Goal: Transaction & Acquisition: Obtain resource

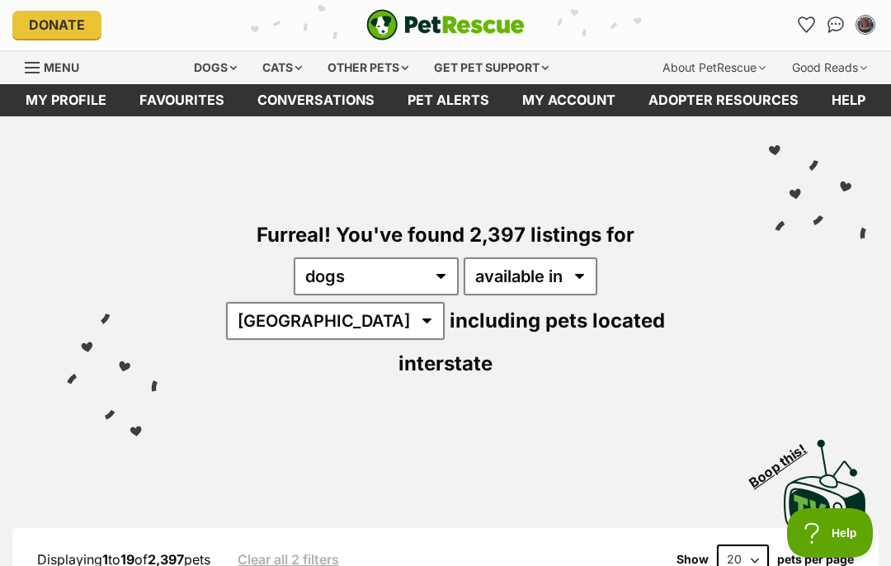
scroll to position [23, 0]
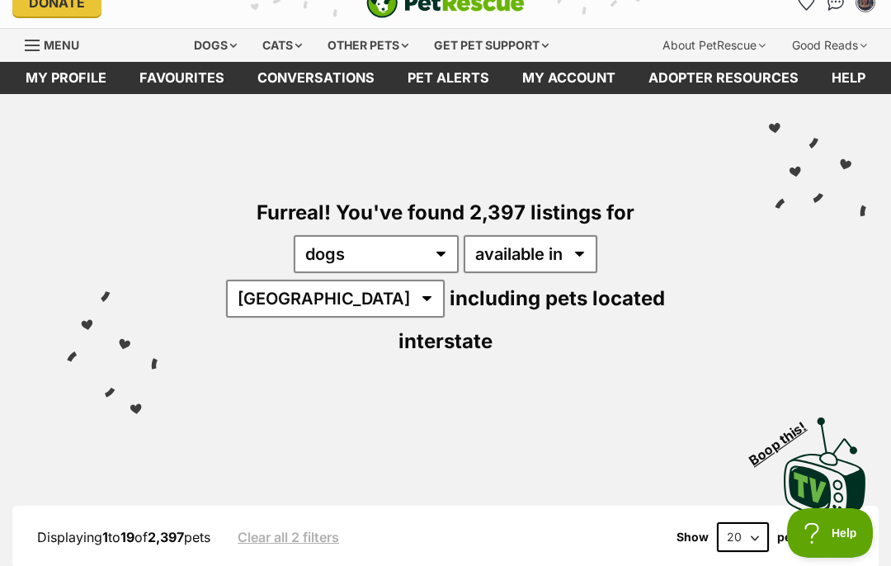
click at [557, 86] on link "My account" at bounding box center [569, 78] width 126 height 32
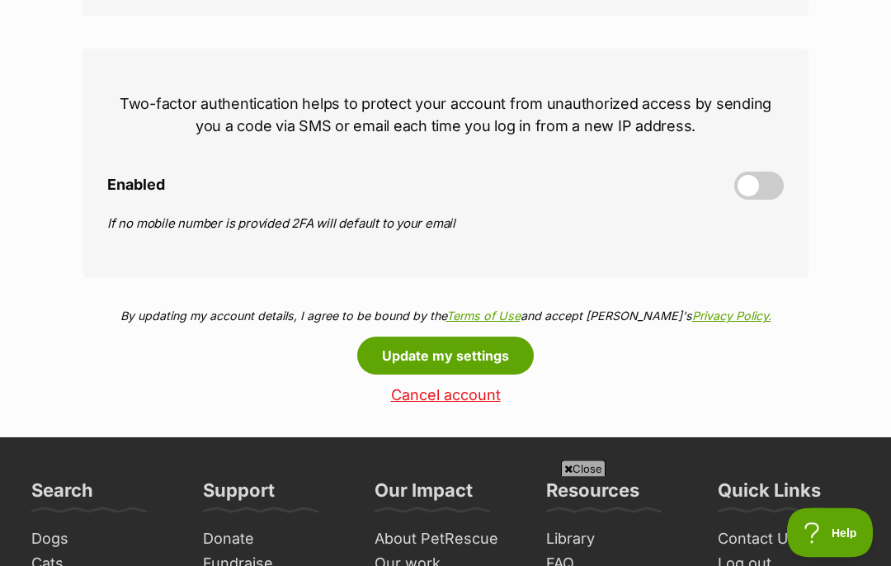
scroll to position [720, 0]
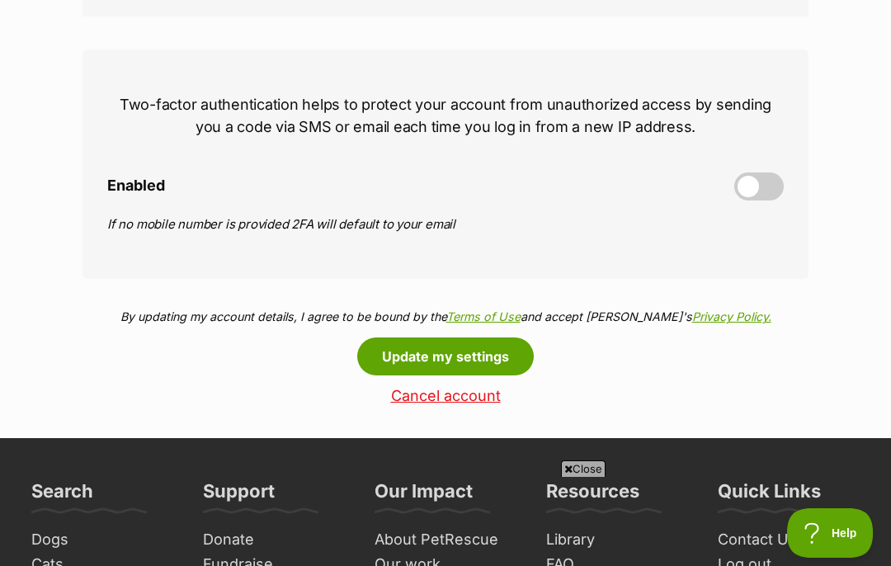
click at [740, 197] on span at bounding box center [760, 187] width 50 height 28
click at [0, 0] on input "Enabled" at bounding box center [0, 0] width 0 height 0
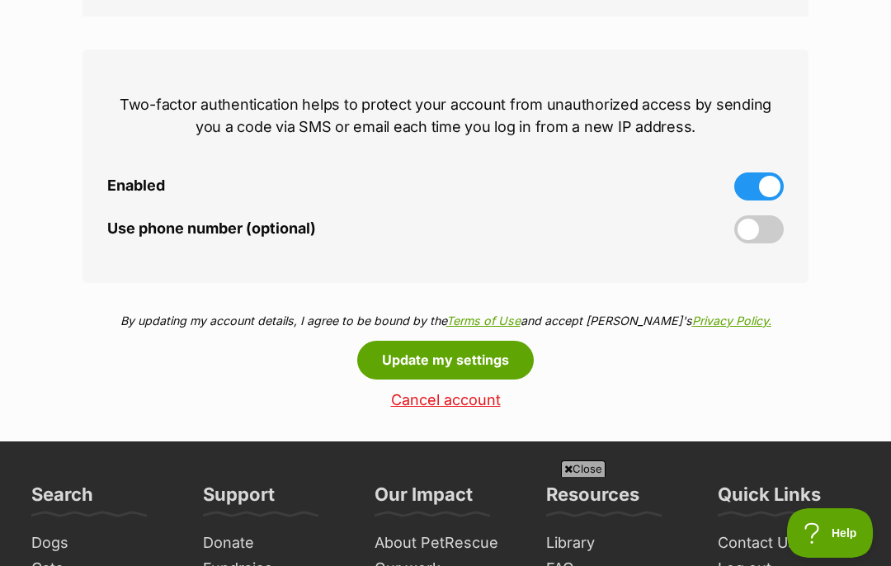
click at [766, 228] on span at bounding box center [760, 229] width 50 height 28
click at [0, 0] on input "Use phone number (optional)" at bounding box center [0, 0] width 0 height 0
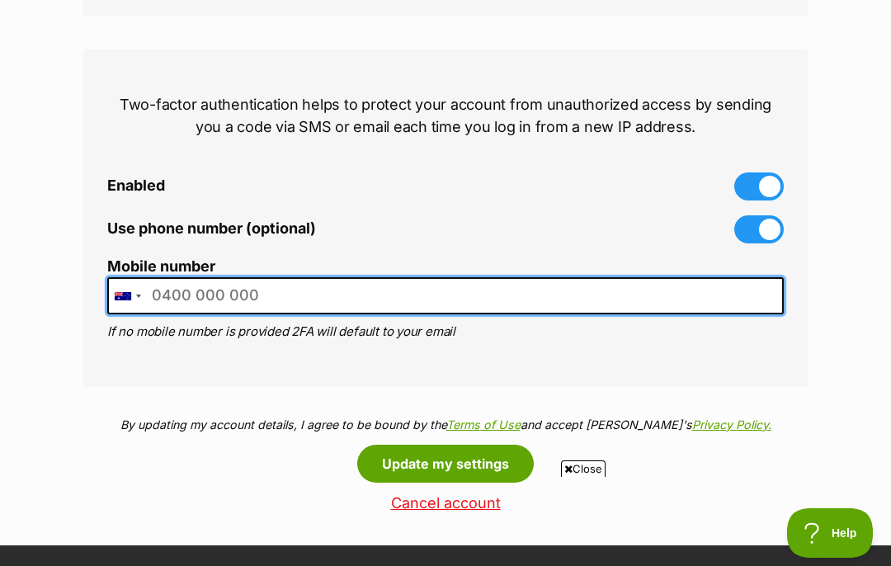
click at [462, 303] on input "Mobile number" at bounding box center [445, 295] width 677 height 37
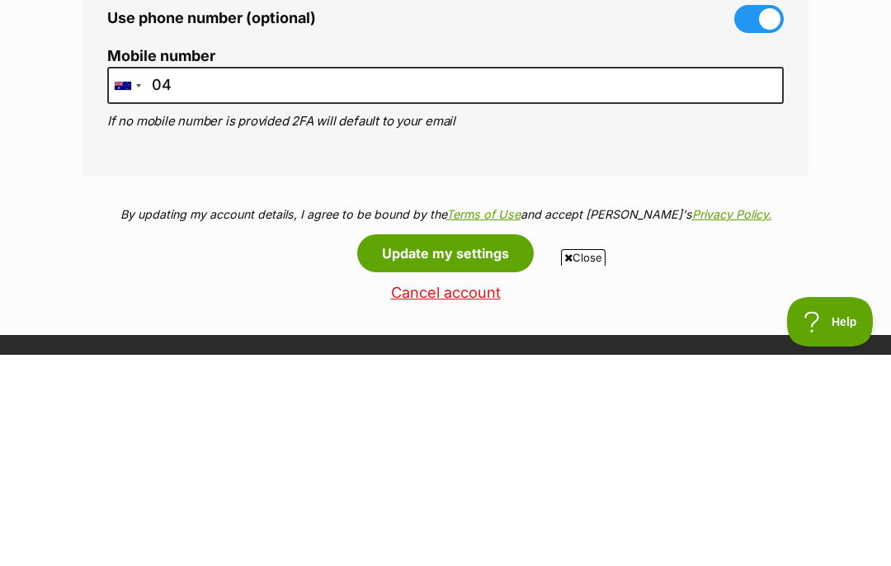
type input "0417157380"
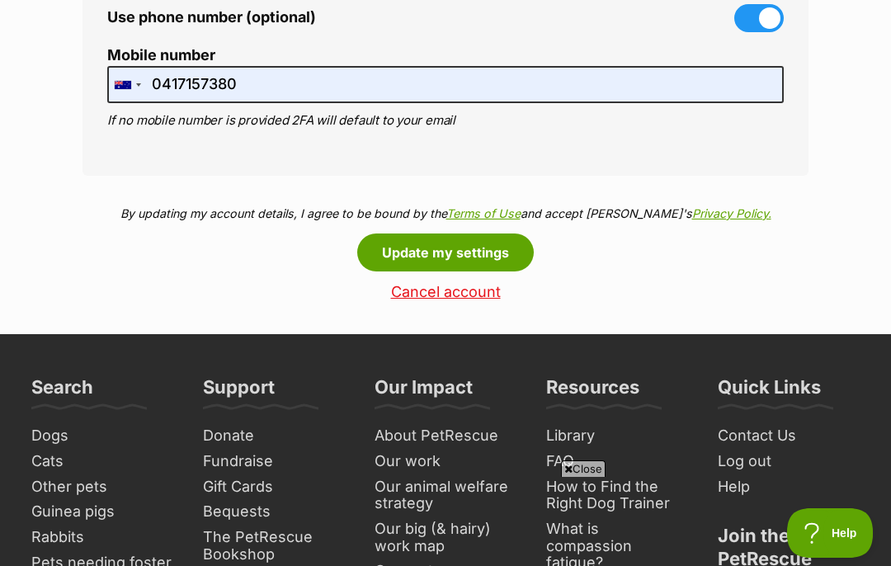
click at [453, 267] on button "Update my settings" at bounding box center [445, 253] width 177 height 38
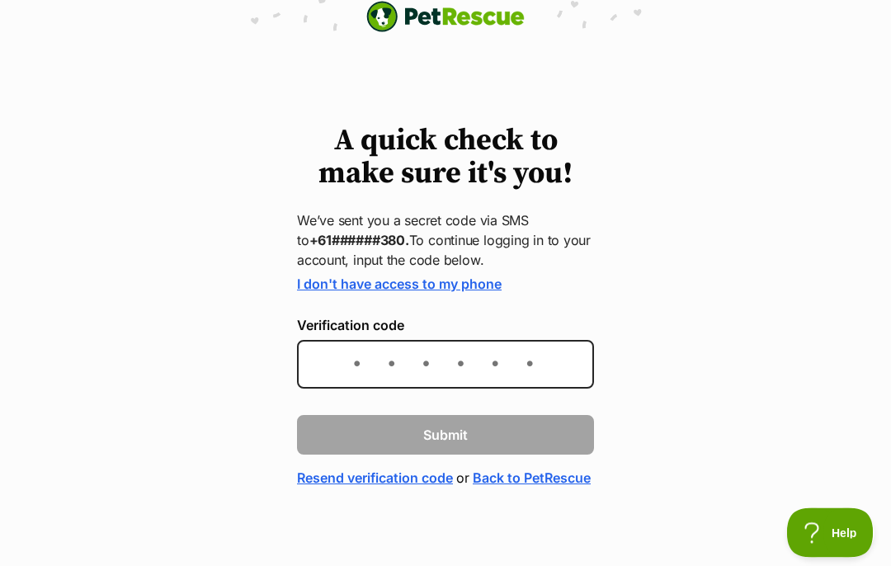
scroll to position [39, 0]
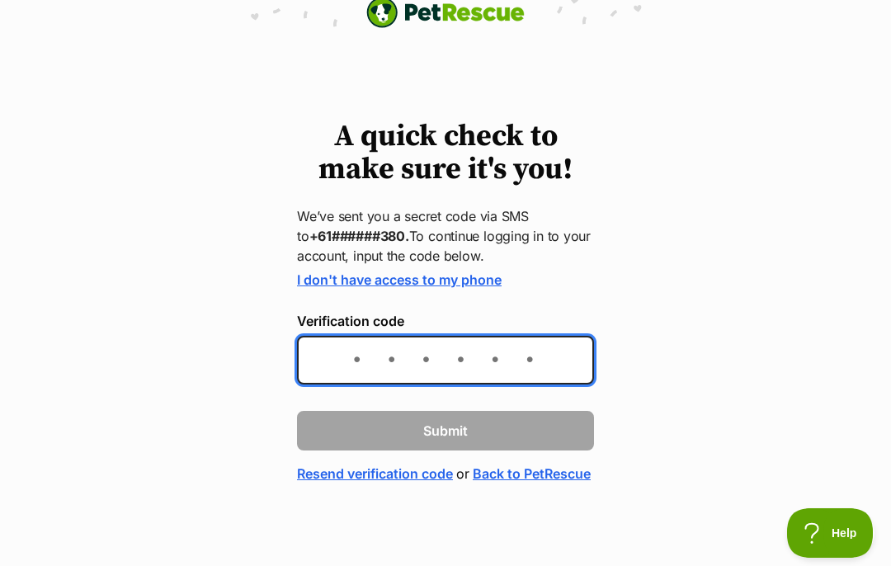
click at [339, 343] on input "Verification code" at bounding box center [445, 360] width 297 height 49
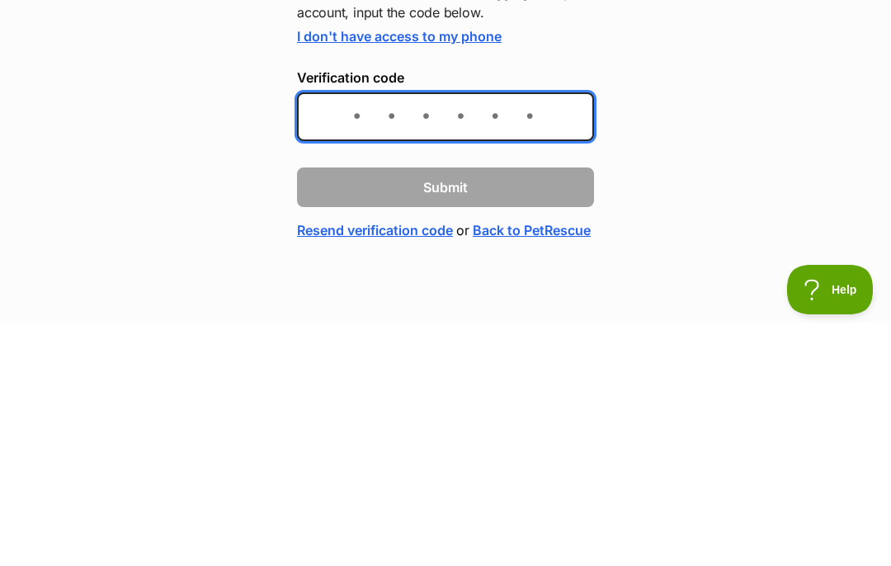
click at [363, 336] on input "Verification code" at bounding box center [445, 360] width 297 height 49
type input "839443"
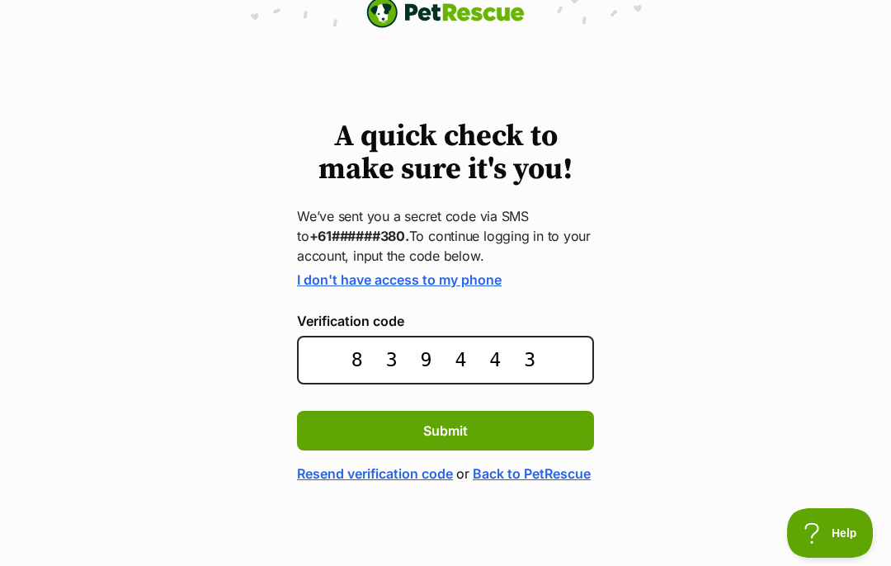
click at [441, 421] on span "Submit" at bounding box center [445, 431] width 45 height 20
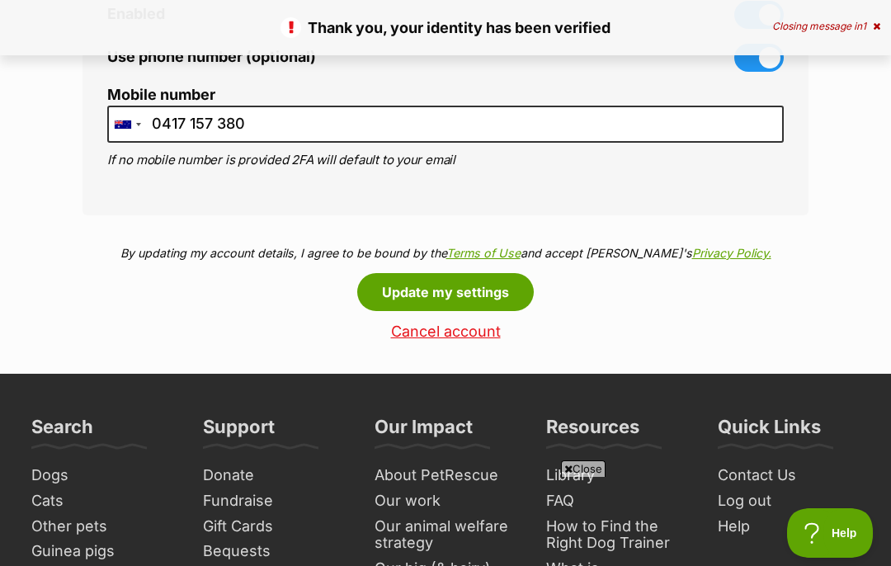
scroll to position [890, 0]
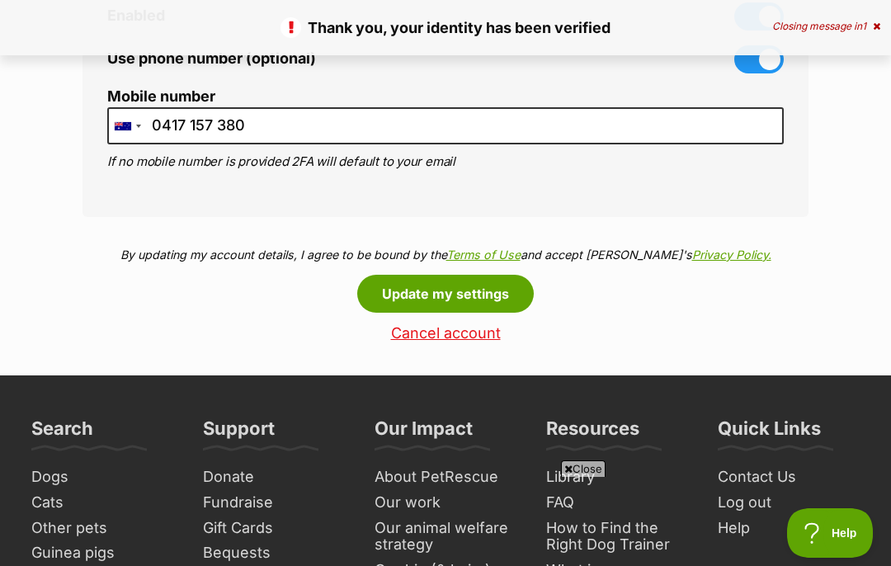
click at [471, 297] on button "Update my settings" at bounding box center [445, 294] width 177 height 38
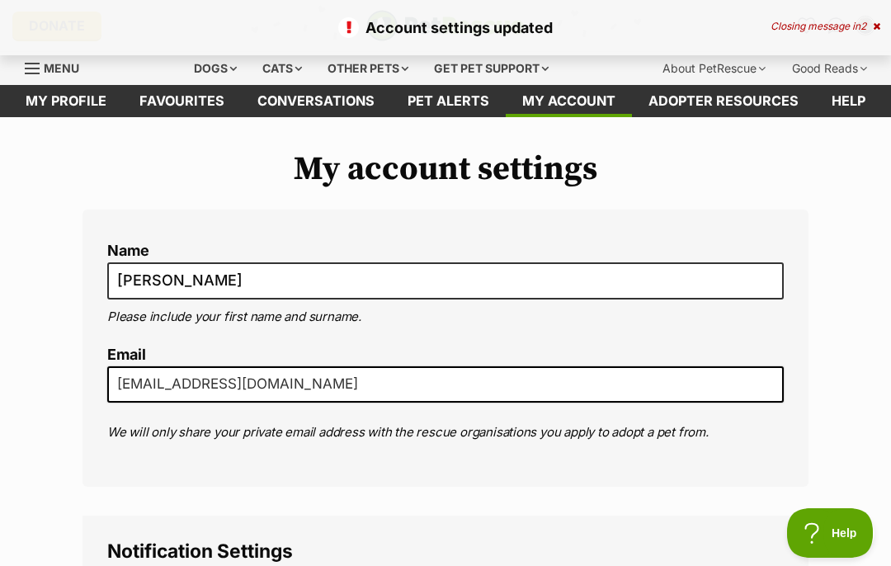
scroll to position [25, 0]
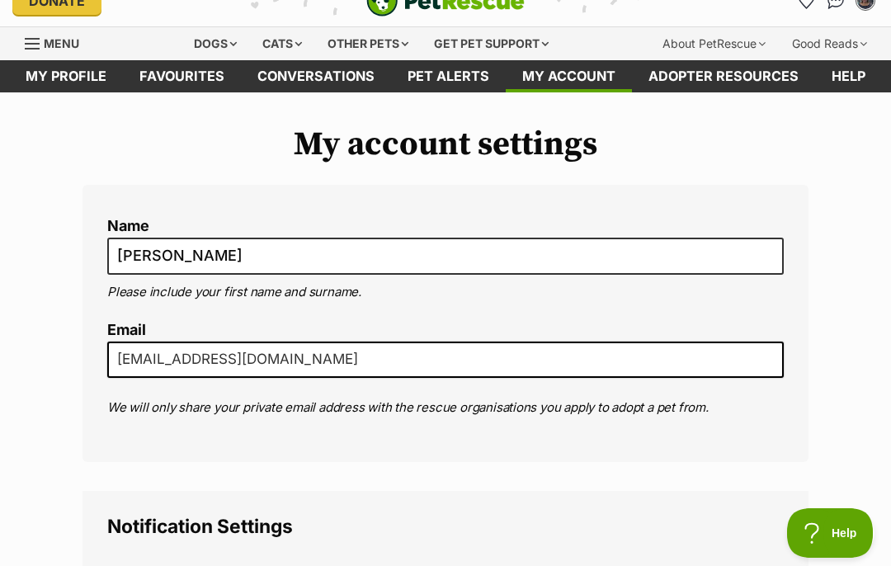
click at [450, 81] on link "Pet alerts" at bounding box center [448, 76] width 115 height 32
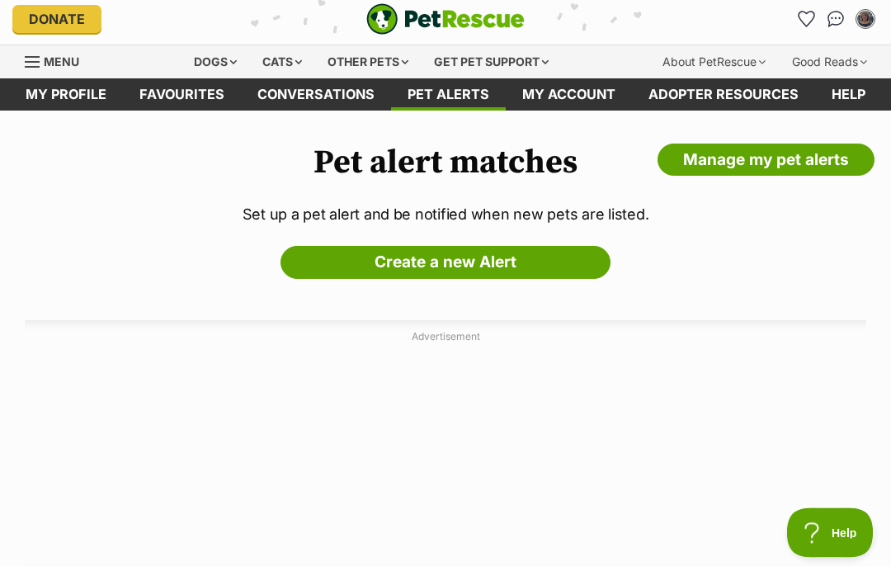
scroll to position [7, 0]
click at [180, 94] on link "Favourites" at bounding box center [182, 94] width 118 height 32
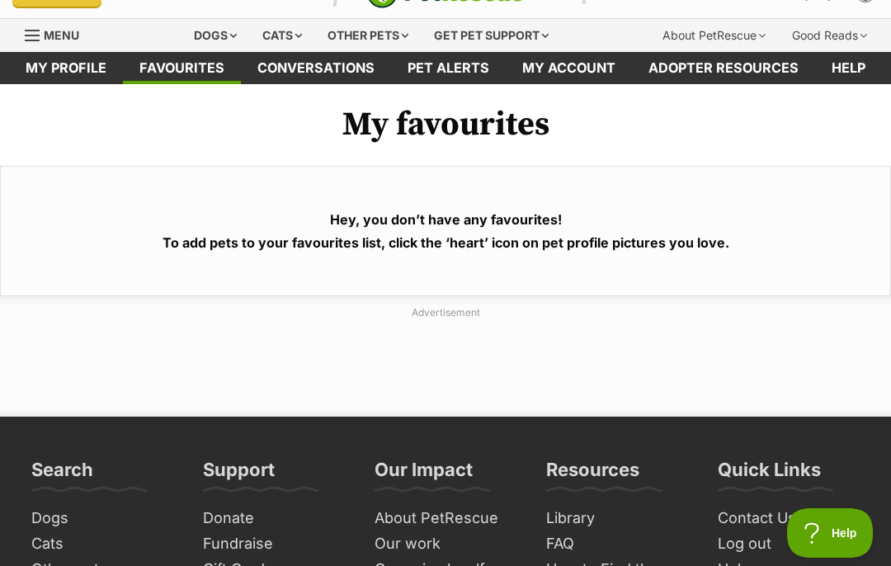
click at [315, 65] on link "Conversations" at bounding box center [316, 68] width 150 height 32
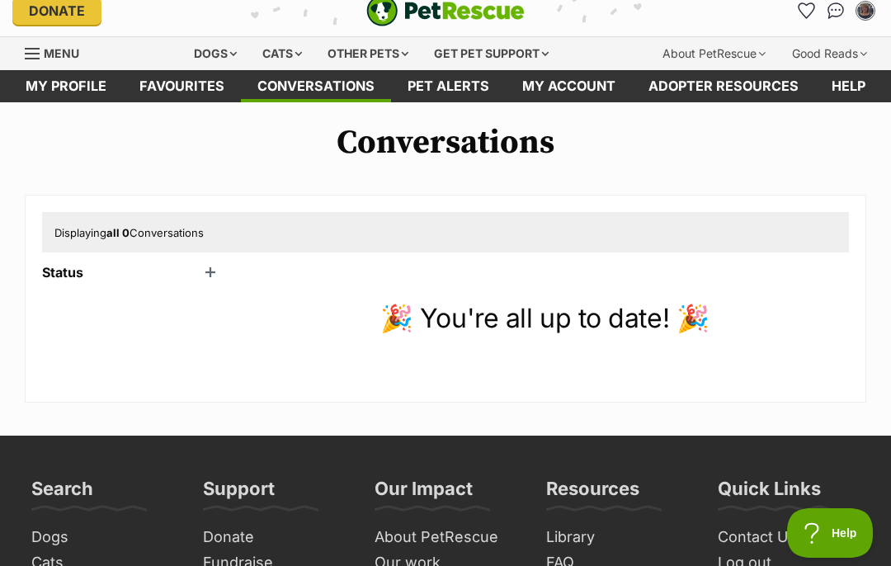
scroll to position [36, 0]
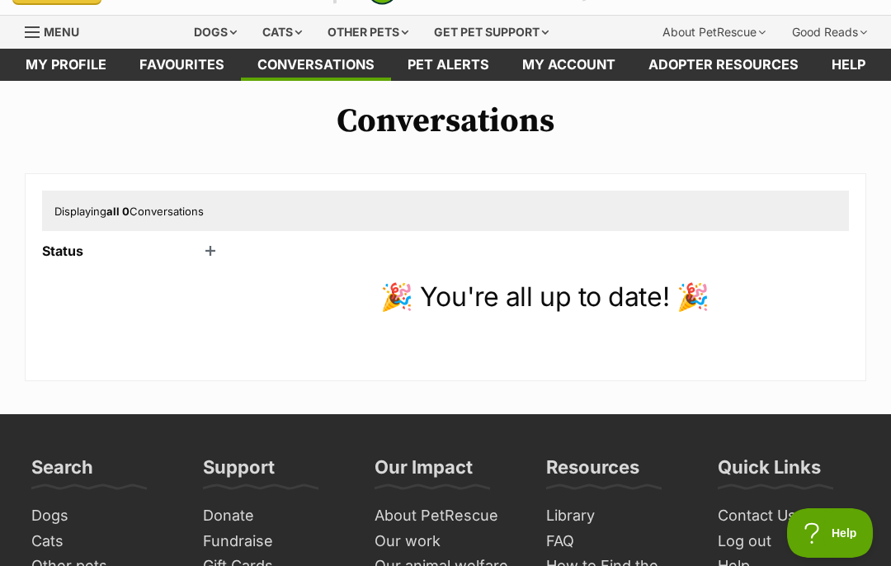
click at [214, 257] on header "Status" at bounding box center [133, 251] width 182 height 15
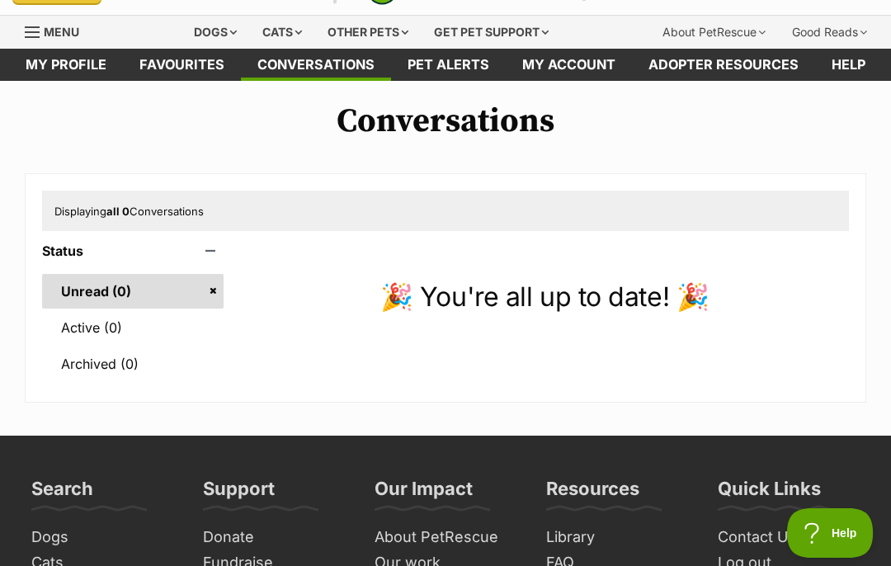
click at [60, 62] on link "My profile" at bounding box center [66, 65] width 114 height 32
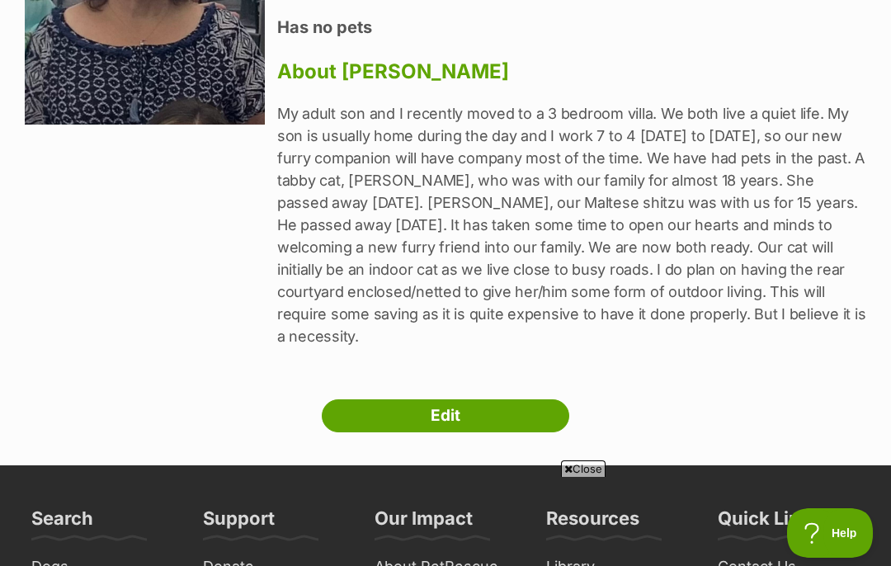
scroll to position [347, 0]
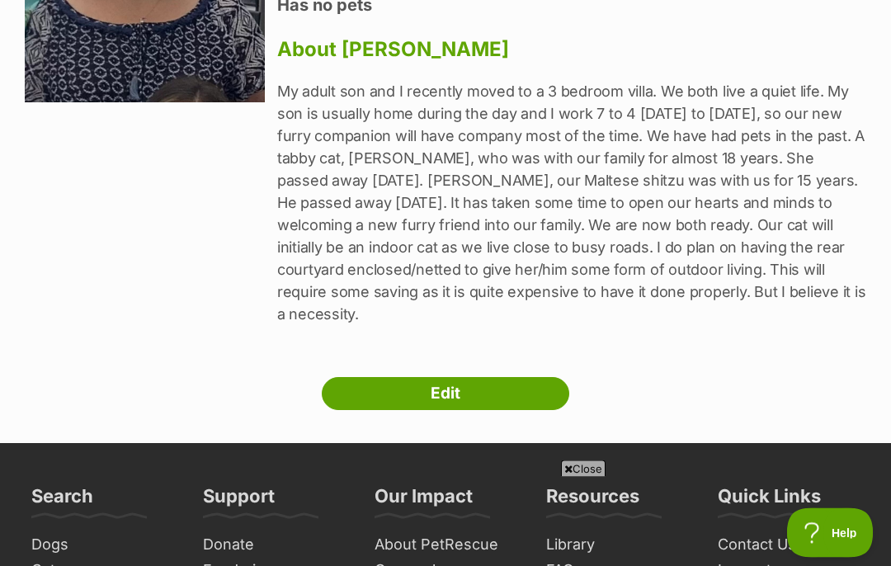
click at [452, 378] on link "Edit" at bounding box center [446, 394] width 248 height 33
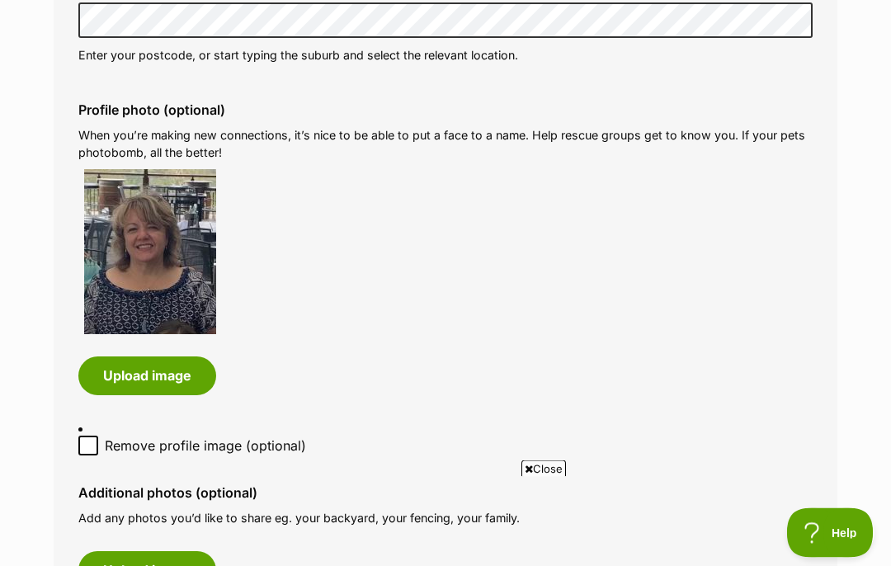
scroll to position [739, 0]
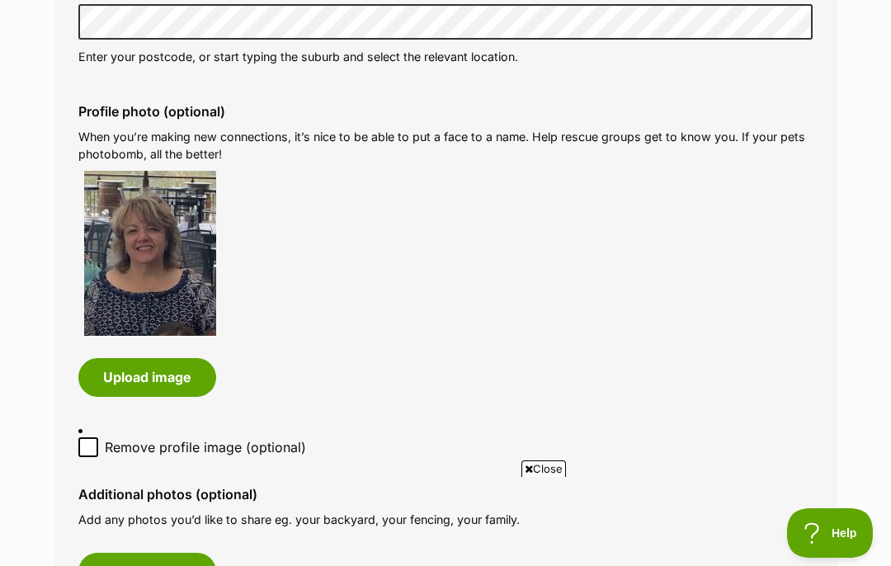
click at [149, 371] on button "Upload image" at bounding box center [147, 377] width 138 height 38
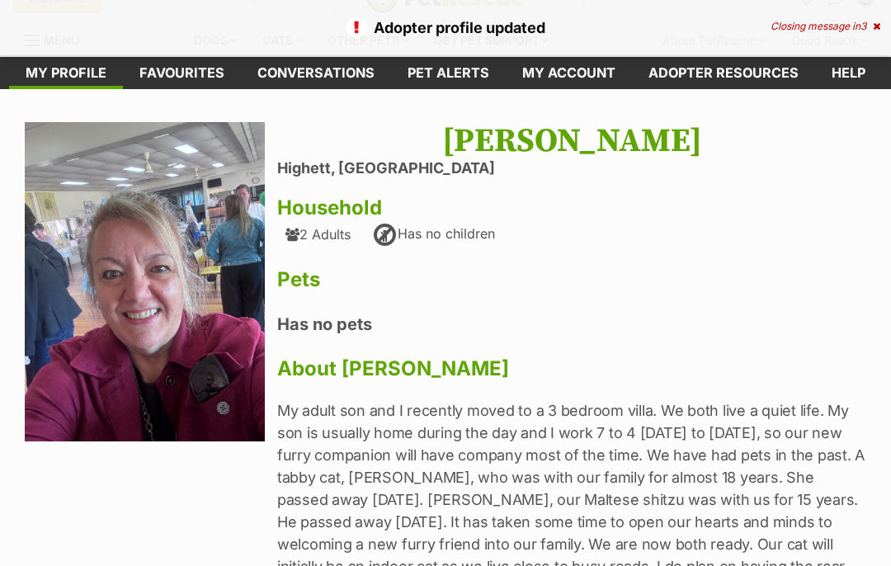
scroll to position [28, 0]
click at [330, 330] on h4 "Has no pets" at bounding box center [571, 324] width 589 height 21
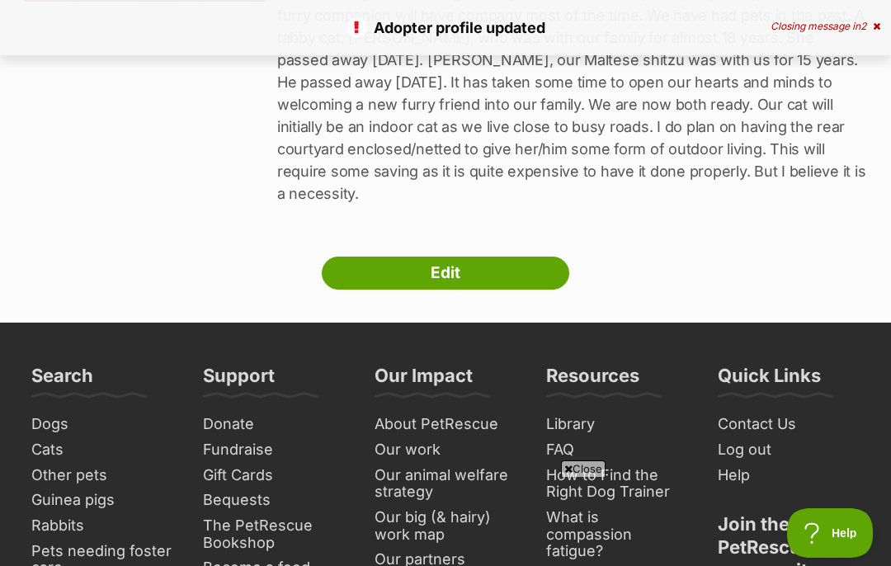
scroll to position [465, 0]
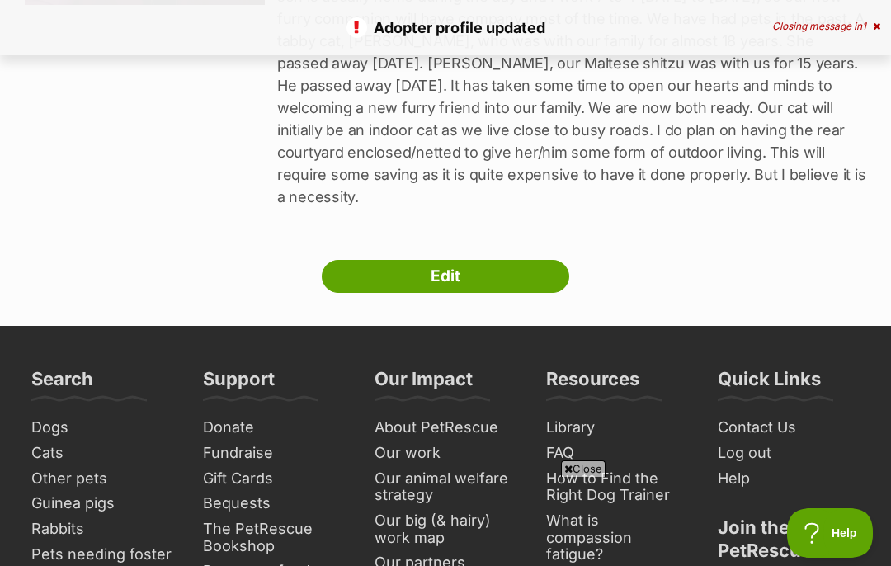
click at [435, 261] on link "Edit" at bounding box center [446, 276] width 248 height 33
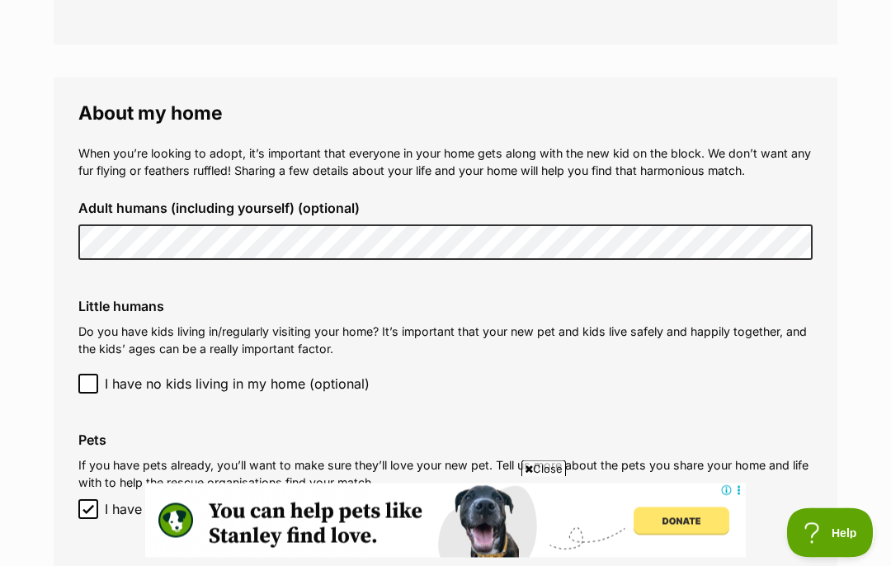
scroll to position [1441, 0]
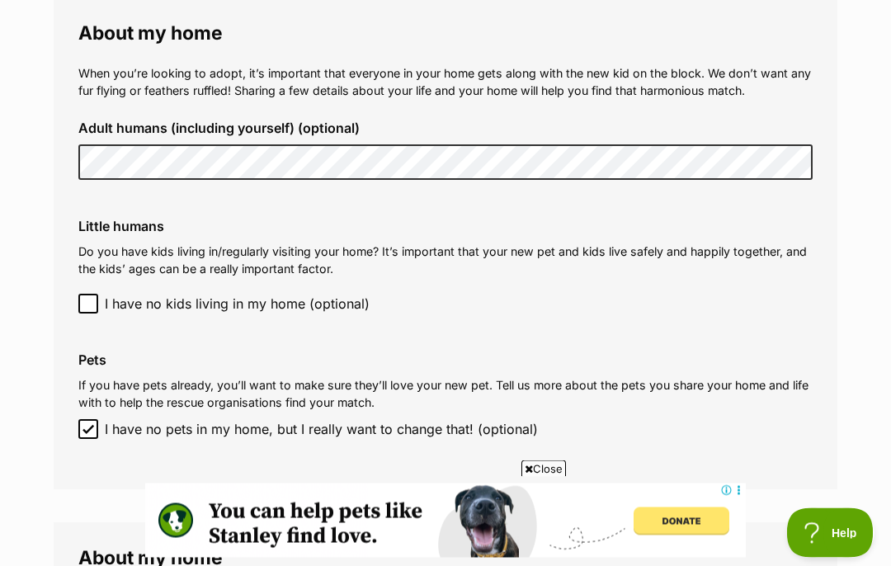
click at [91, 420] on input "I have no pets in my home, but I really want to change that! (optional)" at bounding box center [88, 430] width 20 height 20
checkbox input "false"
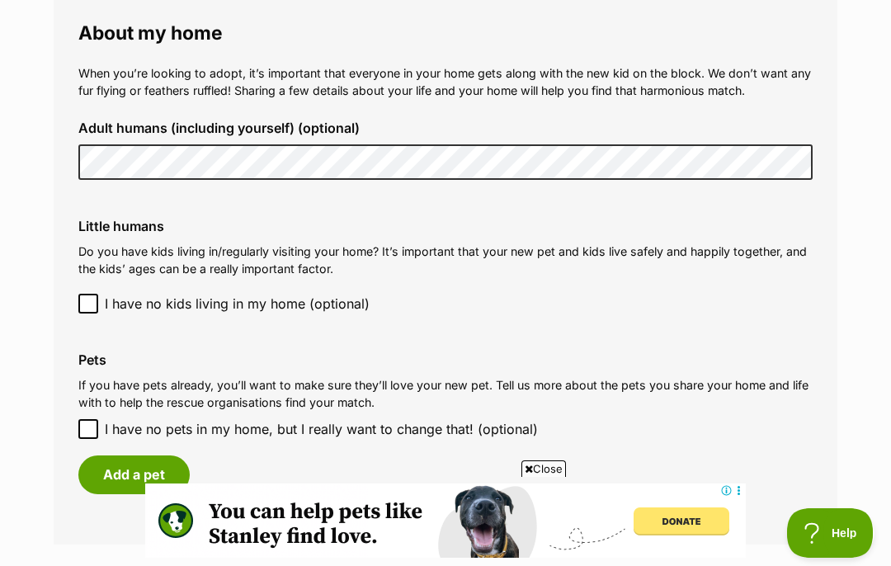
click at [120, 464] on button "Add a pet" at bounding box center [133, 475] width 111 height 38
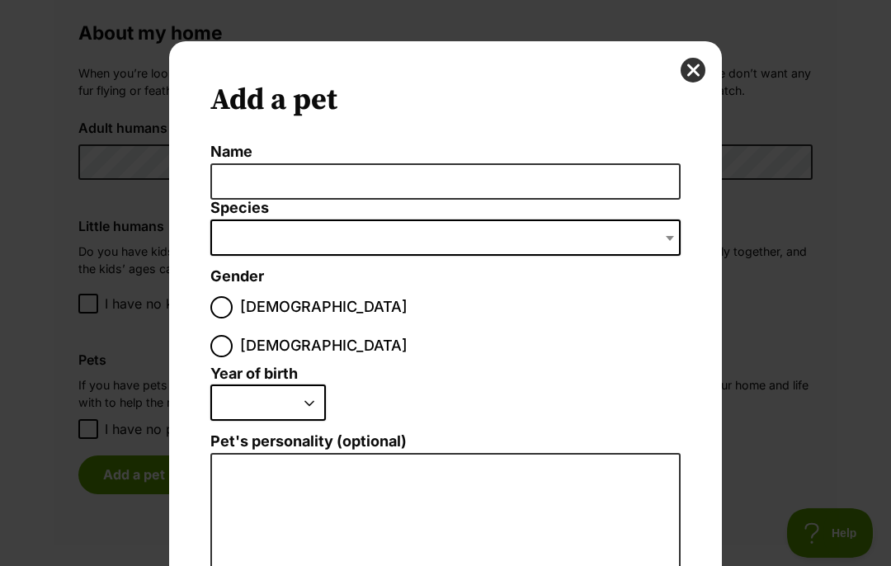
scroll to position [0, 0]
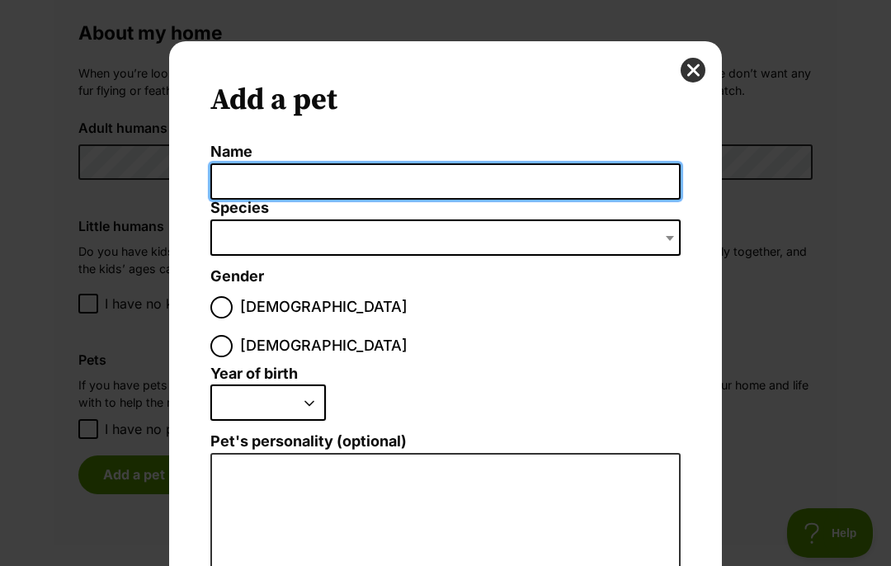
click at [592, 168] on input "Name" at bounding box center [445, 181] width 470 height 37
click at [584, 170] on input "Name" at bounding box center [445, 181] width 470 height 37
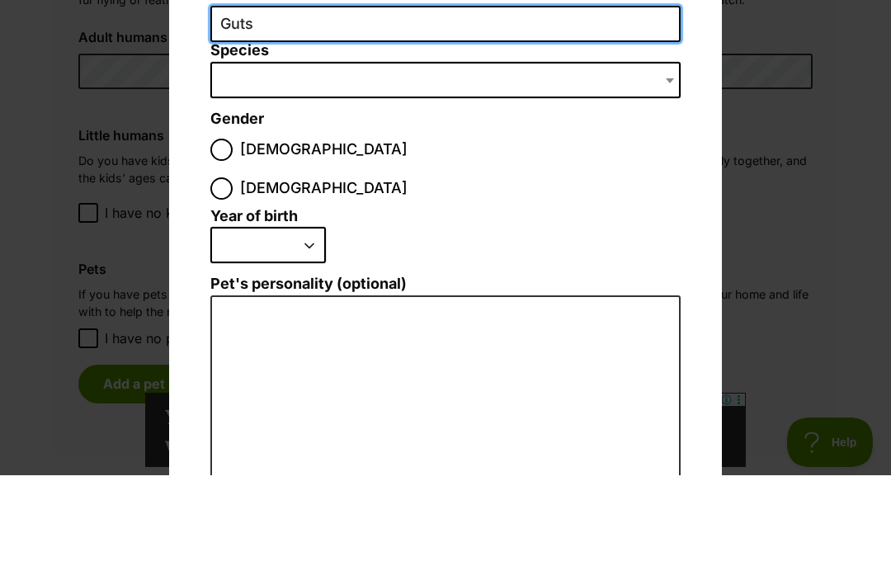
scroll to position [67, 0]
type input "Guts"
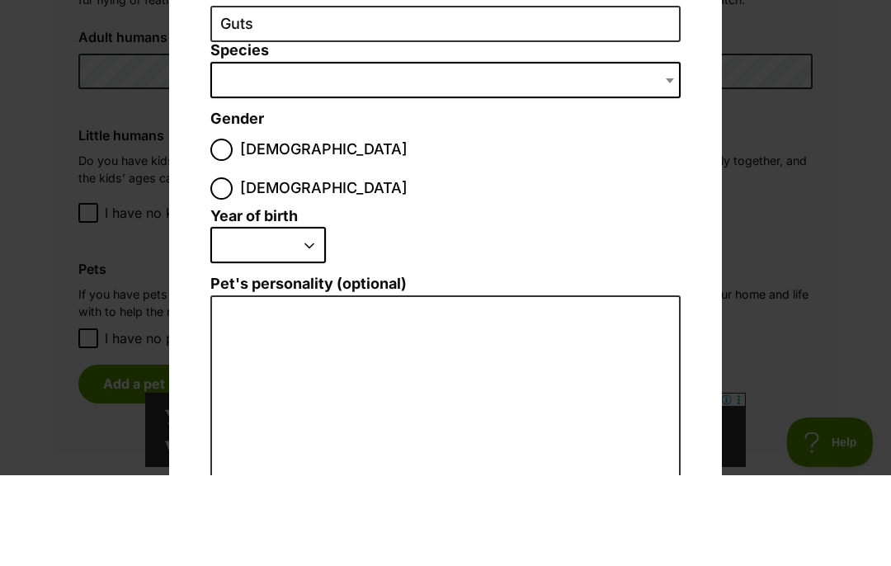
click at [552, 153] on span "Dialog Window - Close (Press escape to close)" at bounding box center [445, 171] width 470 height 36
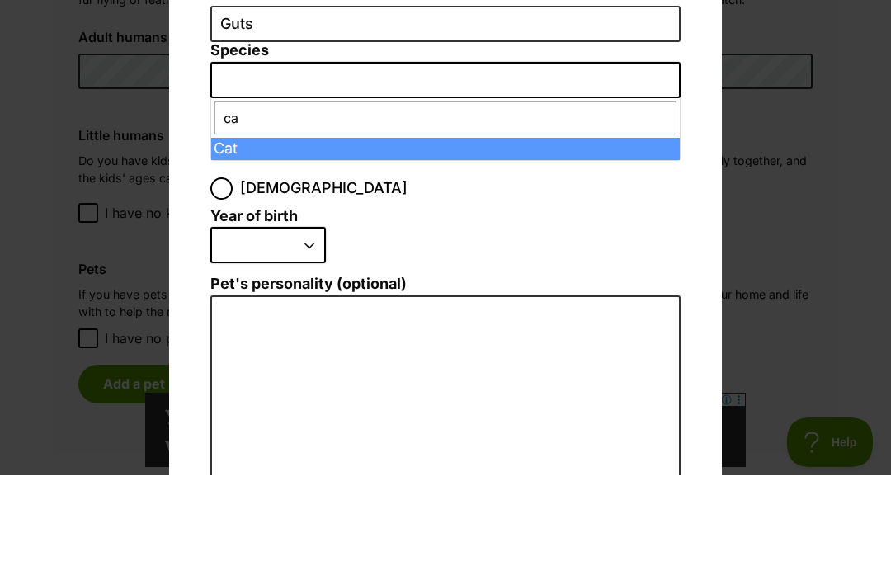
type input "cat"
select select "2"
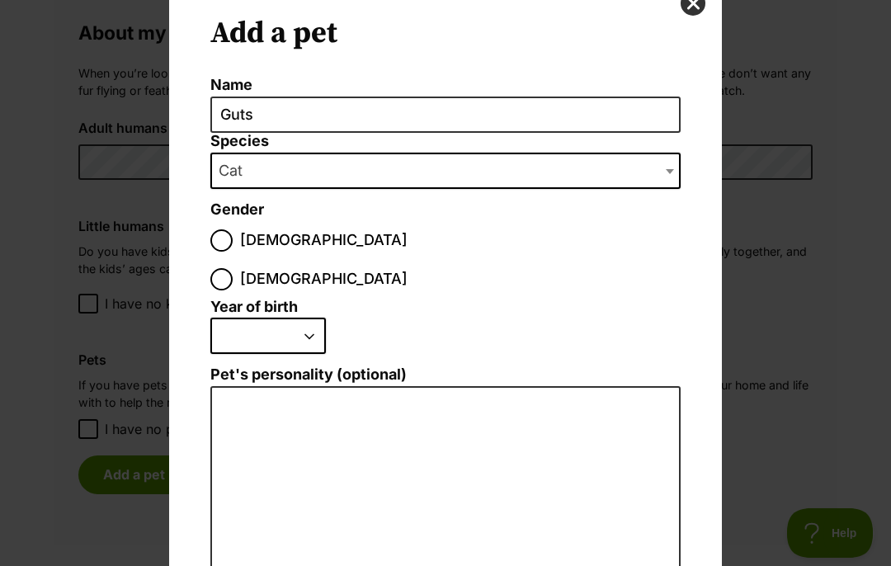
click at [215, 251] on span "Dialog Window - Close (Press escape to close)" at bounding box center [221, 240] width 22 height 22
click at [215, 251] on input "Male" at bounding box center [221, 240] width 22 height 22
radio input "true"
click at [299, 318] on select "2025 2024 2023 2022 2021 2020 2019 2018 2017 2016 2015 2014 2013 2012 2011 2010…" at bounding box center [268, 336] width 116 height 36
select select "2021"
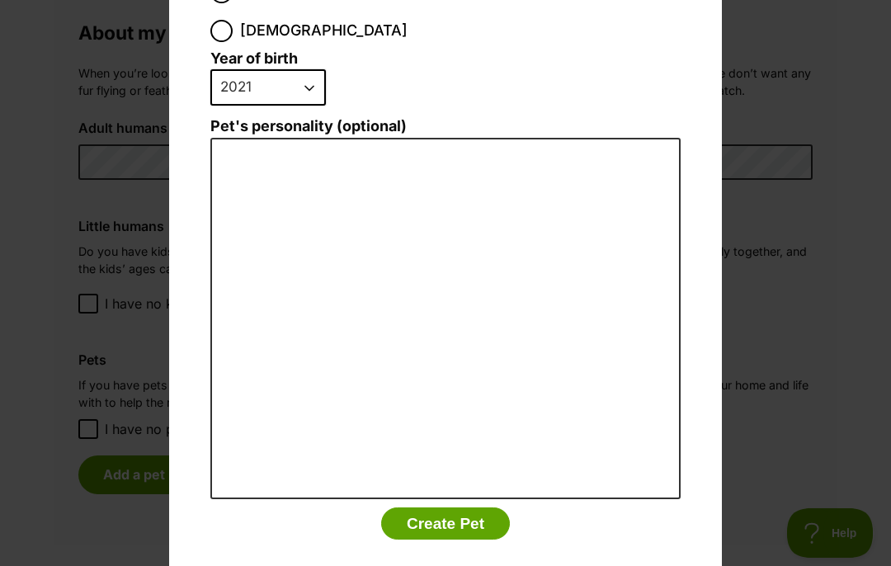
scroll to position [314, 0]
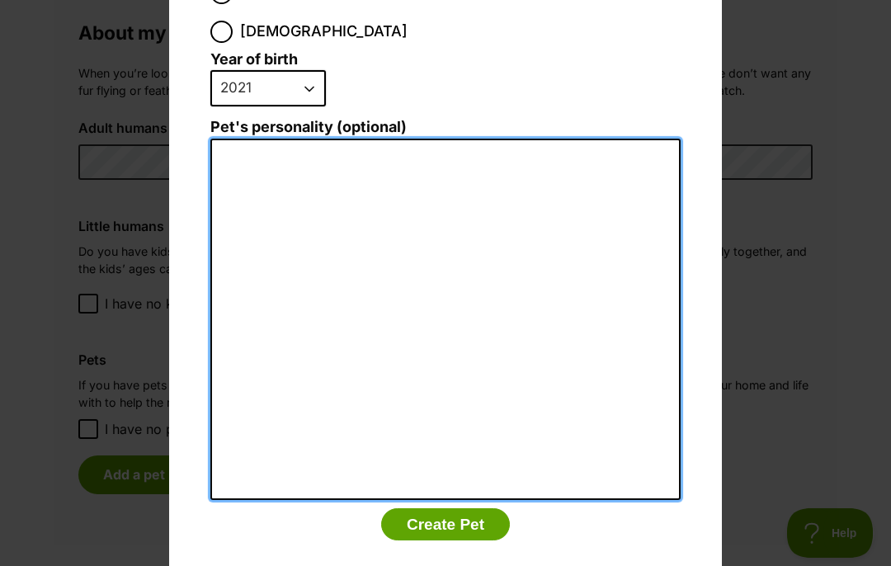
click at [607, 154] on textarea "Pet's personality (optional)" at bounding box center [445, 320] width 470 height 362
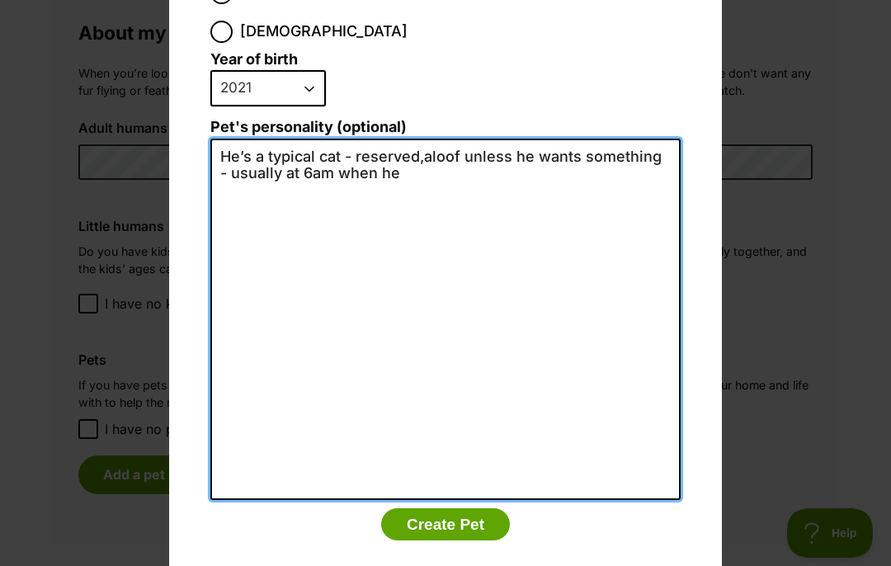
scroll to position [0, 0]
click at [418, 139] on textarea "He’s a typical cat - reserved,aloof unless he wants something - usually at 6am …" at bounding box center [445, 320] width 470 height 362
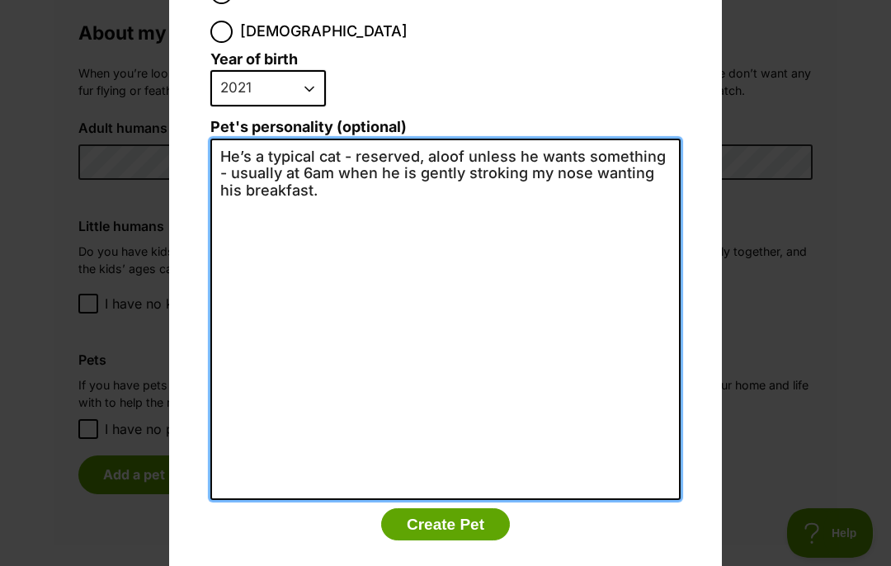
click at [345, 158] on textarea "He’s a typical cat - reserved, aloof unless he wants something - usually at 6am…" at bounding box center [445, 320] width 470 height 362
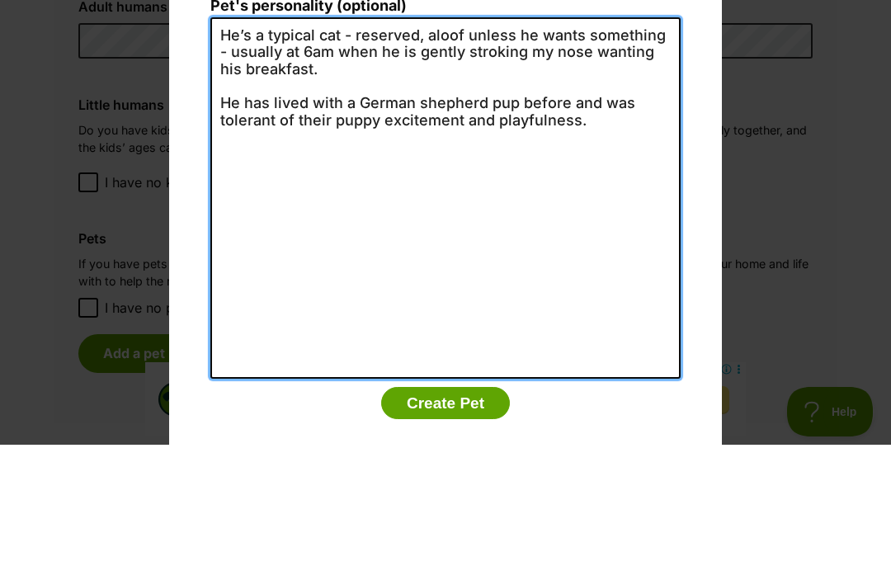
click at [316, 139] on textarea "He’s a typical cat - reserved, aloof unless he wants something - usually at 6am…" at bounding box center [445, 320] width 470 height 362
click at [567, 139] on textarea "He’s a typical cat - reserved, aloof unless he wants something - usually at 6am…" at bounding box center [445, 320] width 470 height 362
click at [577, 139] on textarea "He’s a typical cat - reserved, aloof unless he wants something - usually at 6am…" at bounding box center [445, 320] width 470 height 362
click at [639, 139] on textarea "He’s a typical cat - reserved, aloof unless he wants something - usually at 6am…" at bounding box center [445, 320] width 470 height 362
click at [641, 139] on textarea "He’s a typical cat - reserved, aloof unless he wants something - usually at 6am…" at bounding box center [445, 320] width 470 height 362
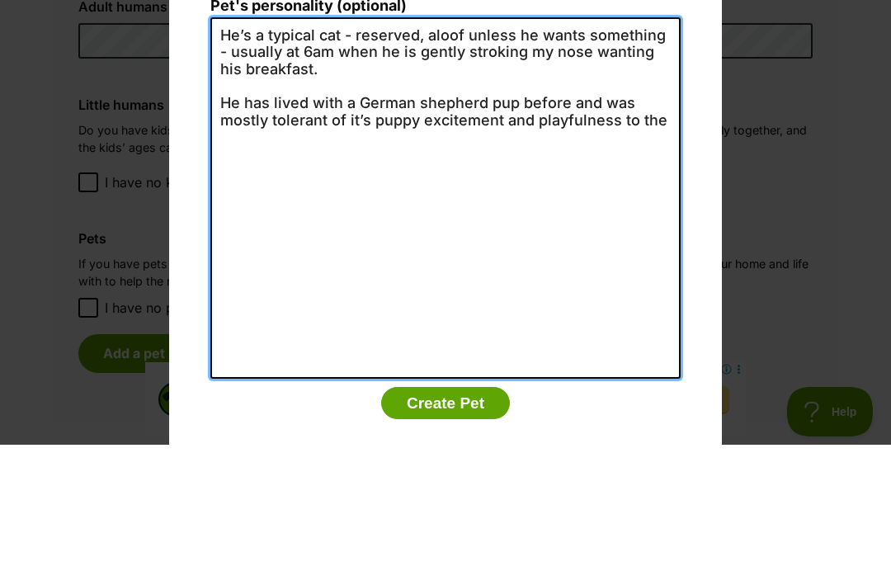
click at [665, 139] on textarea "He’s a typical cat - reserved, aloof unless he wants something - usually at 6am…" at bounding box center [445, 320] width 470 height 362
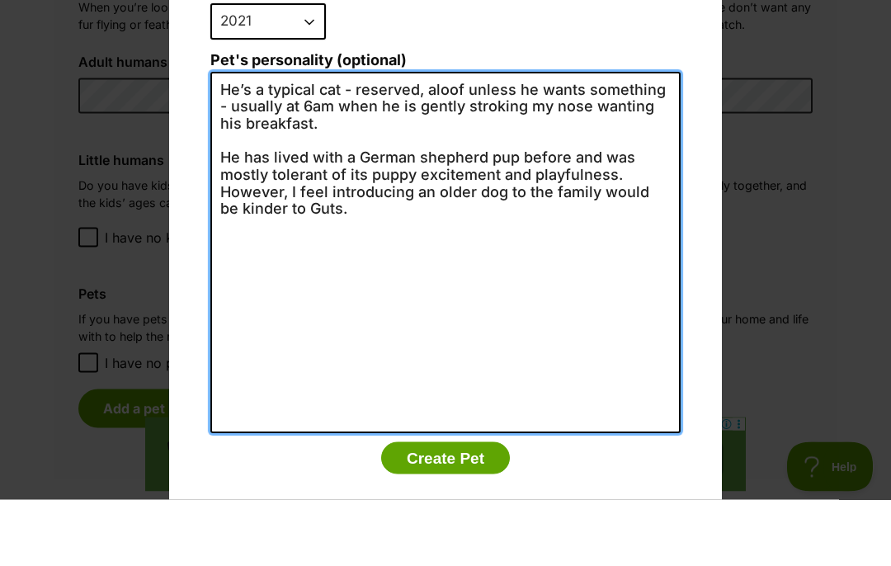
click at [395, 139] on textarea "He’s a typical cat - reserved, aloof unless he wants something - usually at 6am…" at bounding box center [445, 320] width 470 height 362
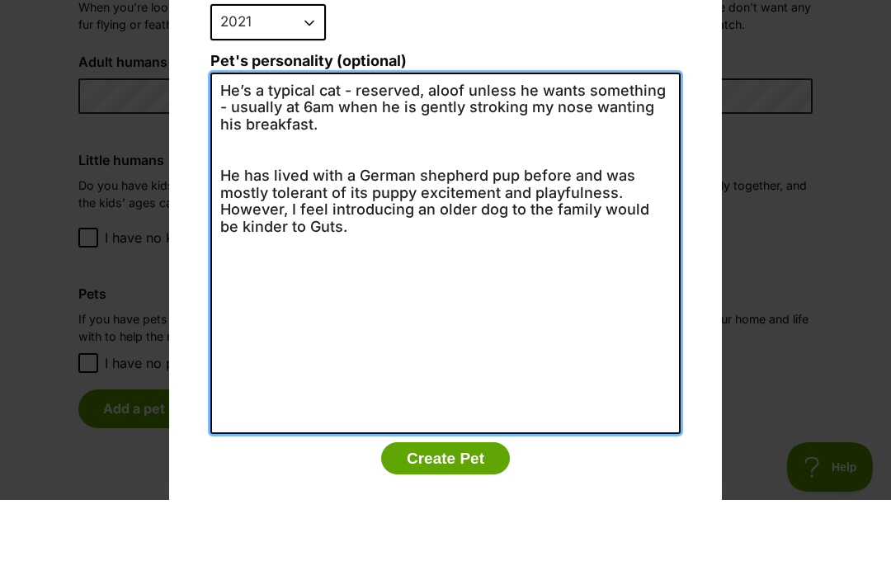
click at [350, 139] on textarea "He’s a typical cat - reserved, aloof unless he wants something - usually at 6am…" at bounding box center [445, 320] width 470 height 362
click at [308, 139] on textarea "He’s a typical cat - reserved, aloof unless he wants something - usually at 6am…" at bounding box center [445, 320] width 470 height 362
click at [466, 139] on textarea "He’s an aloof cat - reserved, aloof unless he wants something - usually at 6am …" at bounding box center [445, 320] width 470 height 362
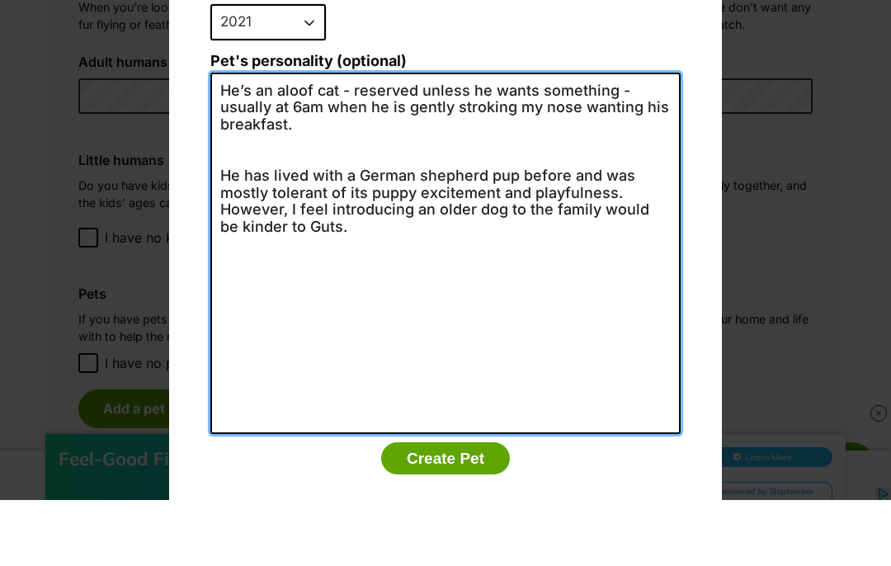
click at [357, 139] on textarea "He’s an aloof cat - reserved unless he wants something - usually at 6am when he…" at bounding box center [445, 320] width 470 height 362
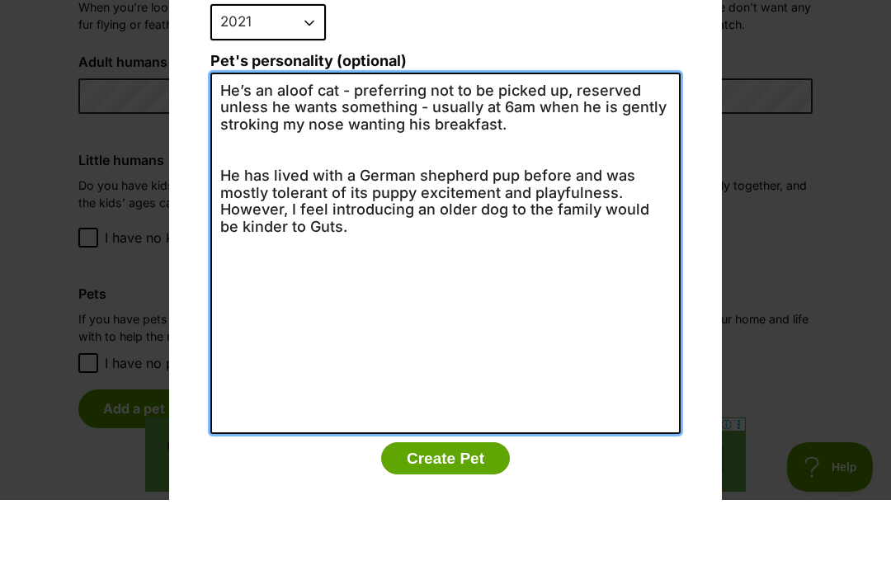
click at [537, 139] on textarea "He’s an aloof cat - preferring not to be picked up, reserved unless he wants so…" at bounding box center [445, 320] width 470 height 362
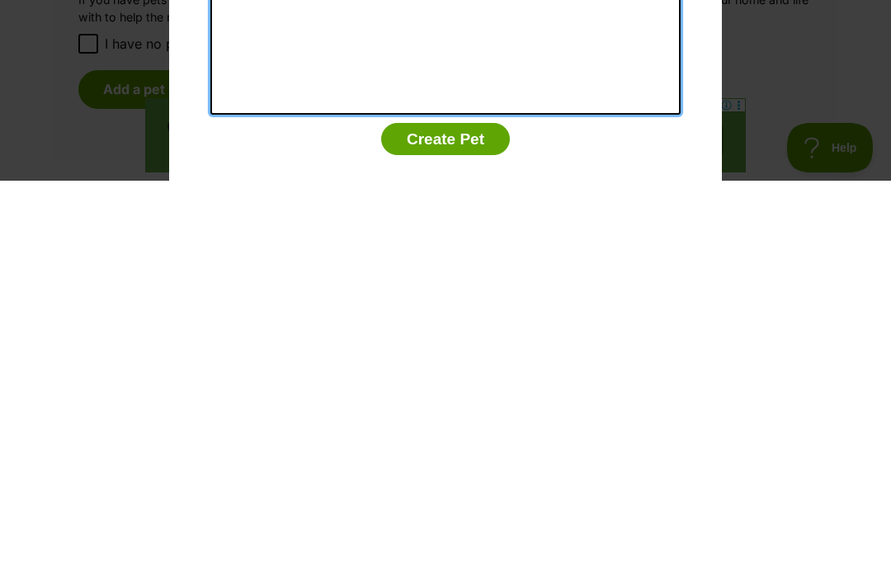
type textarea "He’s an aloof cat - preferring not to be picked up, reserved unless he wants so…"
click at [437, 508] on button "Create Pet" at bounding box center [445, 524] width 129 height 33
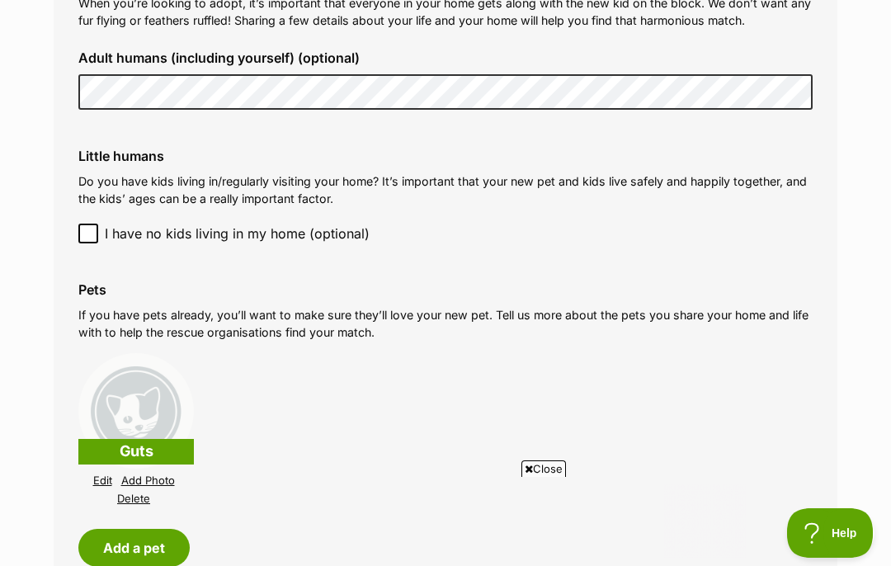
click at [147, 475] on link "Add Photo" at bounding box center [148, 481] width 54 height 12
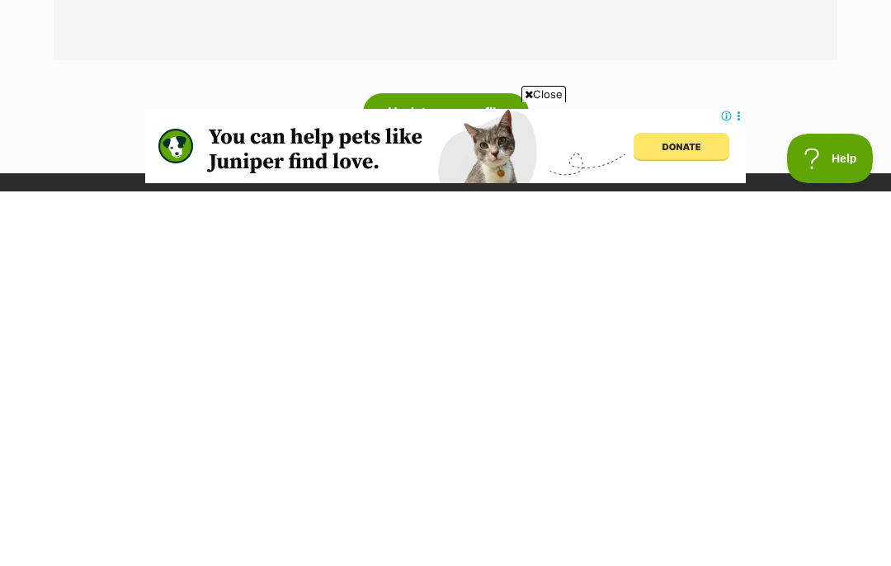
click at [447, 468] on button "Update my profile" at bounding box center [446, 487] width 166 height 38
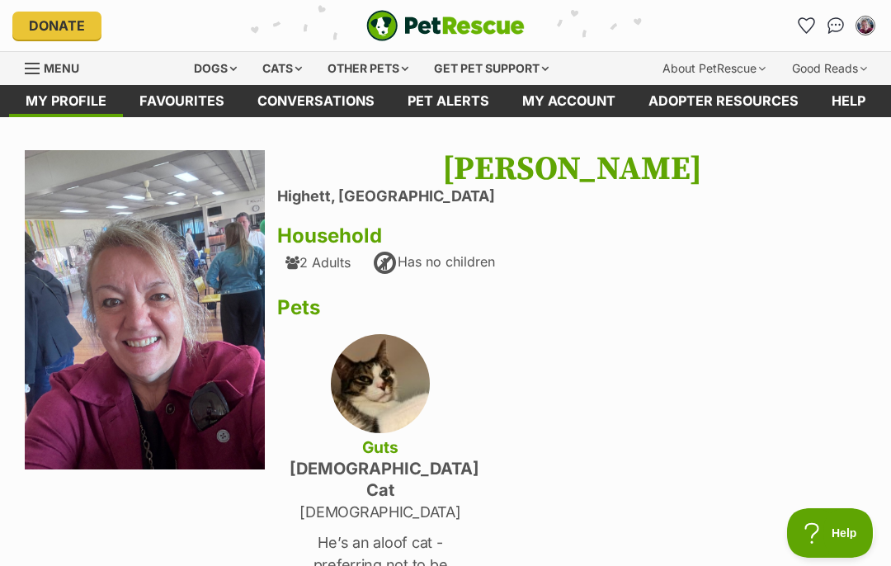
click at [210, 58] on div "Dogs" at bounding box center [215, 68] width 66 height 33
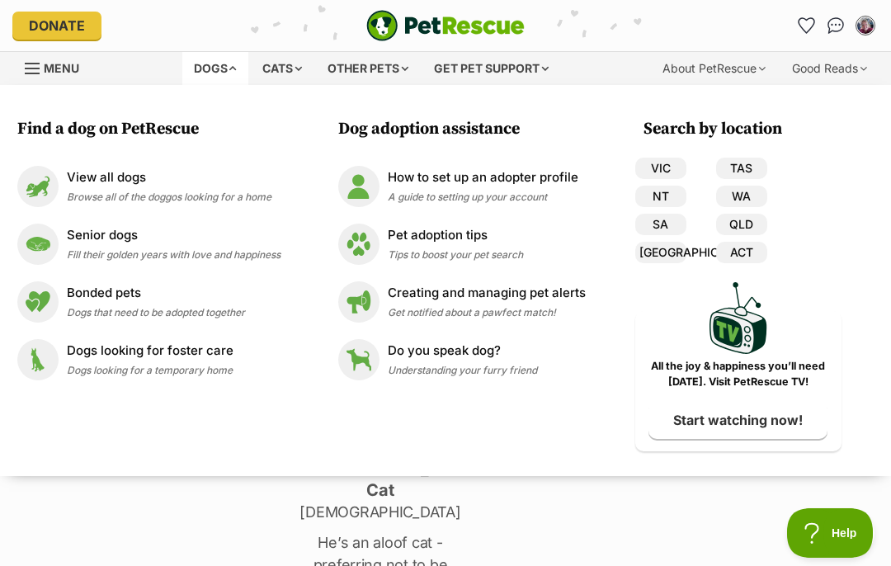
click at [116, 189] on div "View all dogs Browse all of the doggos looking for a home" at bounding box center [169, 185] width 205 height 35
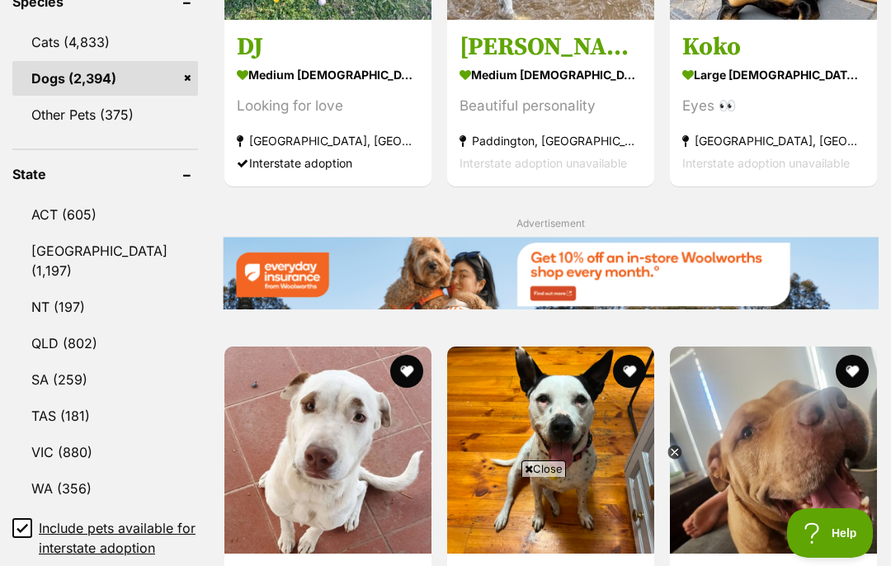
click at [52, 435] on link "VIC (880)" at bounding box center [105, 452] width 186 height 35
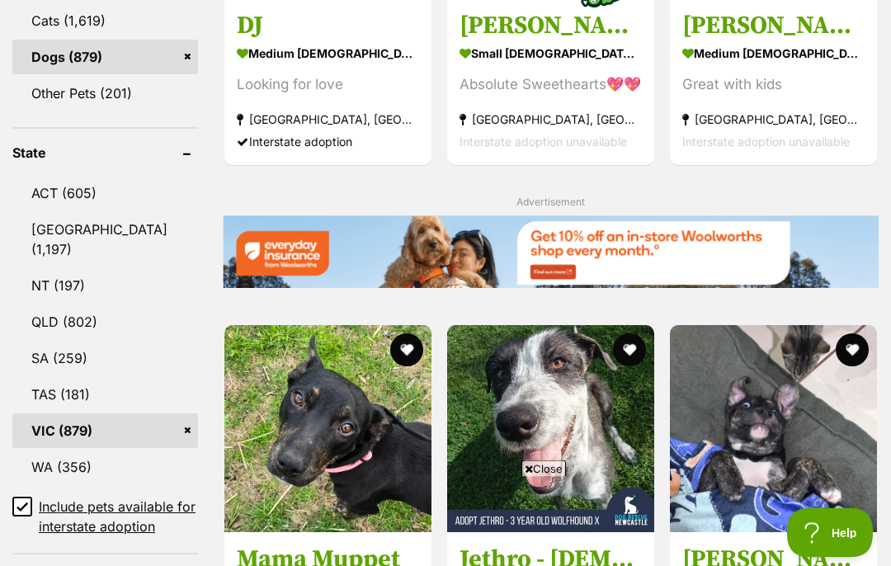
scroll to position [1000, 0]
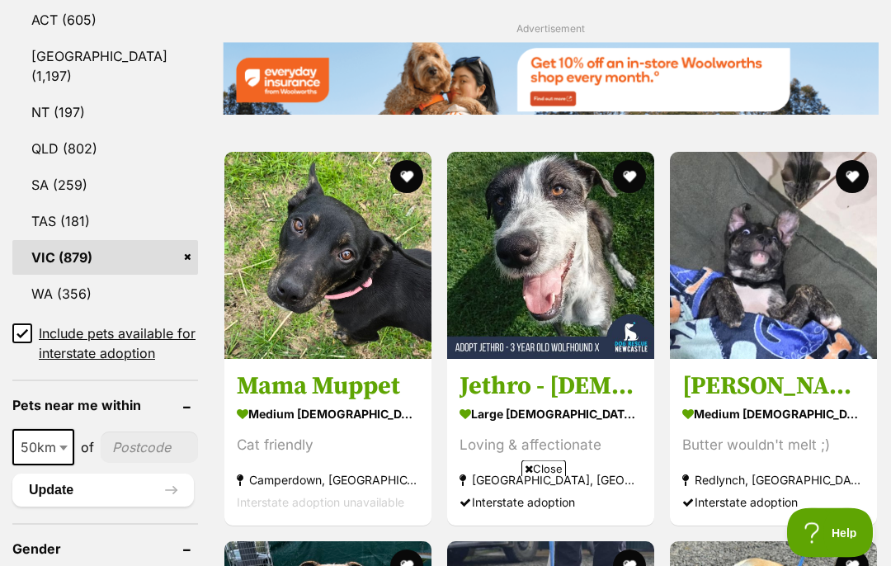
click at [30, 324] on input "Include pets available for interstate adoption" at bounding box center [22, 334] width 20 height 20
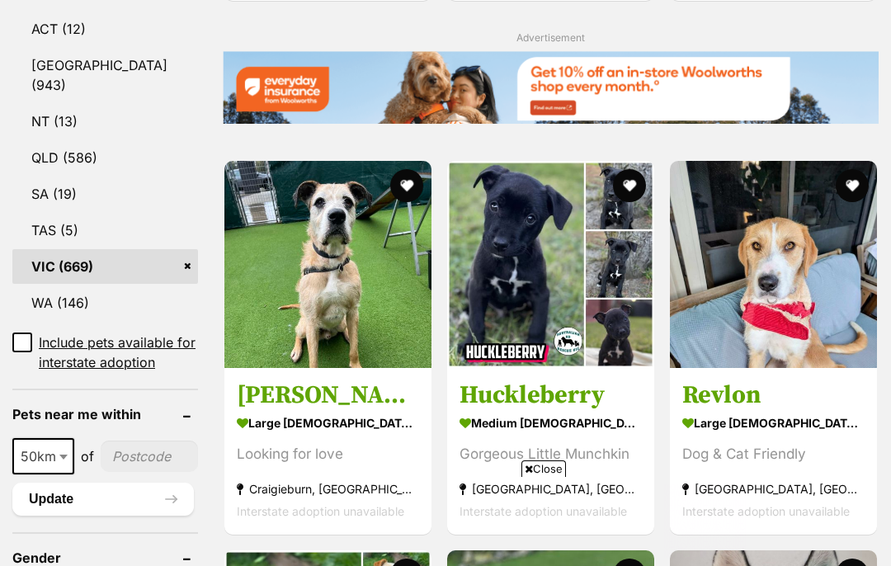
scroll to position [1004, 0]
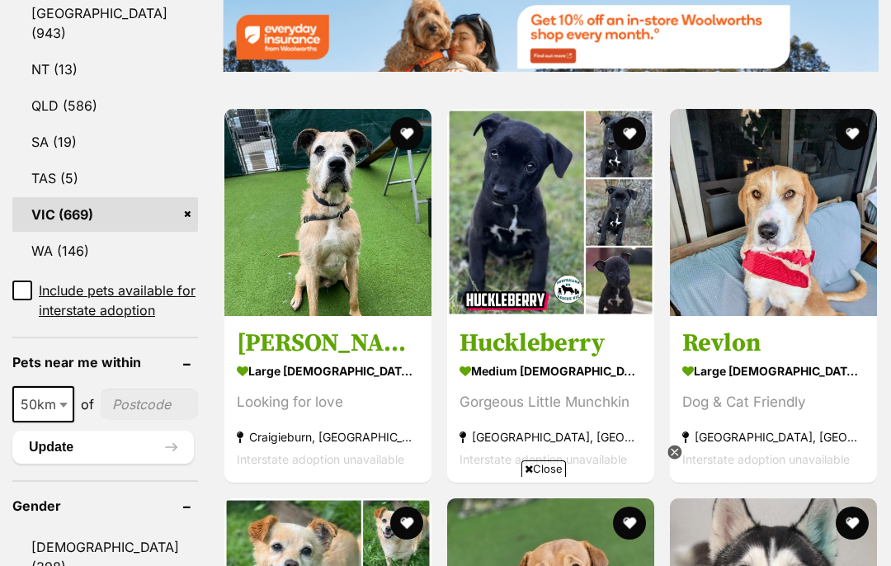
click at [59, 386] on span at bounding box center [65, 404] width 17 height 36
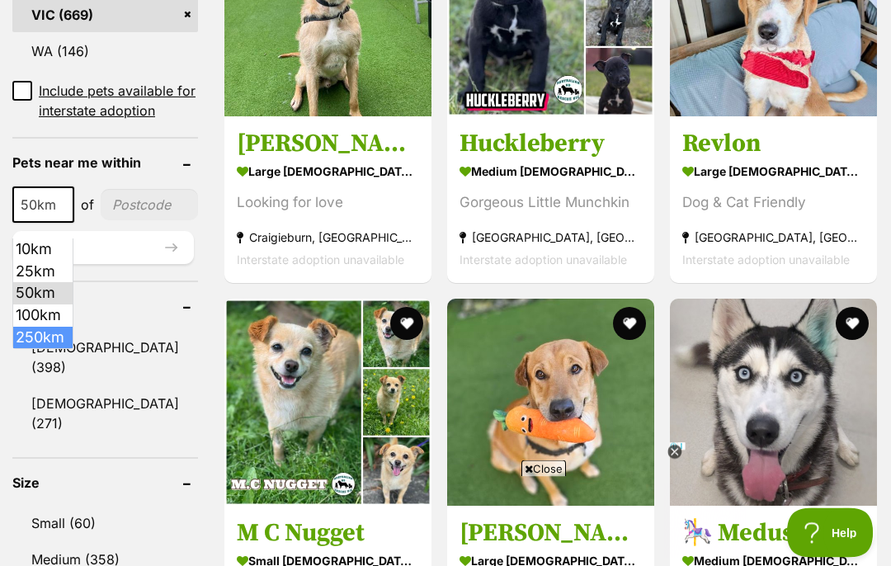
scroll to position [1203, 0]
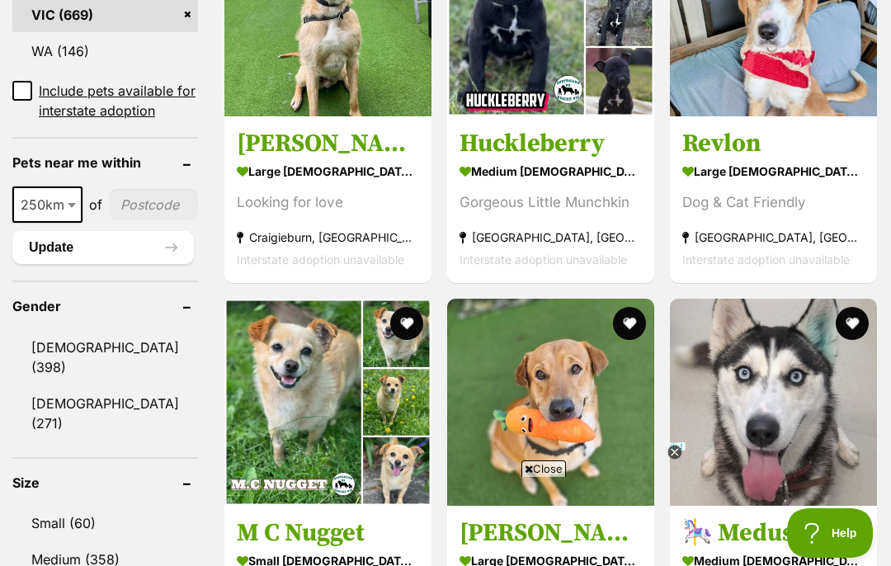
select select "250"
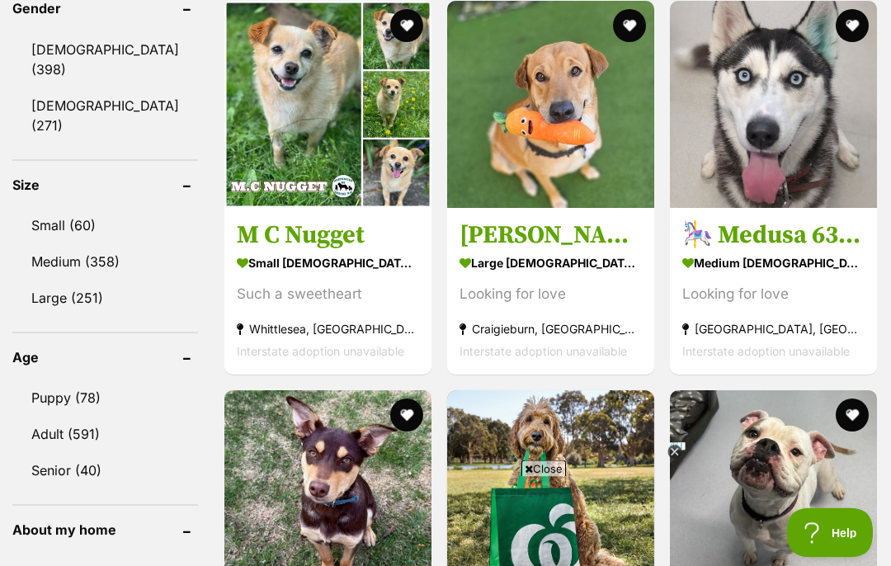
scroll to position [1501, 0]
click at [99, 208] on link "Small (60)" at bounding box center [105, 225] width 186 height 35
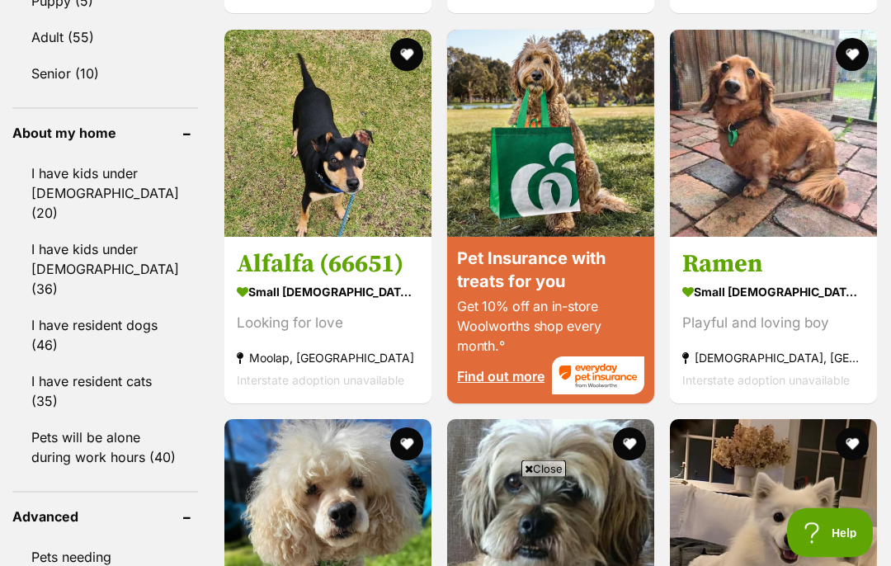
scroll to position [1870, 0]
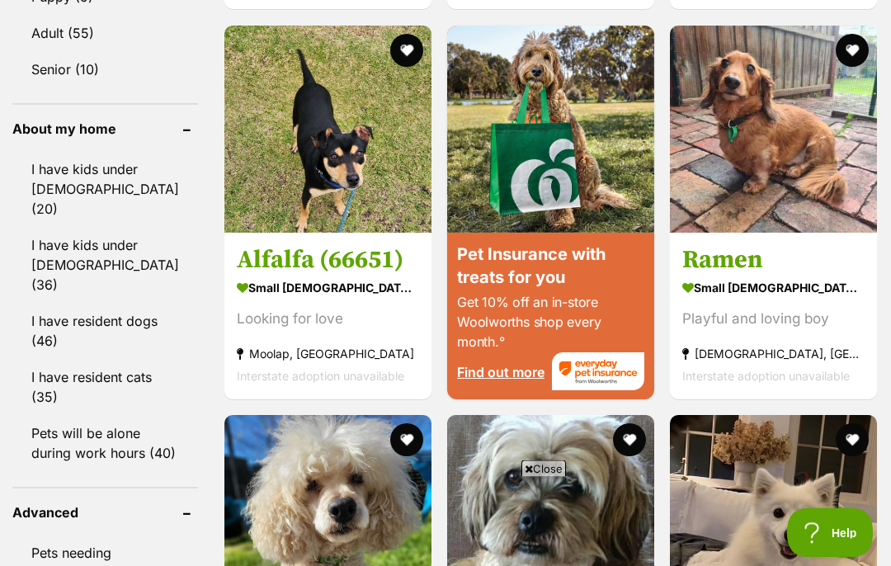
click at [73, 361] on link "I have resident cats (35)" at bounding box center [105, 388] width 186 height 54
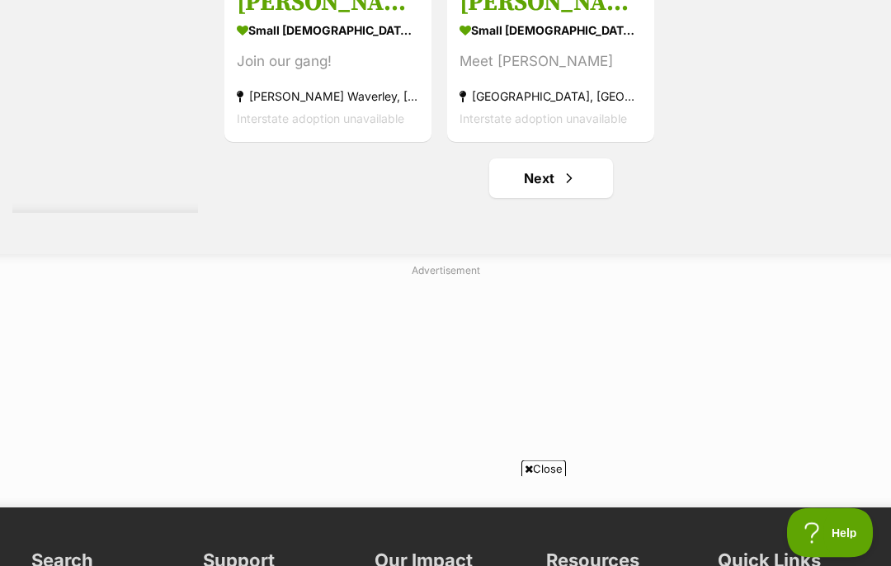
scroll to position [3298, 0]
click at [532, 198] on link "Next" at bounding box center [551, 178] width 124 height 40
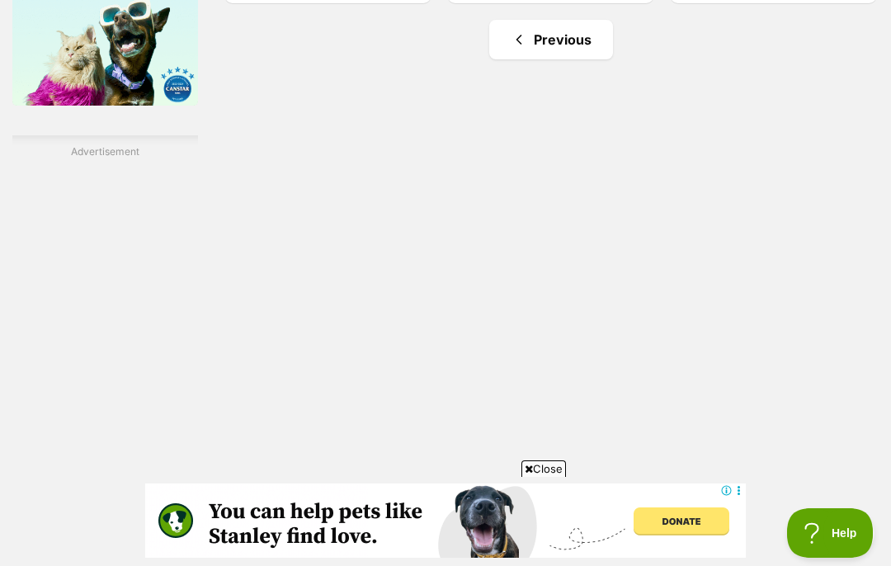
scroll to position [2840, 0]
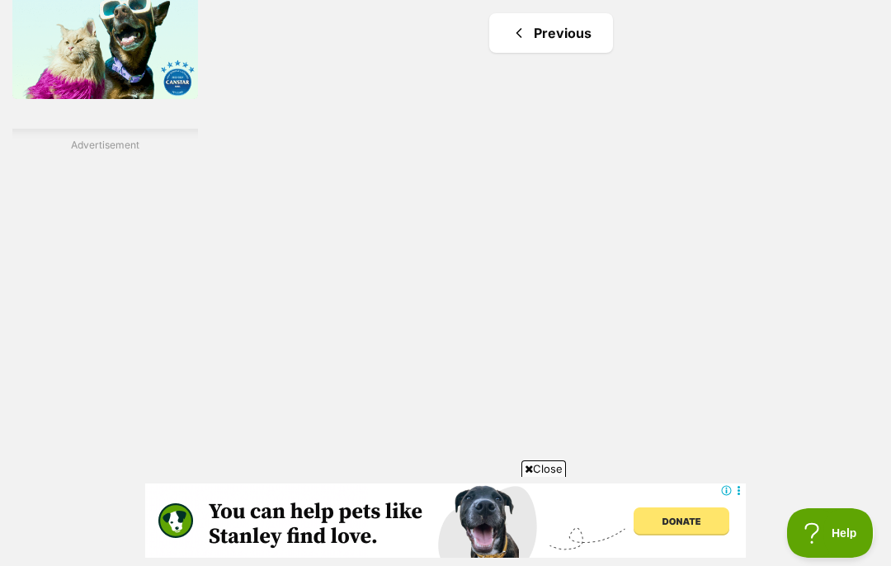
click at [504, 53] on link "Previous" at bounding box center [551, 33] width 124 height 40
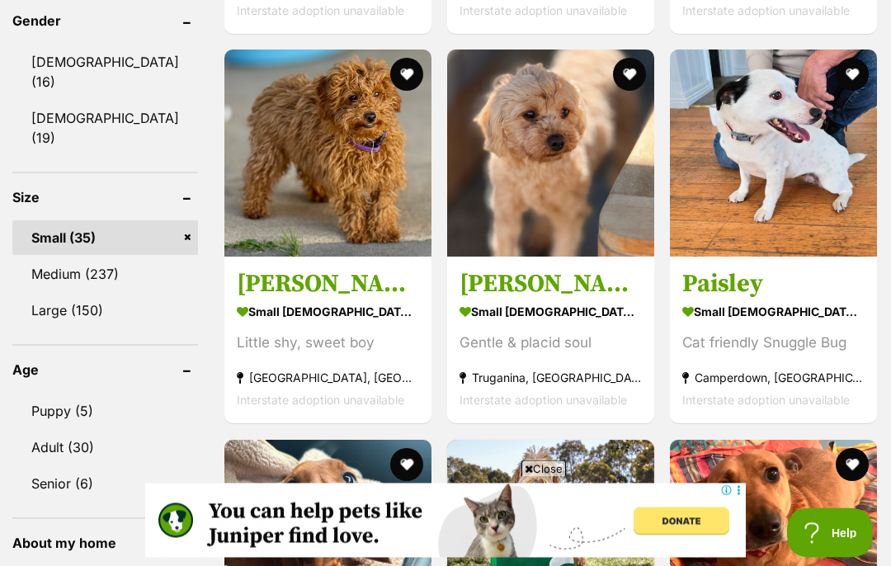
scroll to position [1457, 0]
click at [496, 300] on h3 "[PERSON_NAME]" at bounding box center [551, 284] width 182 height 31
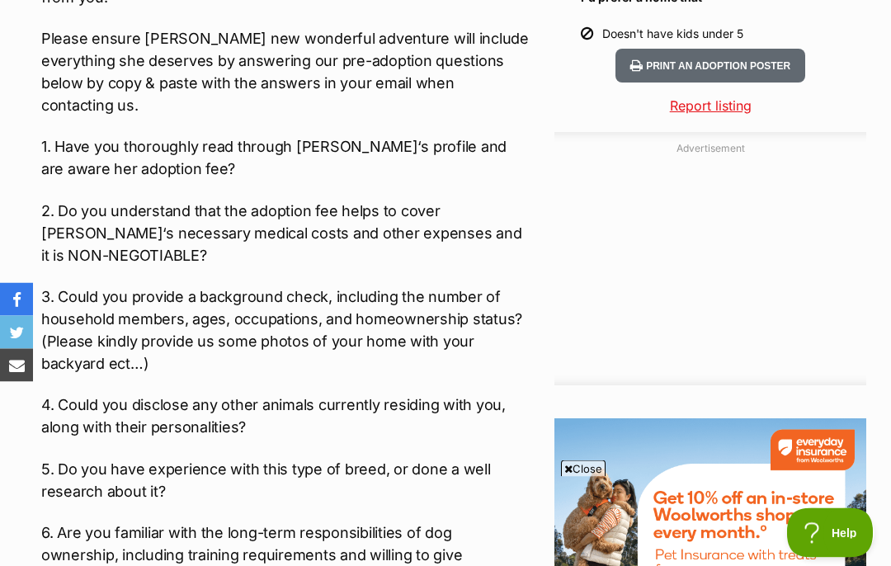
scroll to position [1670, 0]
click at [52, 135] on p "1. Have you thoroughly read through [PERSON_NAME]‘s profile and are aware her a…" at bounding box center [285, 157] width 489 height 45
click at [54, 135] on p "1. Have you thoroughly read through [PERSON_NAME]‘s profile and are aware her a…" at bounding box center [285, 157] width 489 height 45
click at [65, 135] on p "1. Have you thoroughly read through [PERSON_NAME]‘s profile and are aware her a…" at bounding box center [285, 157] width 489 height 45
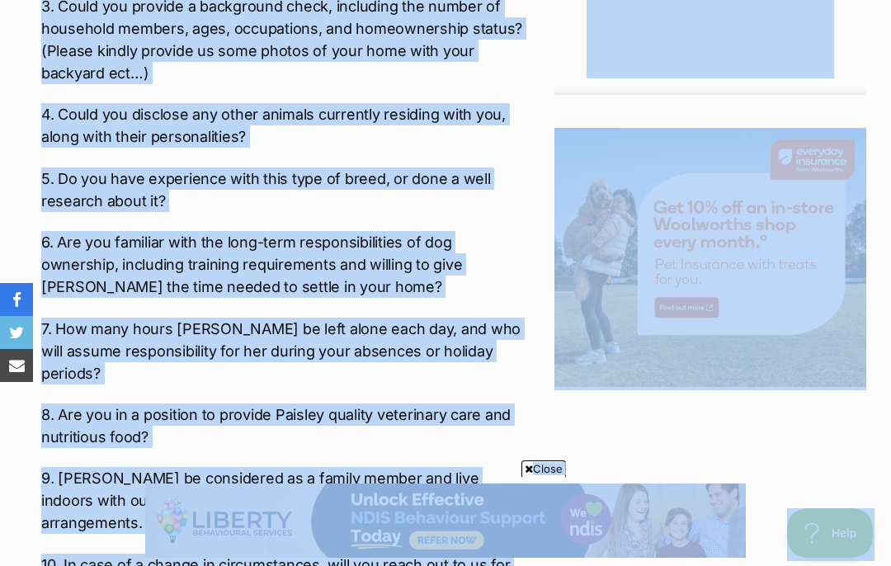
scroll to position [1961, 0]
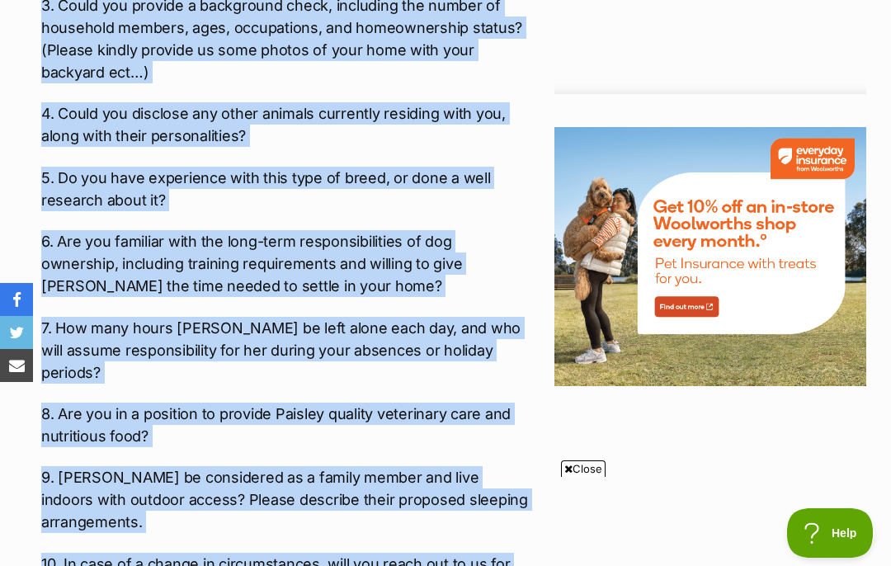
copy div "1. Have you thoroughly read through Quinn‘s profile and are aware her adoption …"
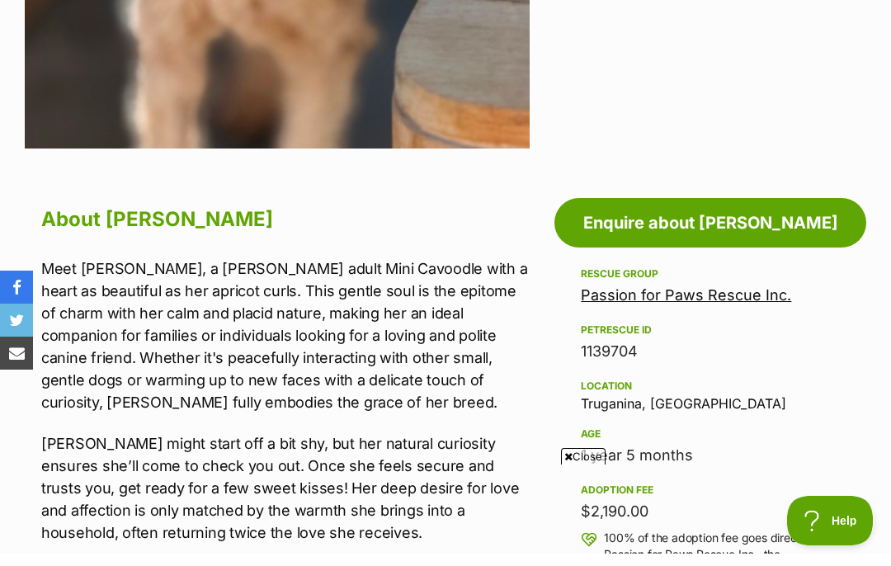
scroll to position [700, 0]
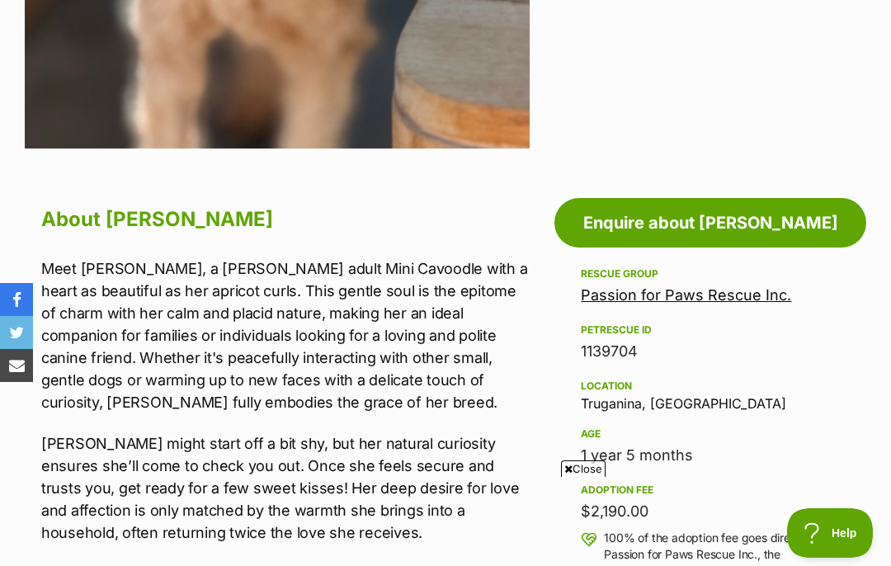
click at [703, 220] on link "Enquire about [PERSON_NAME]" at bounding box center [711, 223] width 312 height 50
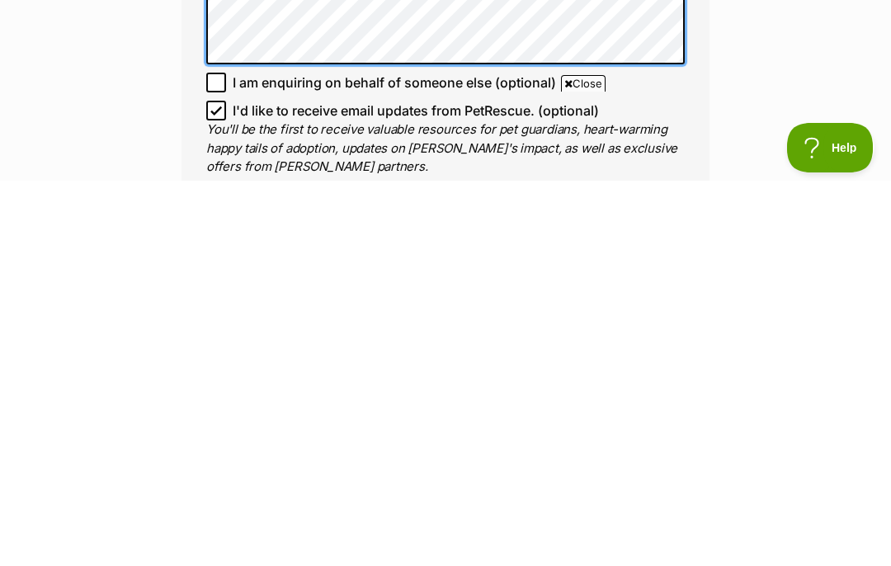
scroll to position [1776, 0]
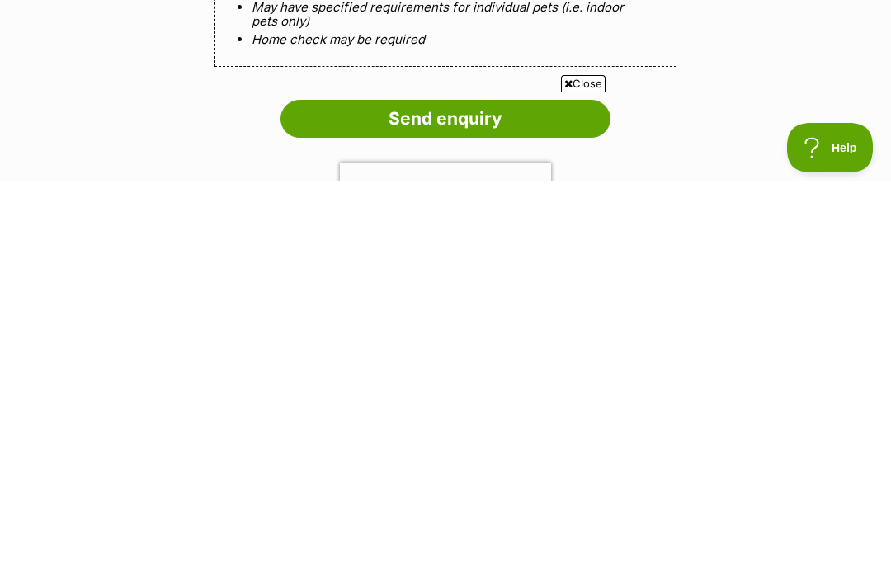
click at [427, 485] on input "Send enquiry" at bounding box center [446, 504] width 330 height 38
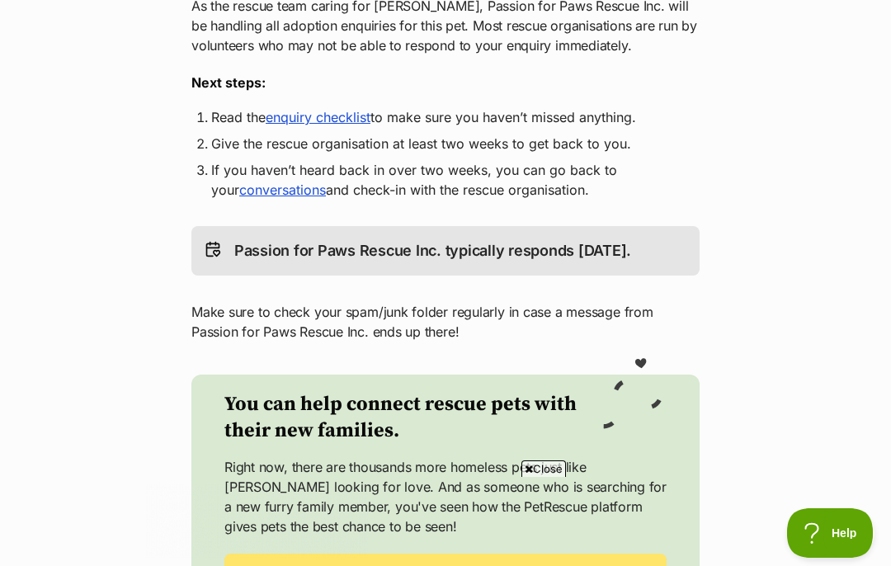
scroll to position [366, 0]
click at [312, 125] on link "enquiry checklist" at bounding box center [318, 118] width 105 height 17
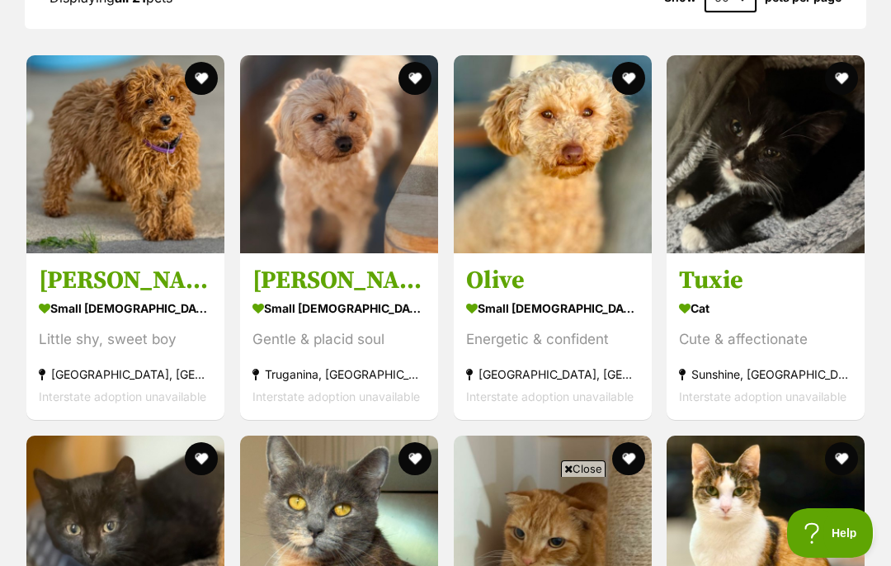
scroll to position [1469, 0]
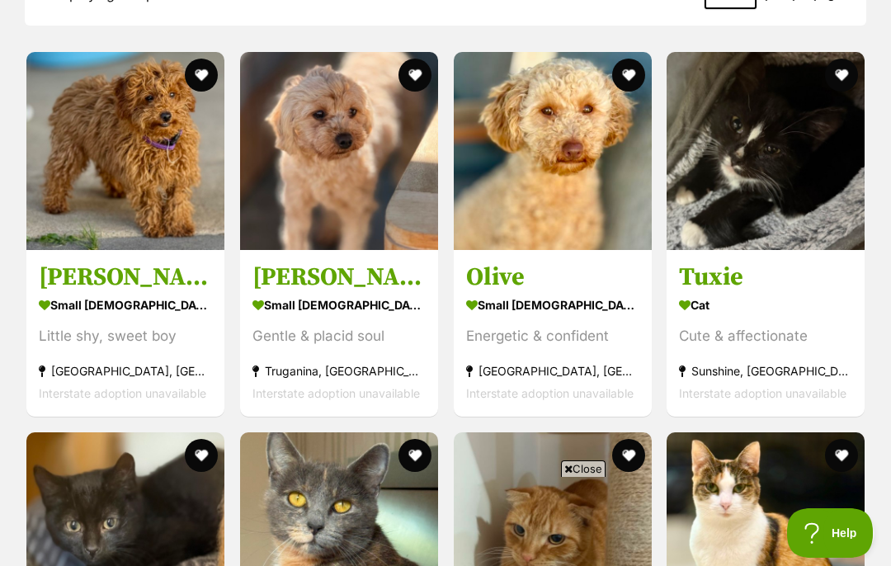
click at [88, 198] on img at bounding box center [125, 151] width 198 height 198
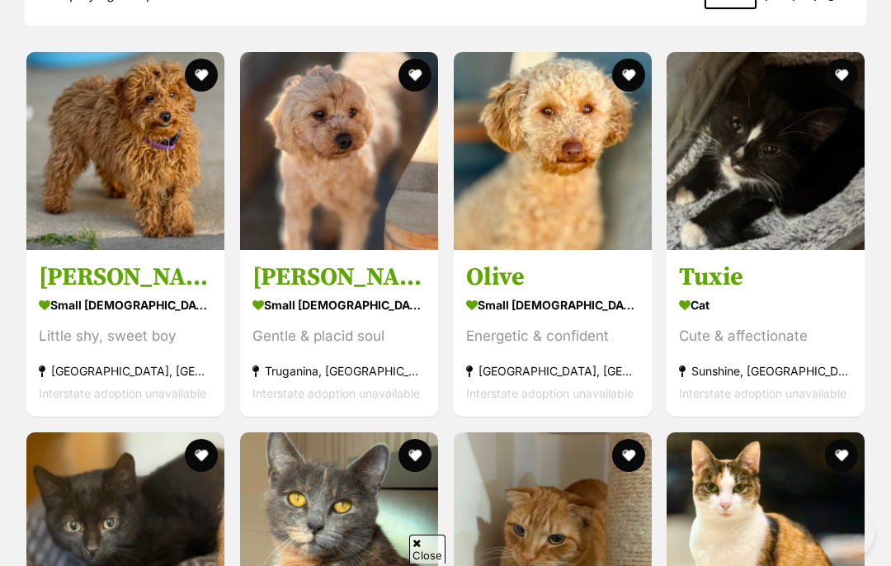
click at [302, 262] on h3 "[PERSON_NAME]" at bounding box center [339, 277] width 173 height 31
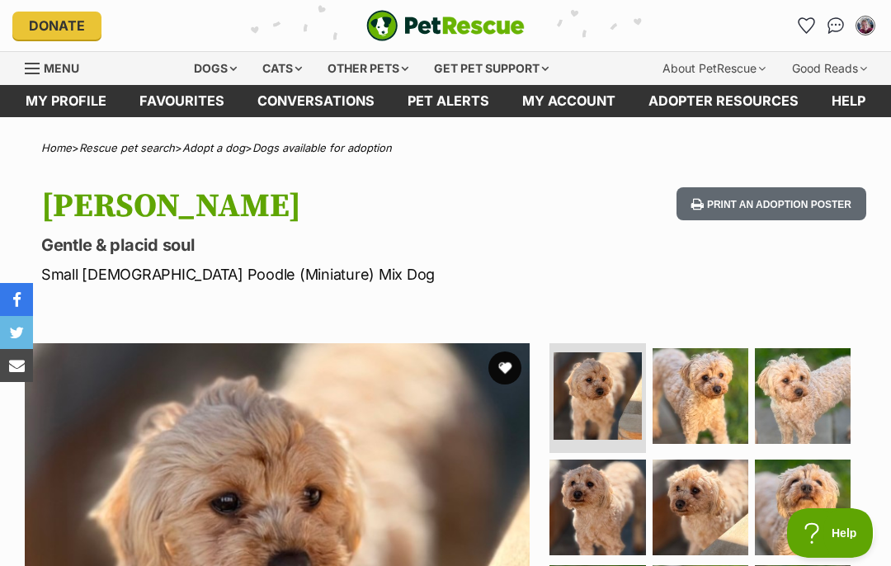
click at [206, 71] on div "Dogs" at bounding box center [215, 68] width 66 height 33
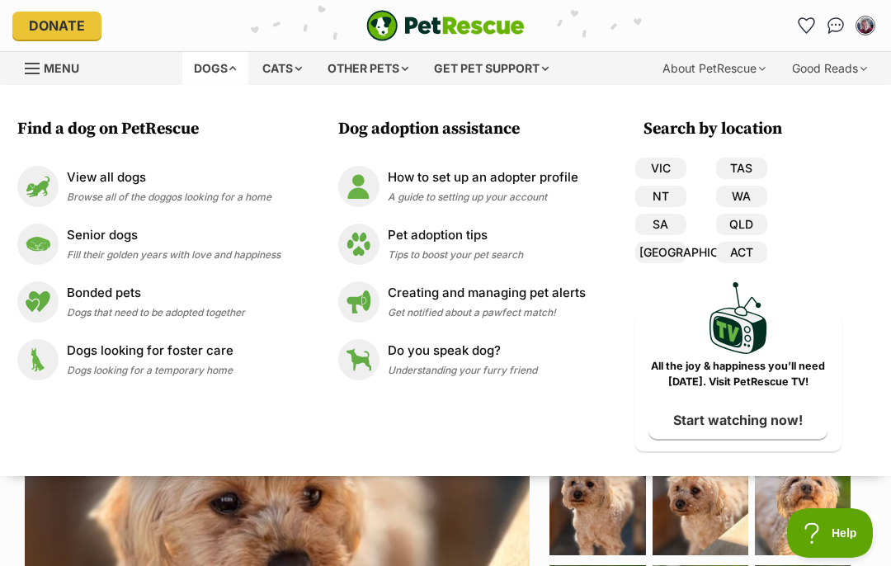
click at [130, 186] on p "View all dogs" at bounding box center [169, 177] width 205 height 19
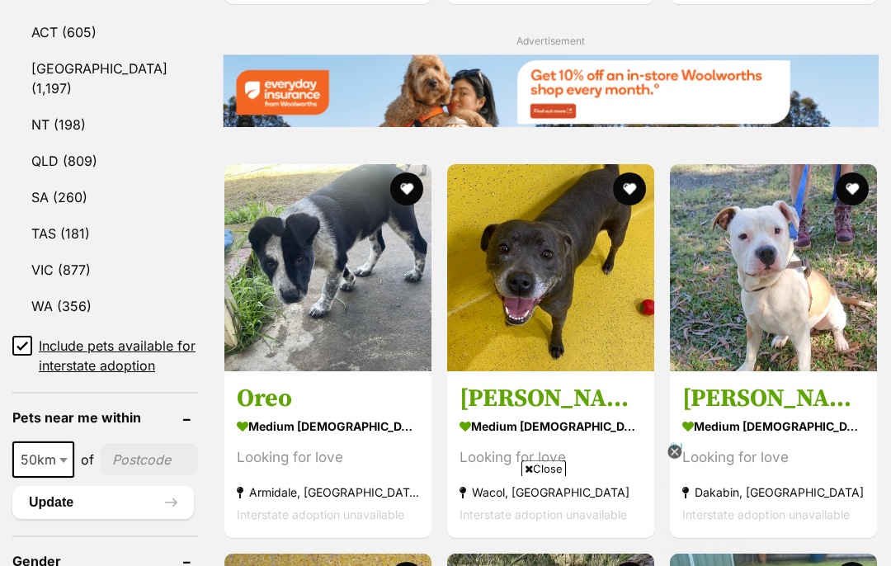
scroll to position [988, 0]
click at [29, 336] on input "Include pets available for interstate adoption" at bounding box center [22, 346] width 20 height 20
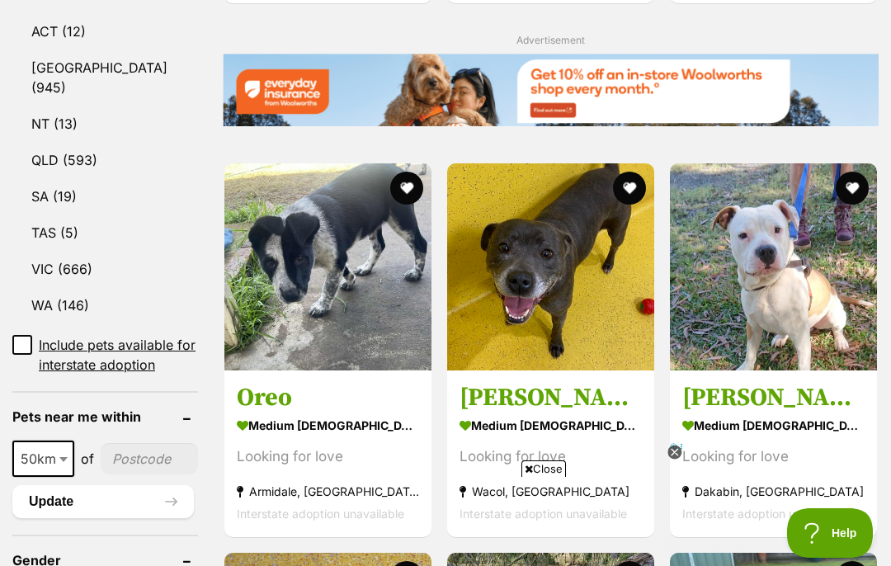
click at [67, 252] on link "VIC (666)" at bounding box center [105, 269] width 186 height 35
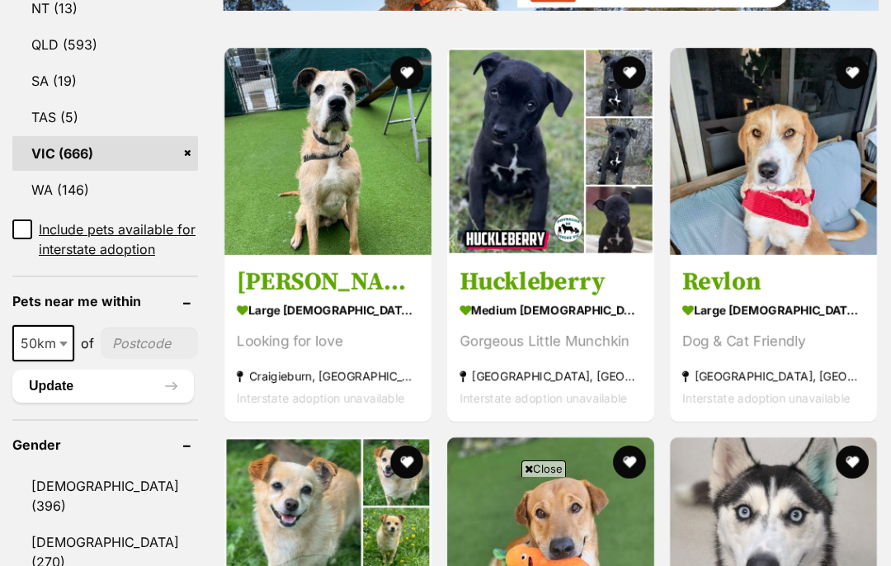
scroll to position [1096, 0]
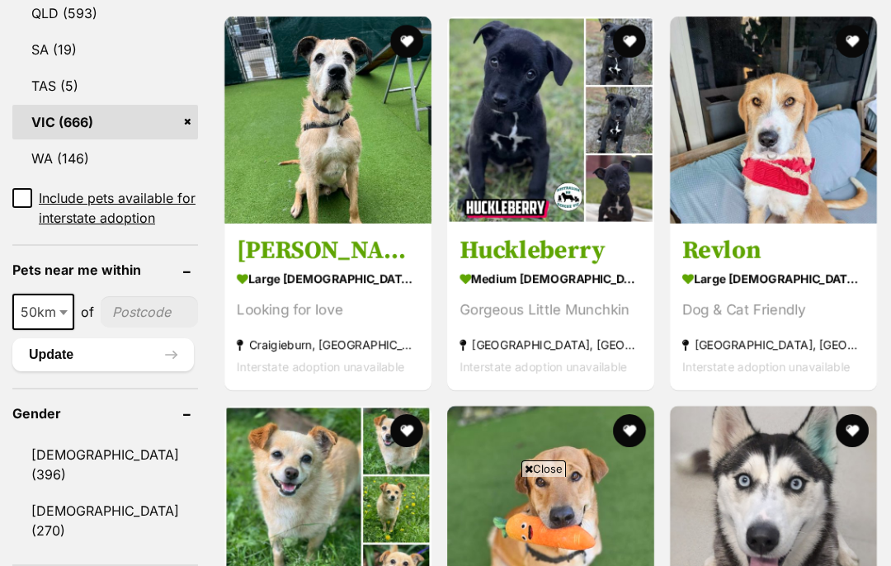
click at [57, 330] on span at bounding box center [65, 312] width 17 height 36
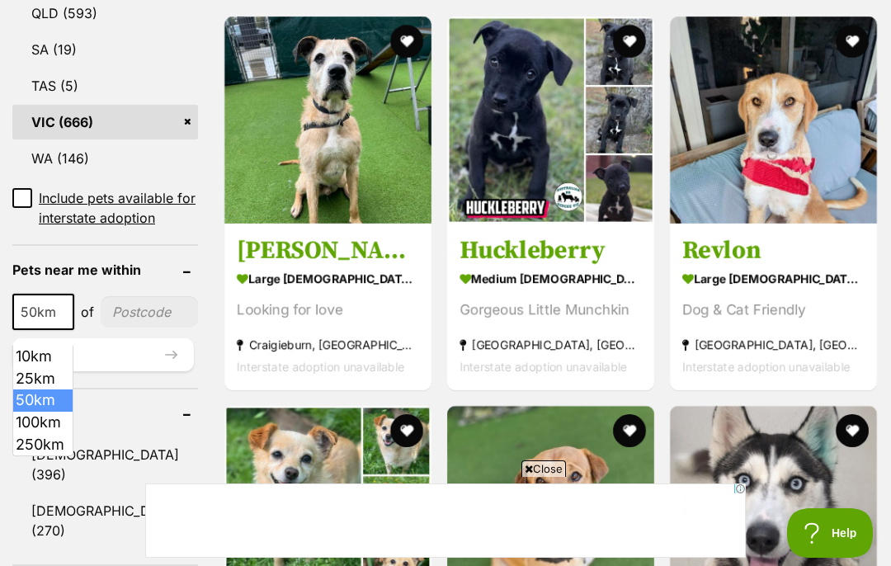
scroll to position [0, 0]
select select "250"
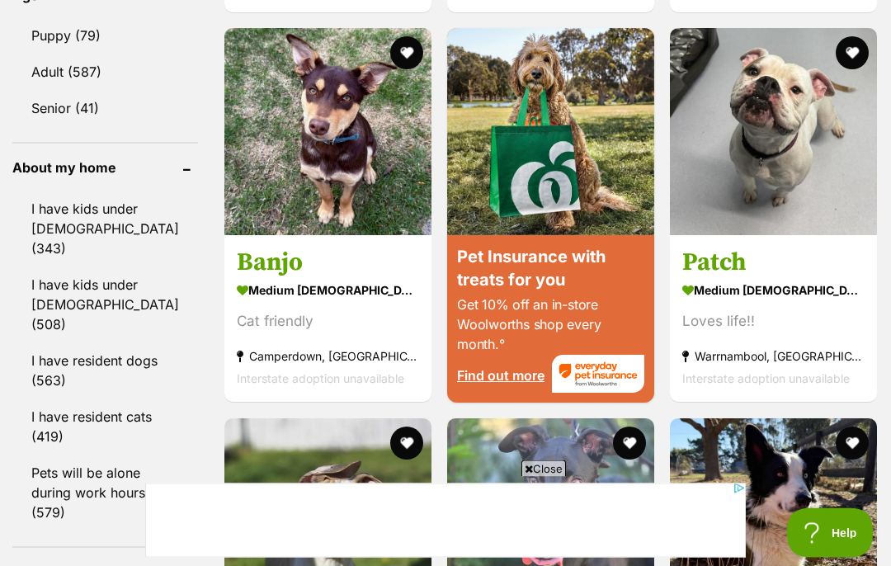
scroll to position [1864, 0]
click at [84, 400] on link "I have resident cats (419)" at bounding box center [105, 427] width 186 height 54
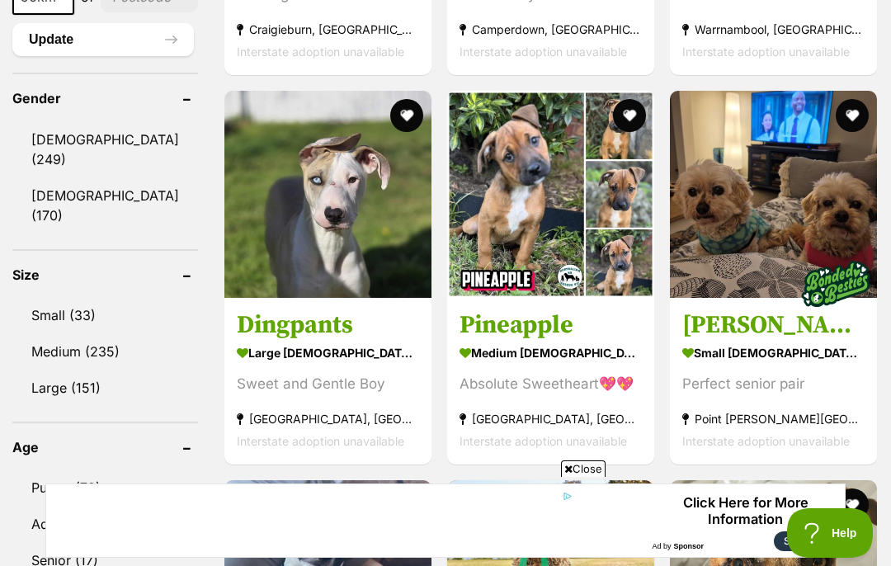
scroll to position [1470, 0]
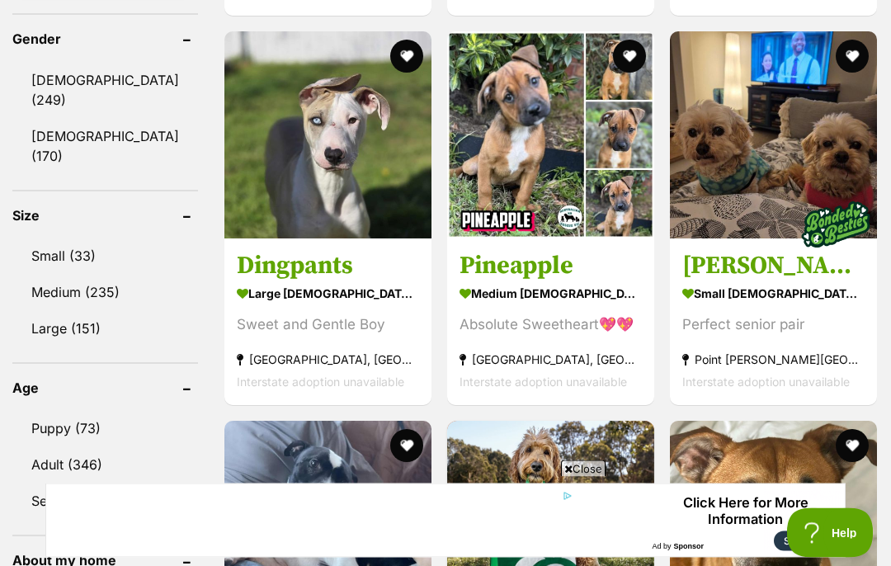
click at [66, 273] on link "Small (33)" at bounding box center [105, 256] width 186 height 35
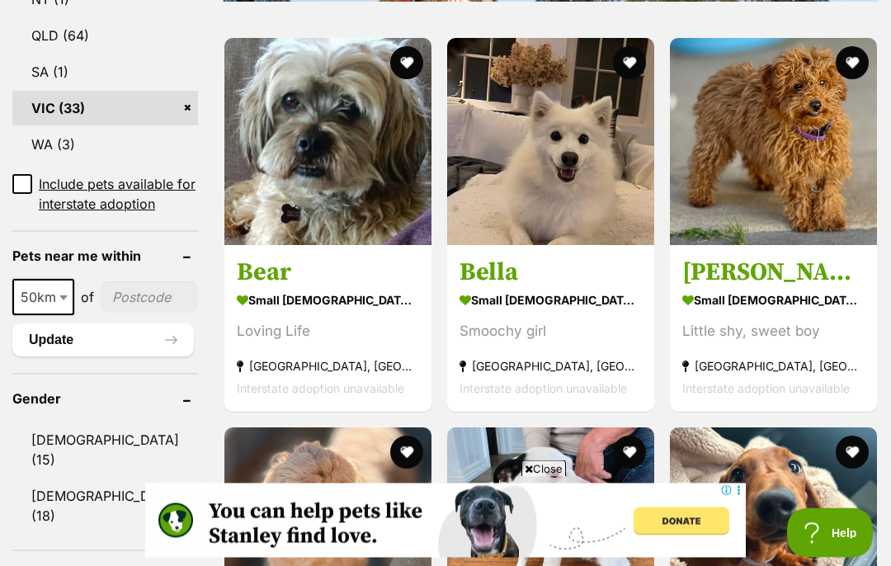
scroll to position [1079, 0]
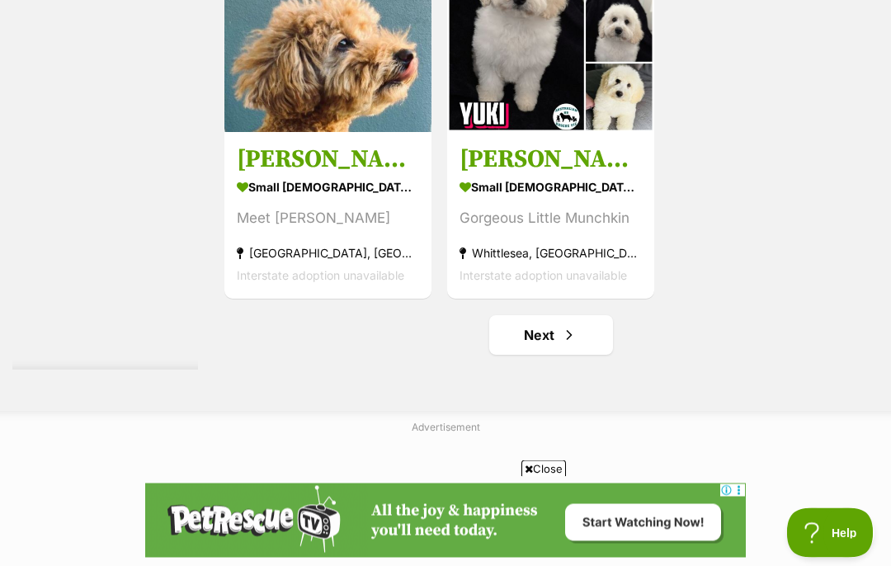
scroll to position [3142, 0]
click at [277, 175] on h3 "[PERSON_NAME]" at bounding box center [328, 159] width 182 height 31
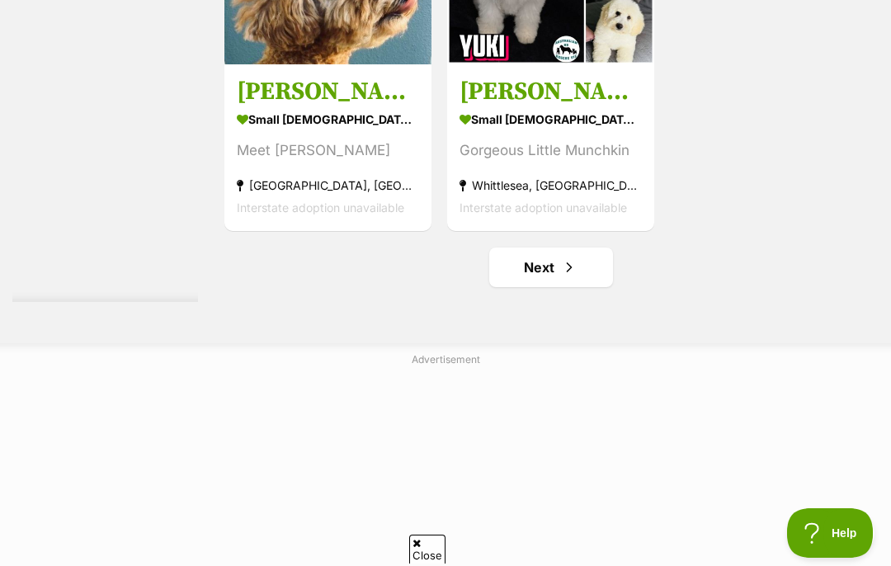
scroll to position [3228, 0]
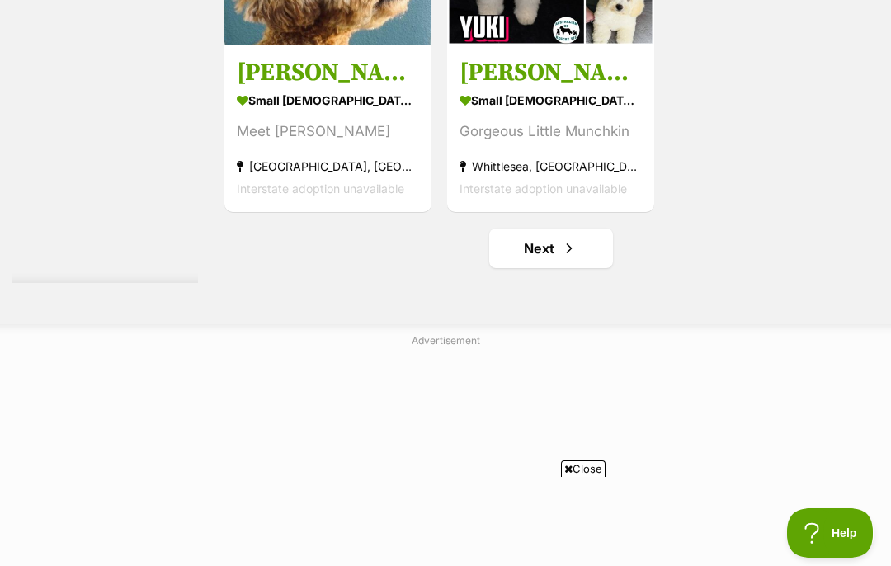
click at [561, 258] on span "Next page" at bounding box center [569, 249] width 17 height 20
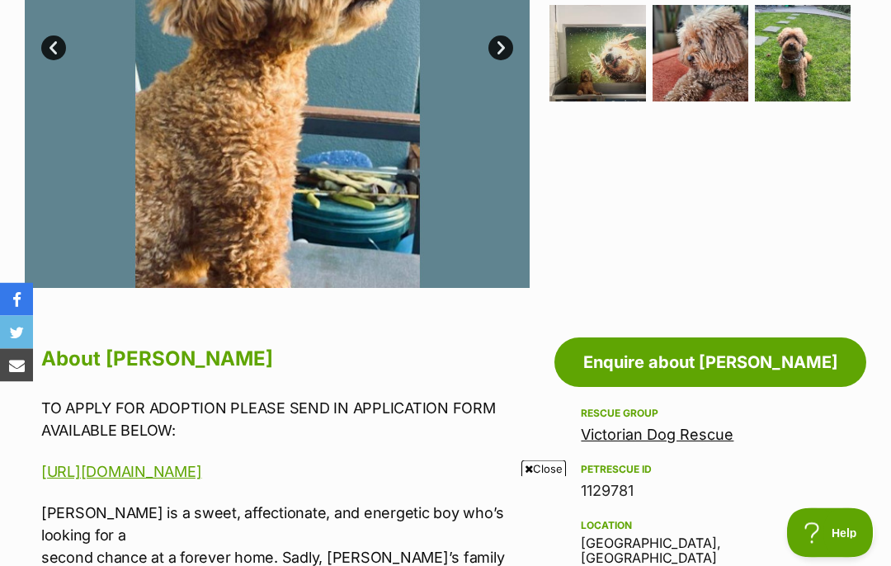
scroll to position [187, 0]
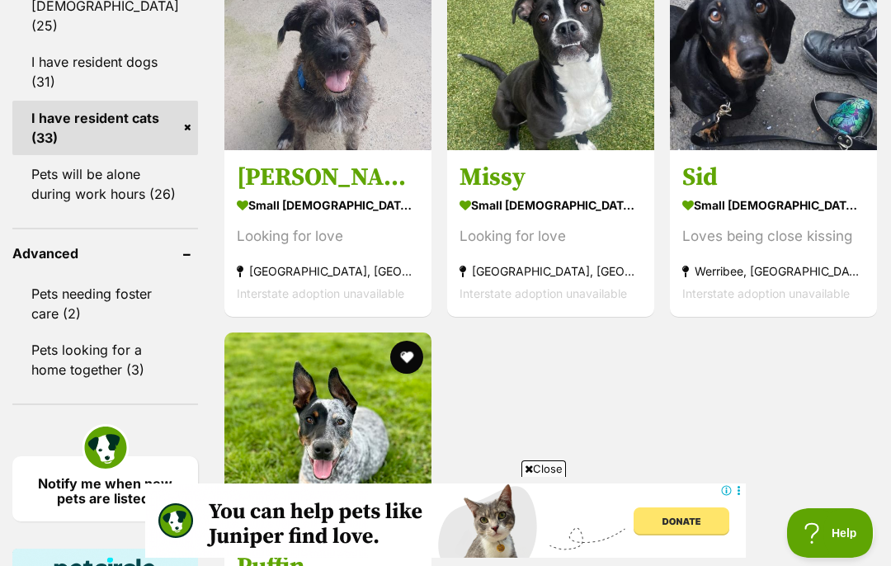
click at [237, 193] on h3 "[PERSON_NAME]" at bounding box center [328, 177] width 182 height 31
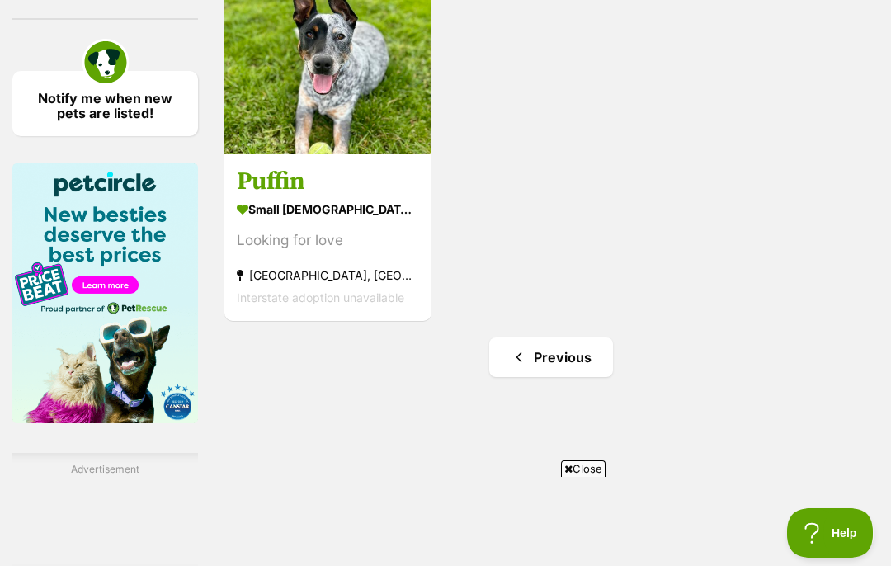
scroll to position [2509, 0]
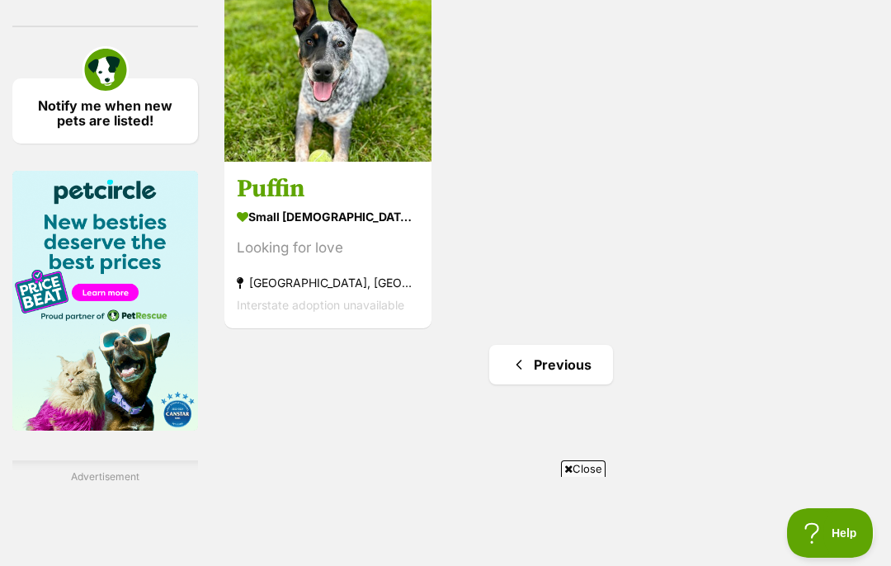
click at [237, 205] on h3 "Puffin" at bounding box center [328, 188] width 182 height 31
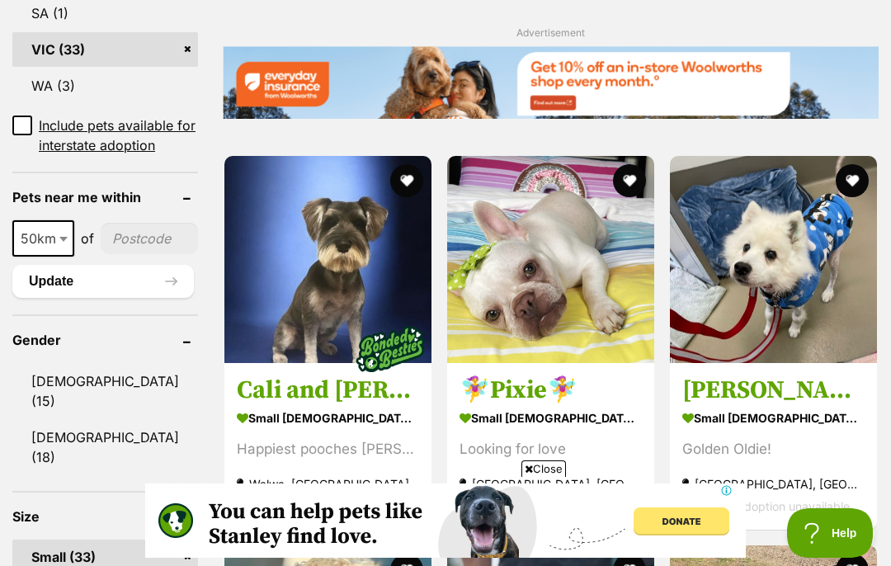
scroll to position [1137, 0]
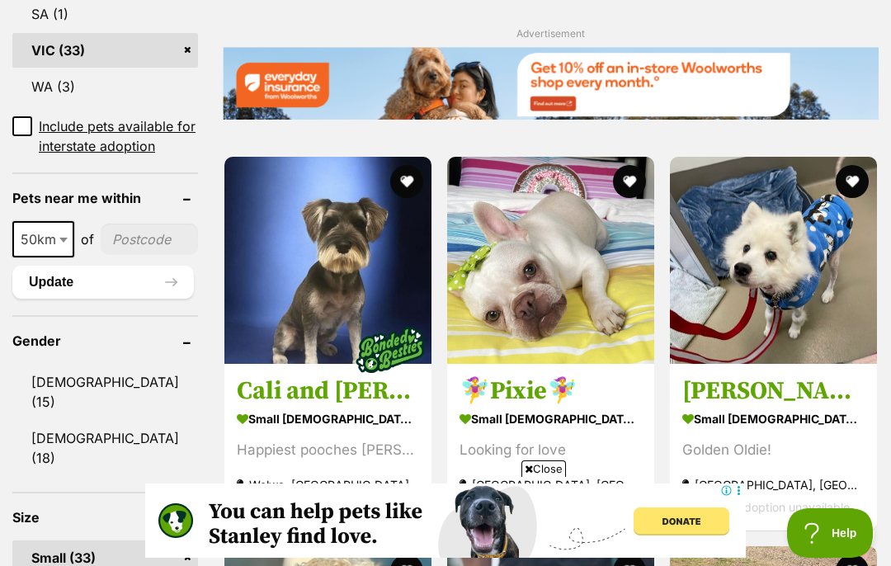
click at [293, 289] on img at bounding box center [328, 260] width 207 height 207
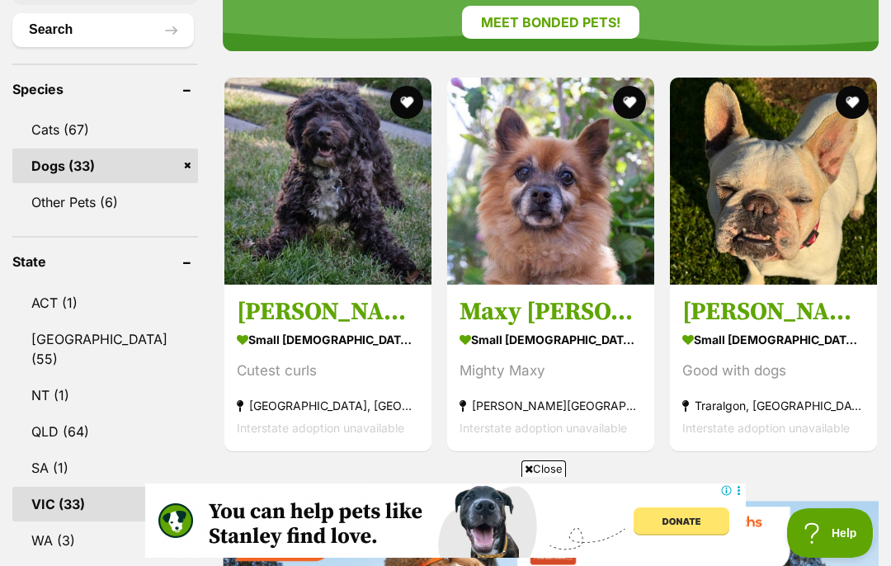
scroll to position [655, 0]
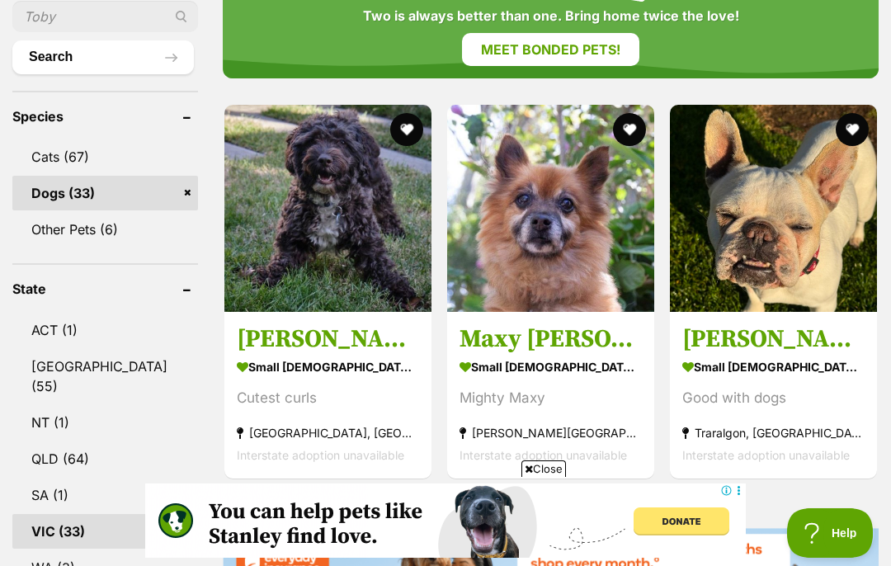
click at [339, 209] on img at bounding box center [328, 208] width 207 height 207
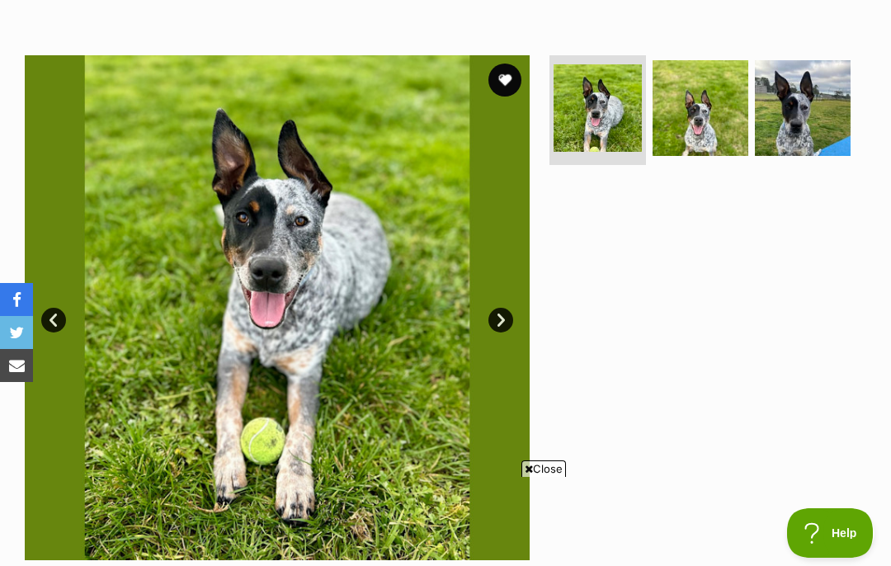
click at [702, 129] on img at bounding box center [701, 108] width 96 height 96
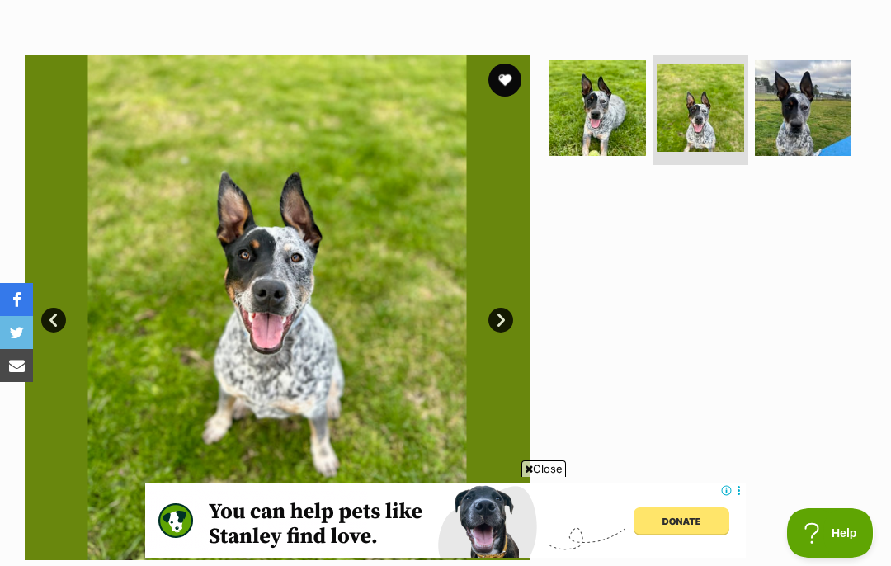
click at [816, 146] on img at bounding box center [803, 108] width 96 height 96
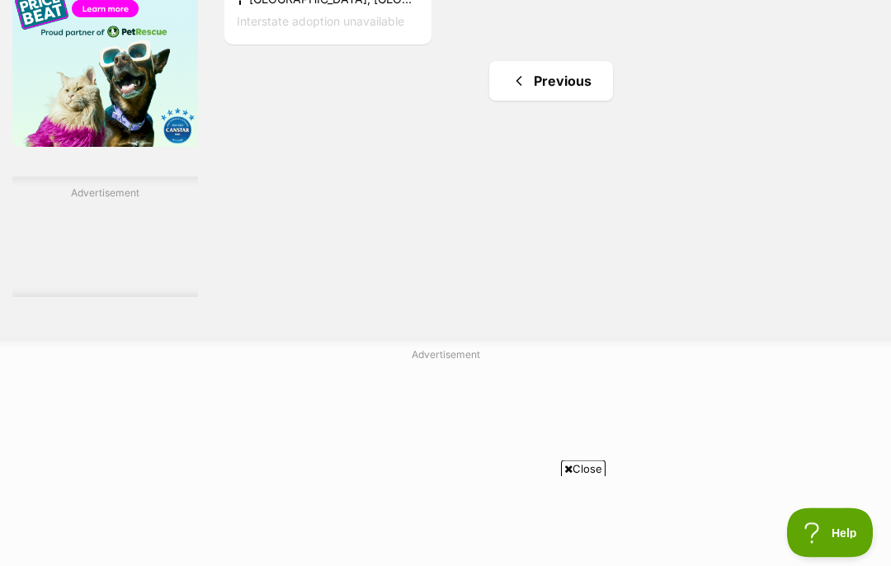
scroll to position [2792, 0]
click at [511, 101] on link "Previous" at bounding box center [551, 81] width 124 height 40
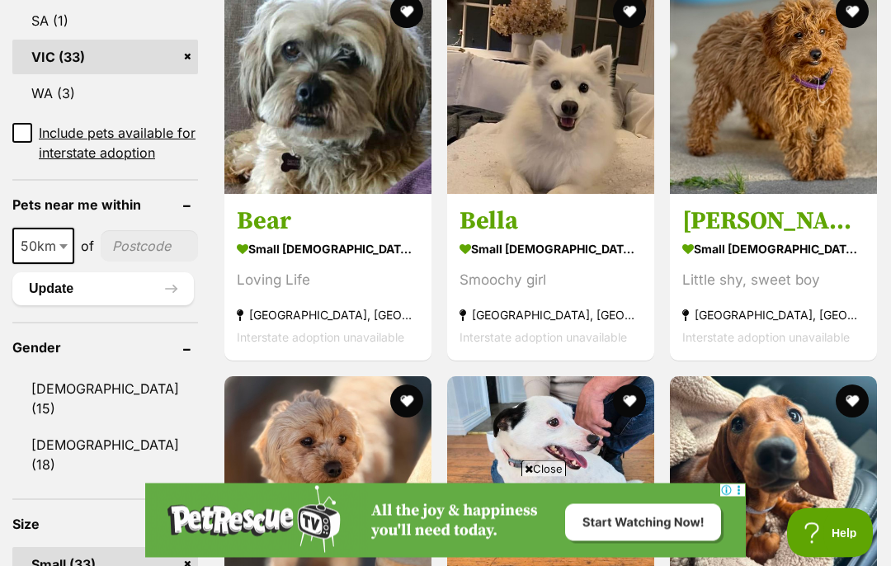
scroll to position [1130, 0]
click at [258, 194] on img at bounding box center [328, 90] width 207 height 207
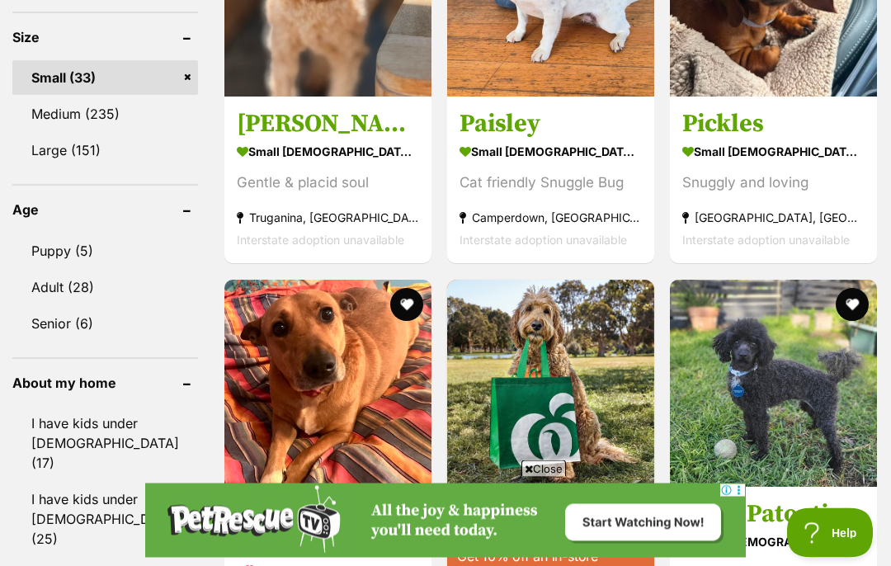
scroll to position [1618, 0]
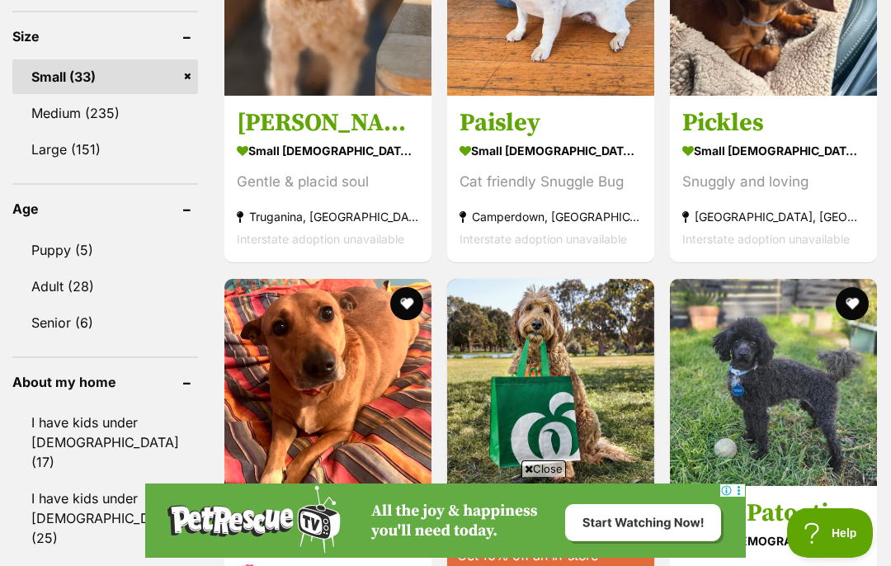
click at [503, 215] on section "small female Dog Cat friendly Snuggle Bug Camperdown, VIC Interstate adoption u…" at bounding box center [551, 194] width 182 height 111
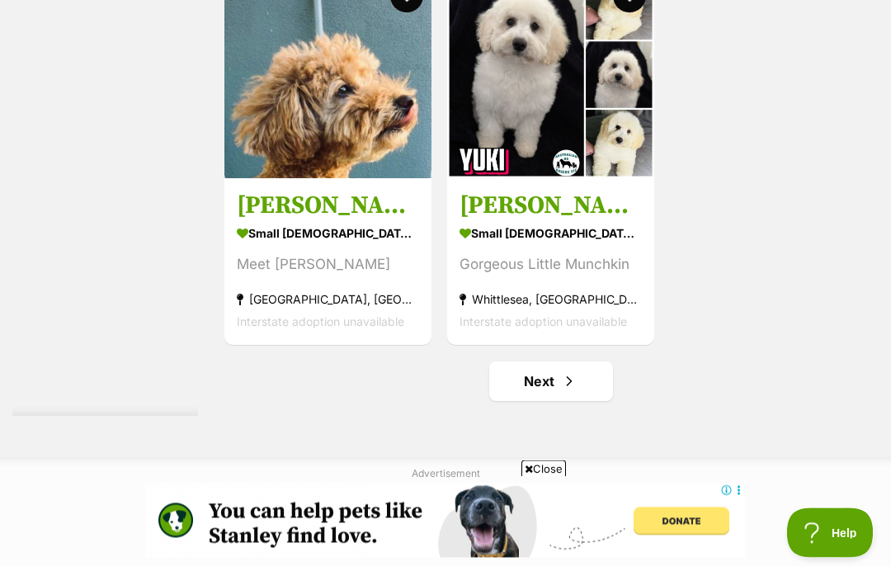
scroll to position [3095, 0]
click at [490, 178] on img at bounding box center [550, 74] width 207 height 207
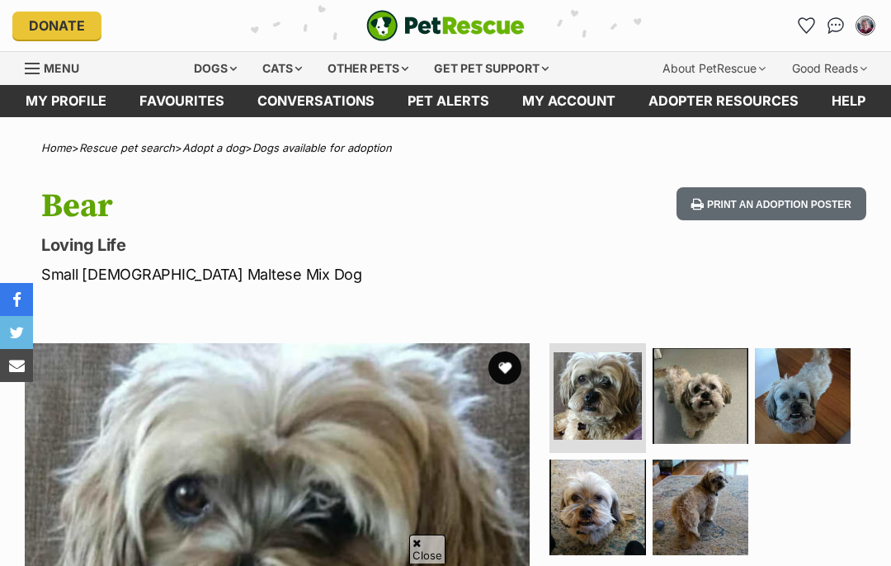
scroll to position [674, 0]
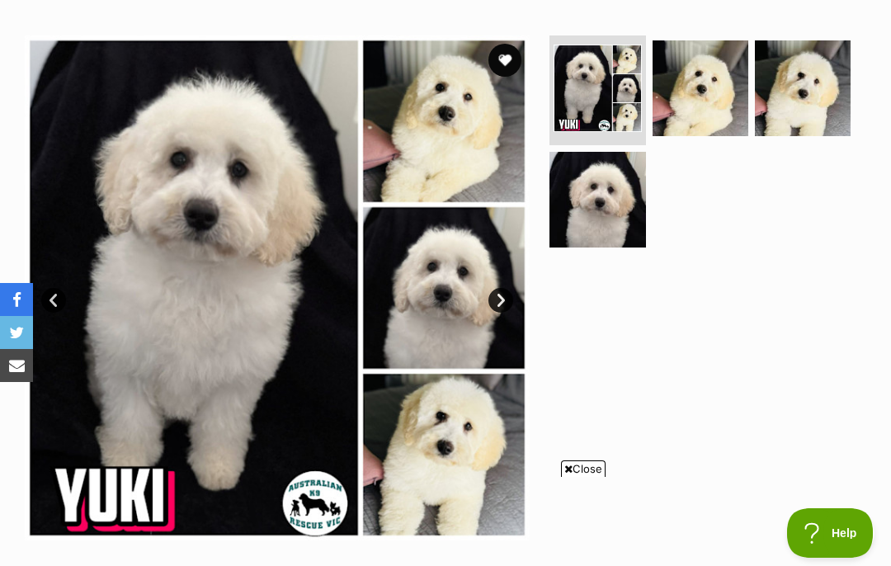
scroll to position [284, 0]
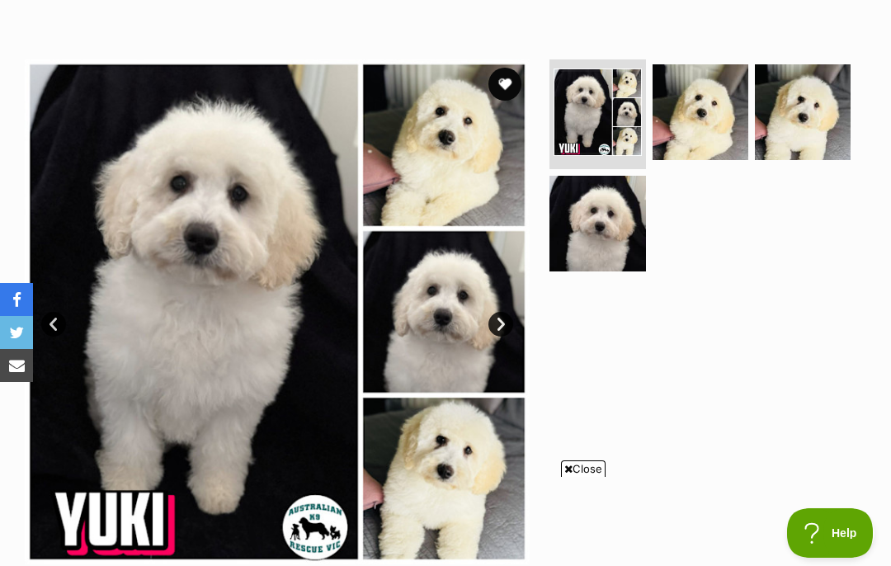
click at [495, 329] on link "Next" at bounding box center [501, 324] width 25 height 25
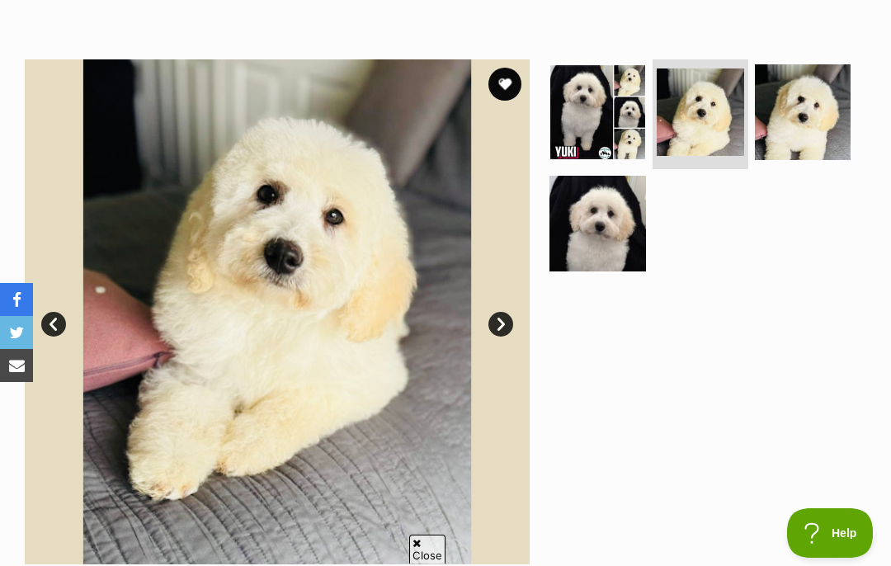
click at [508, 329] on link "Next" at bounding box center [501, 324] width 25 height 25
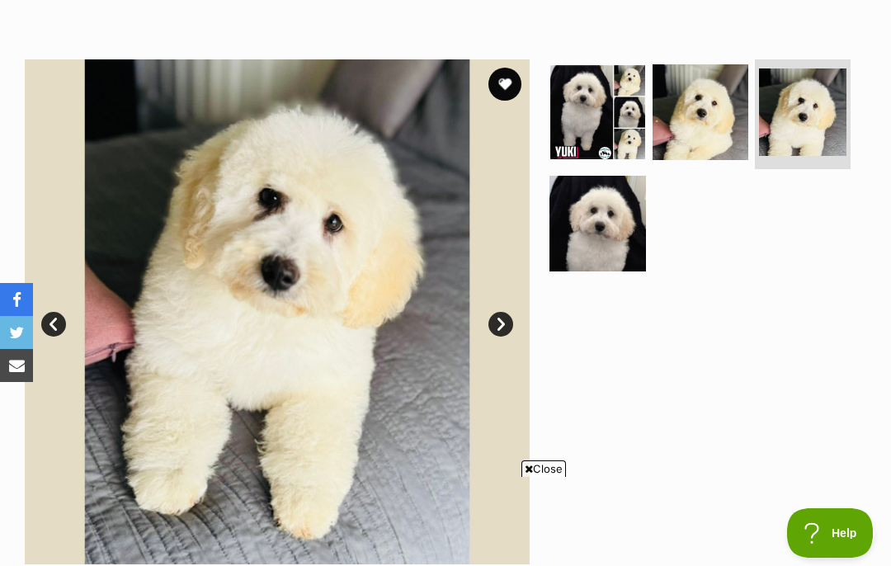
click at [507, 328] on link "Next" at bounding box center [501, 324] width 25 height 25
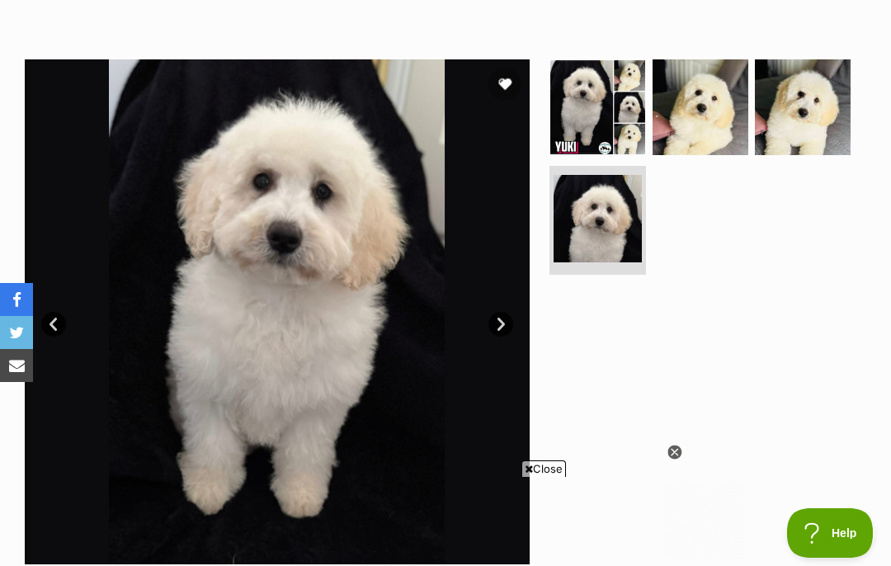
scroll to position [0, 0]
click at [527, 319] on img at bounding box center [277, 311] width 505 height 505
click at [807, 111] on img at bounding box center [803, 107] width 96 height 96
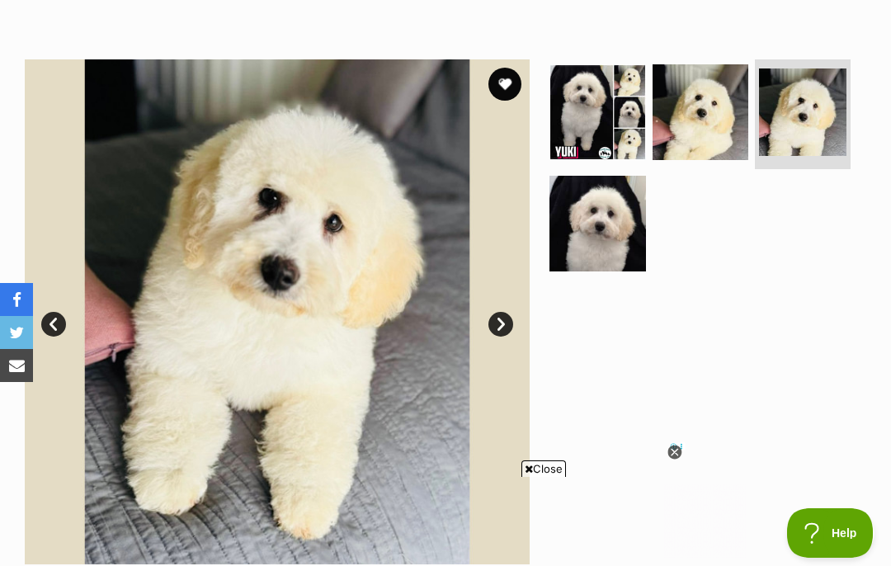
click at [499, 320] on link "Next" at bounding box center [501, 324] width 25 height 25
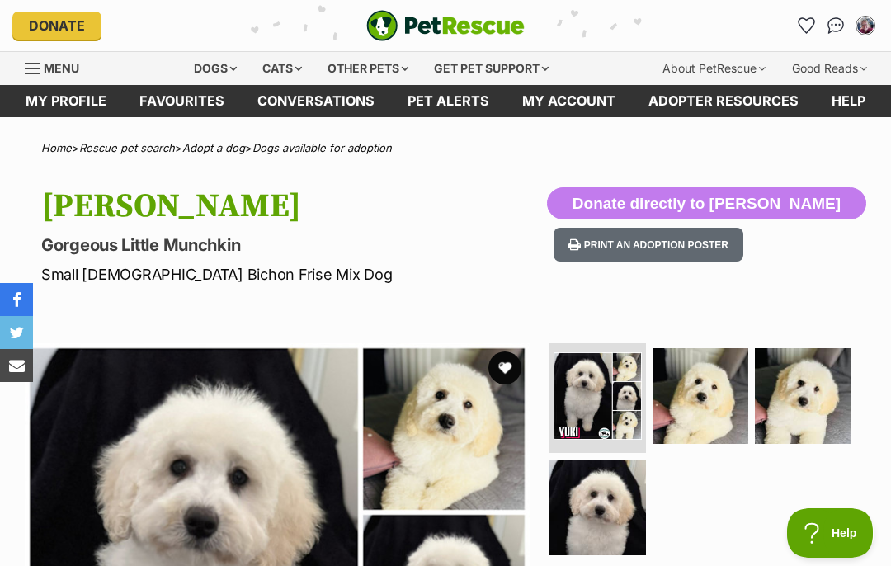
click at [206, 74] on div "Dogs" at bounding box center [215, 68] width 66 height 33
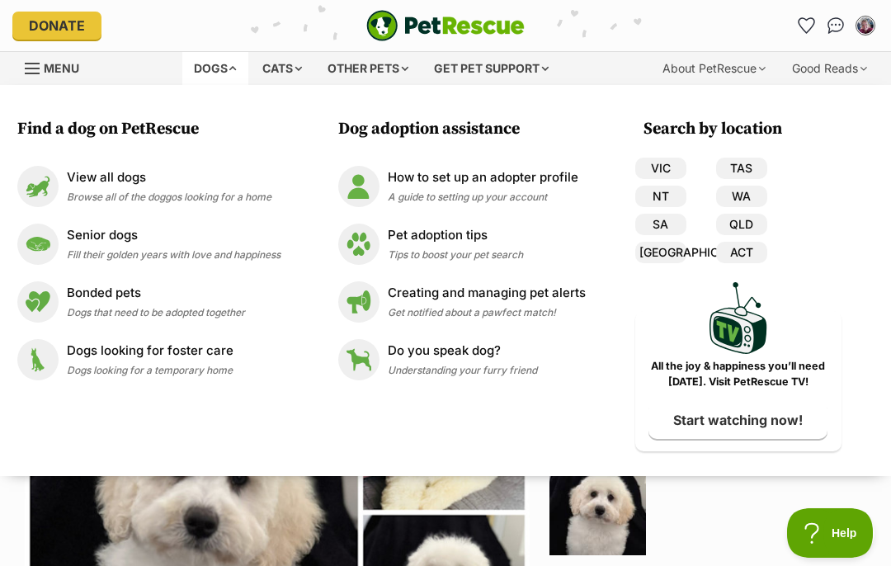
click at [102, 184] on p "View all dogs" at bounding box center [169, 177] width 205 height 19
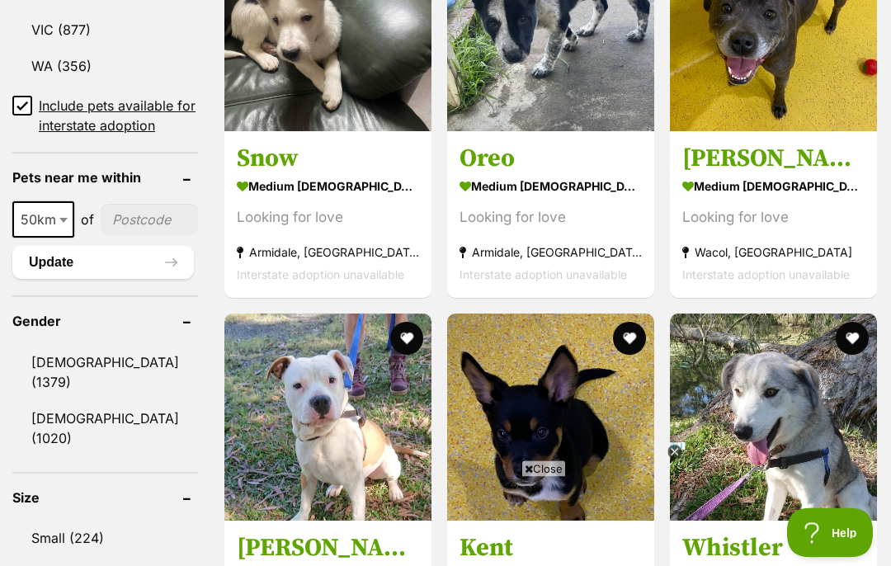
scroll to position [1226, 0]
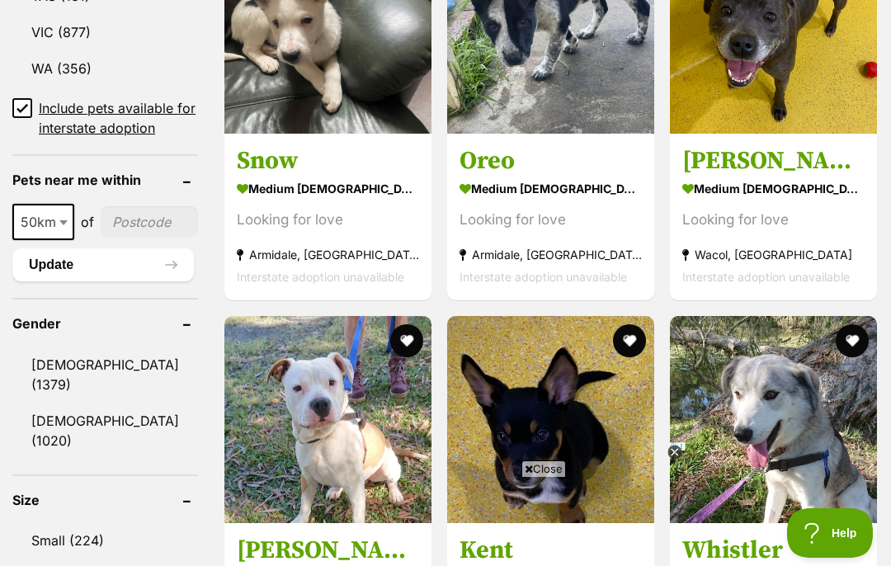
click at [59, 240] on span at bounding box center [65, 222] width 17 height 36
select select "250"
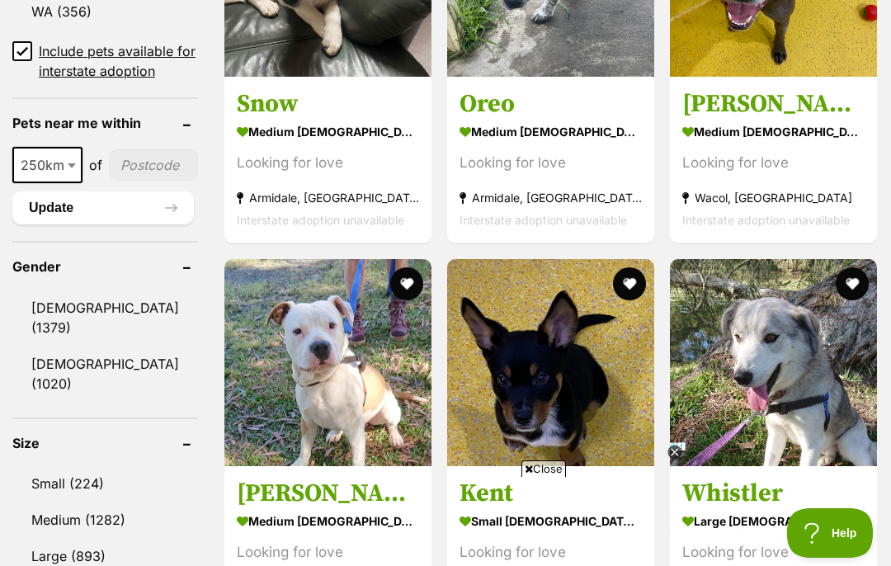
scroll to position [1322, 0]
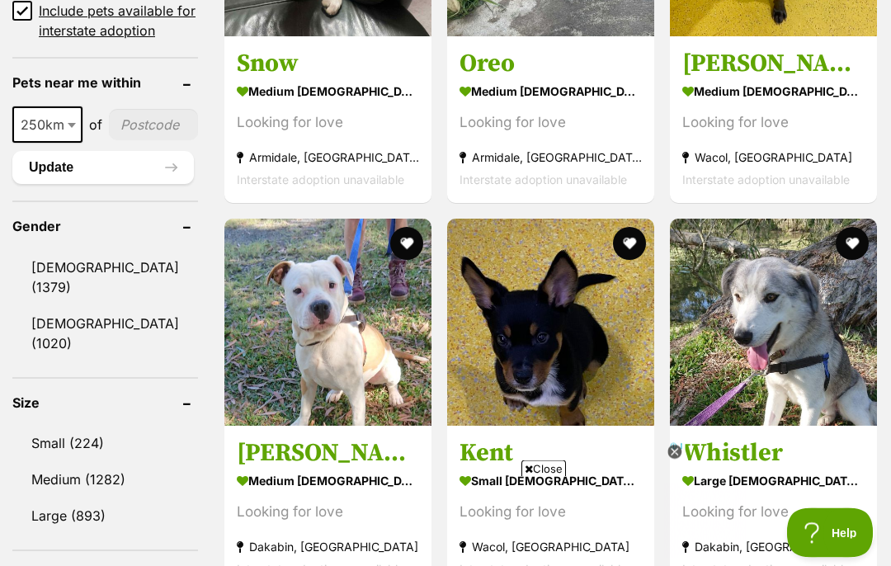
click at [63, 428] on link "Small (224)" at bounding box center [105, 444] width 186 height 35
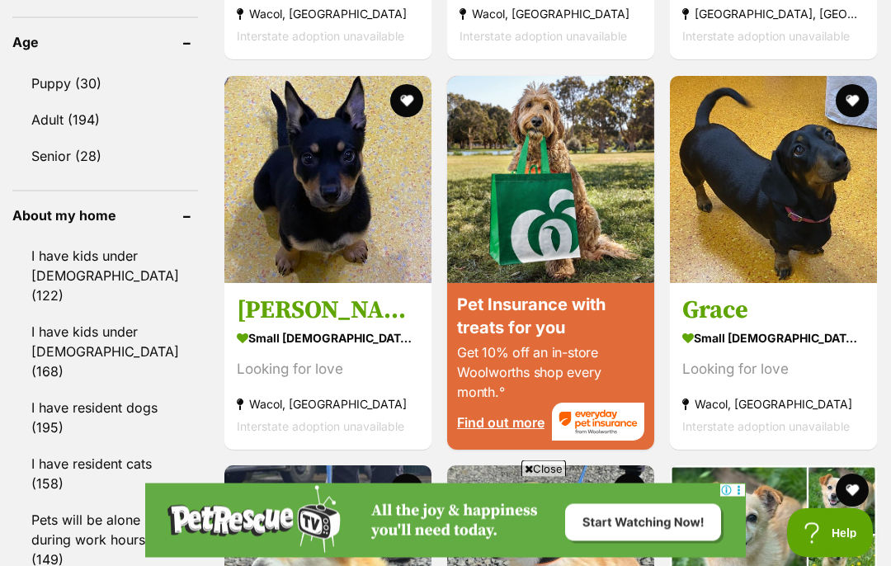
scroll to position [1861, 0]
click at [63, 452] on link "I have resident cats (158)" at bounding box center [105, 474] width 186 height 54
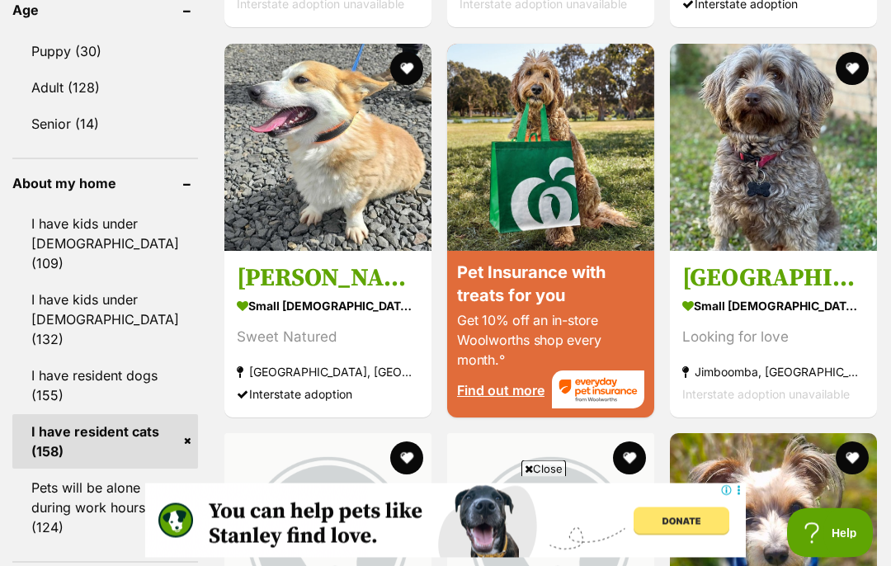
scroll to position [1893, 0]
click at [749, 251] on img at bounding box center [773, 147] width 207 height 207
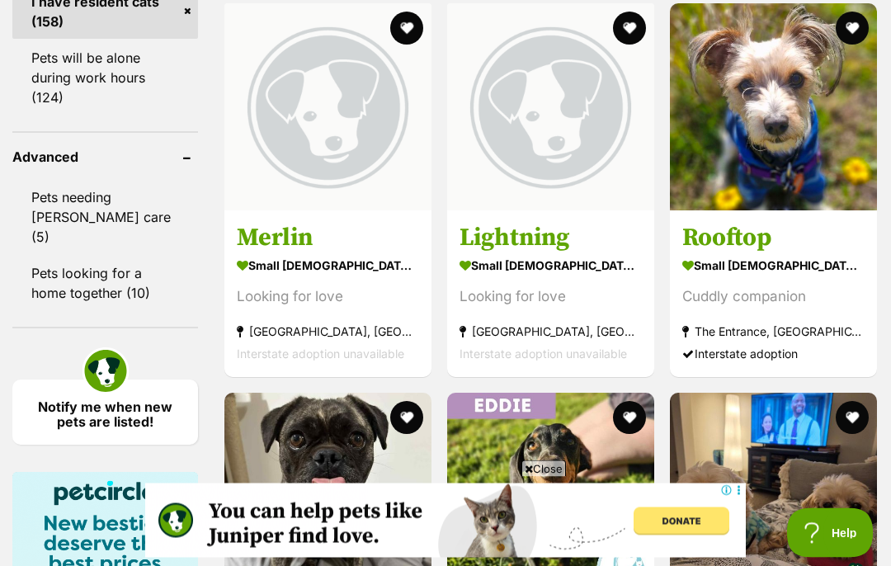
scroll to position [2322, 0]
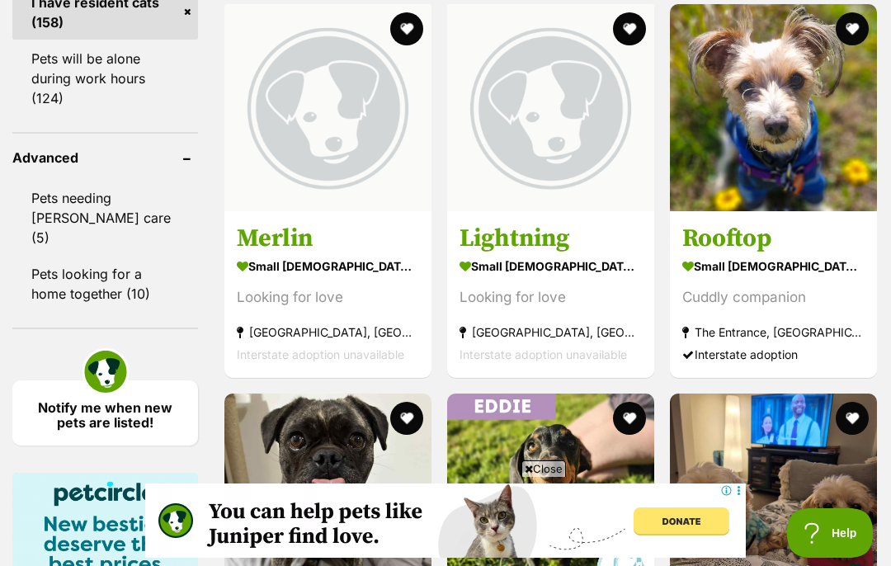
click at [773, 211] on img at bounding box center [773, 107] width 207 height 207
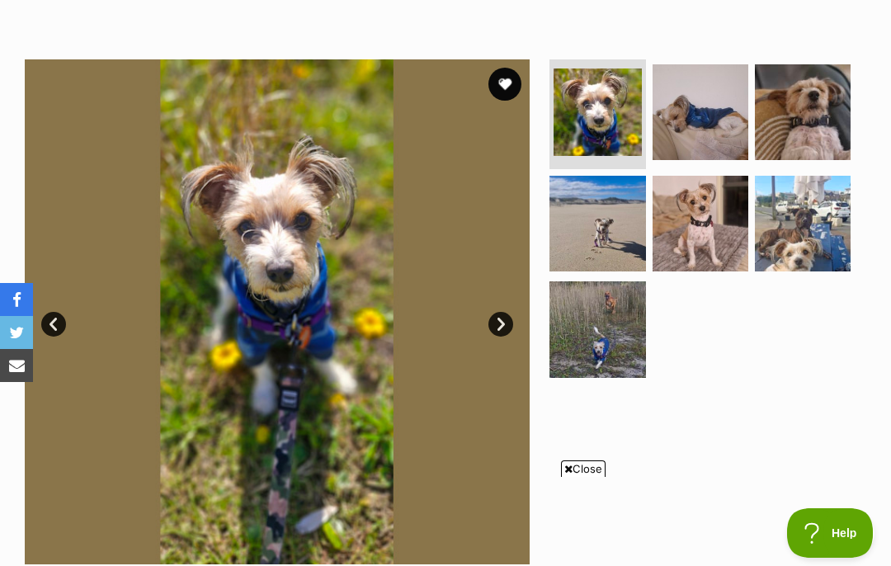
click at [699, 120] on img at bounding box center [701, 112] width 96 height 96
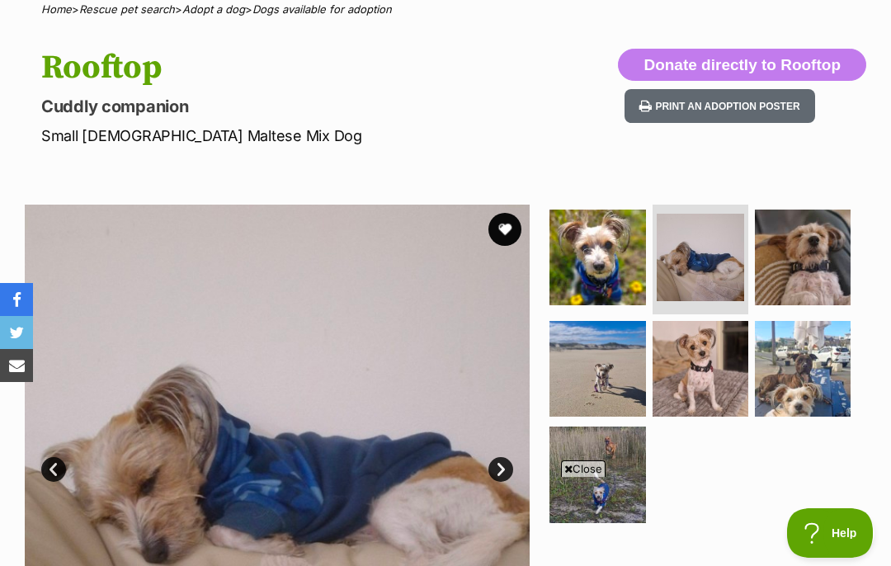
click at [804, 278] on img at bounding box center [803, 258] width 96 height 96
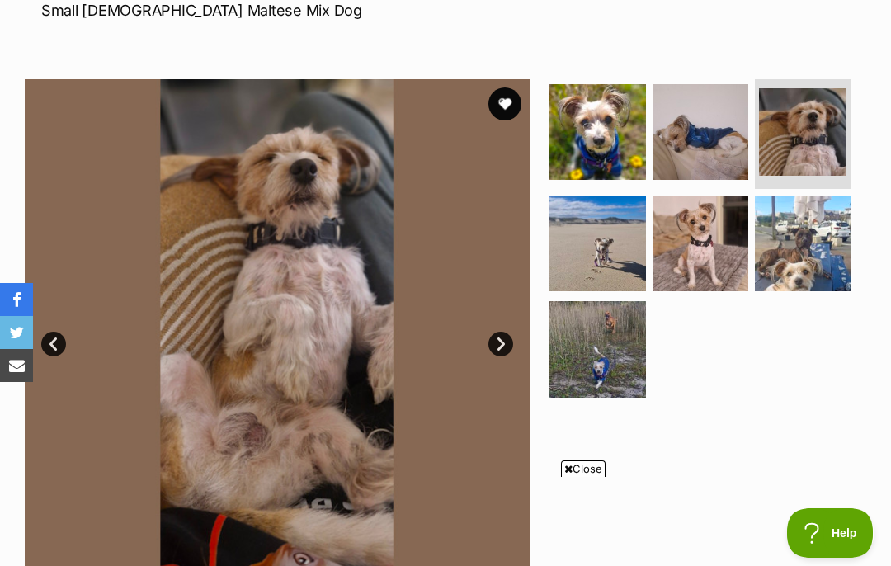
click at [610, 253] on img at bounding box center [598, 244] width 96 height 96
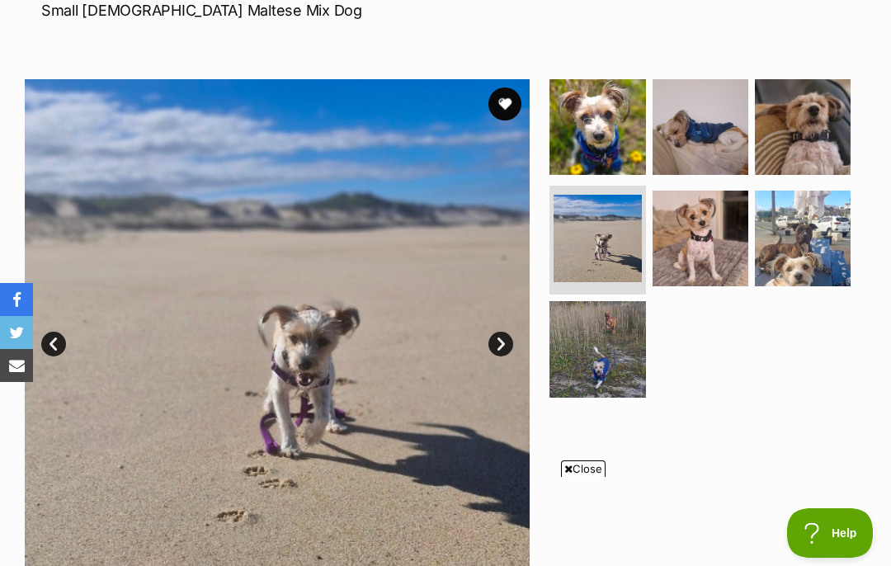
click at [680, 268] on img at bounding box center [701, 239] width 96 height 96
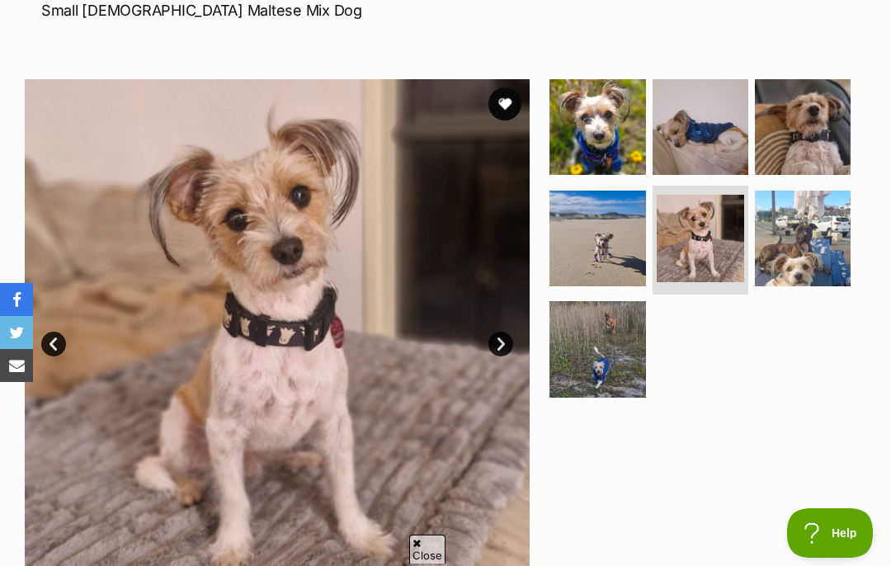
click at [729, 248] on img at bounding box center [700, 238] width 87 height 87
click at [811, 238] on img at bounding box center [803, 239] width 96 height 96
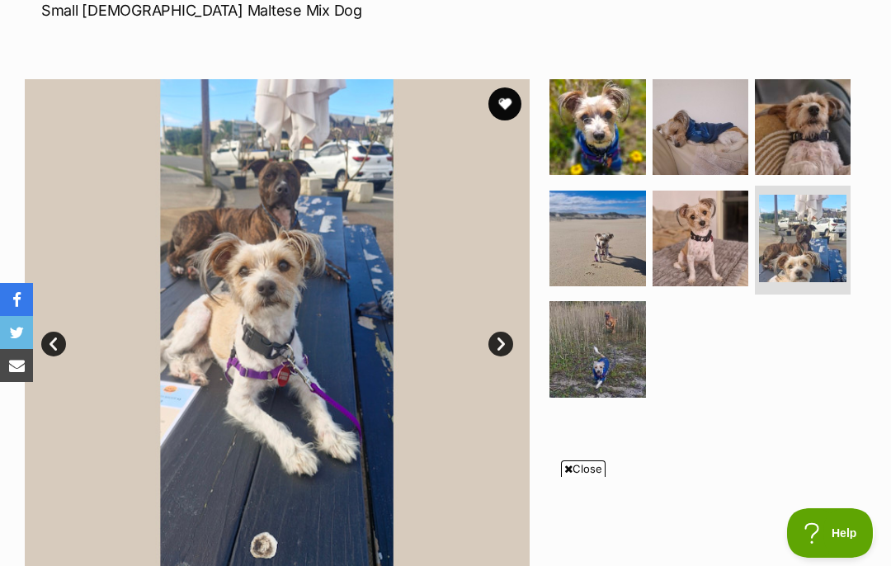
click at [589, 354] on img at bounding box center [598, 349] width 96 height 96
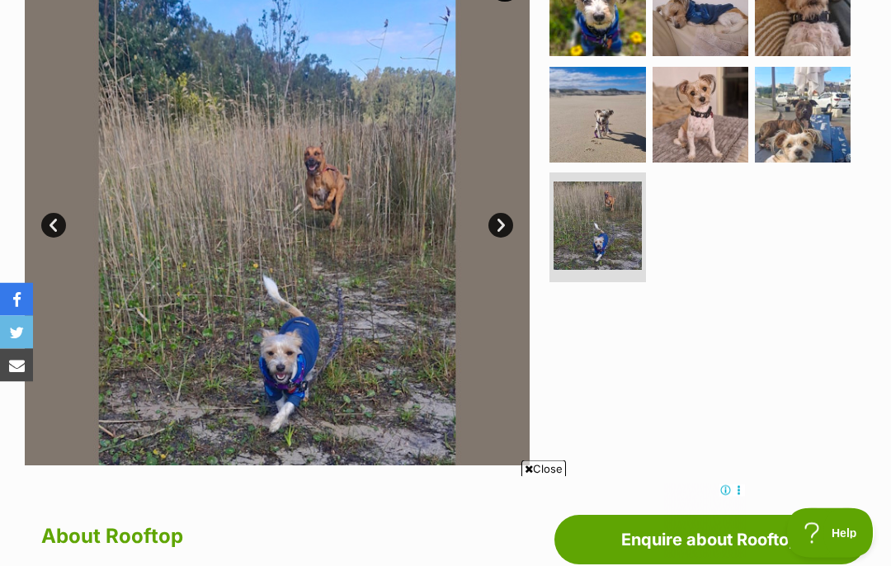
scroll to position [354, 0]
